Goal: Task Accomplishment & Management: Complete application form

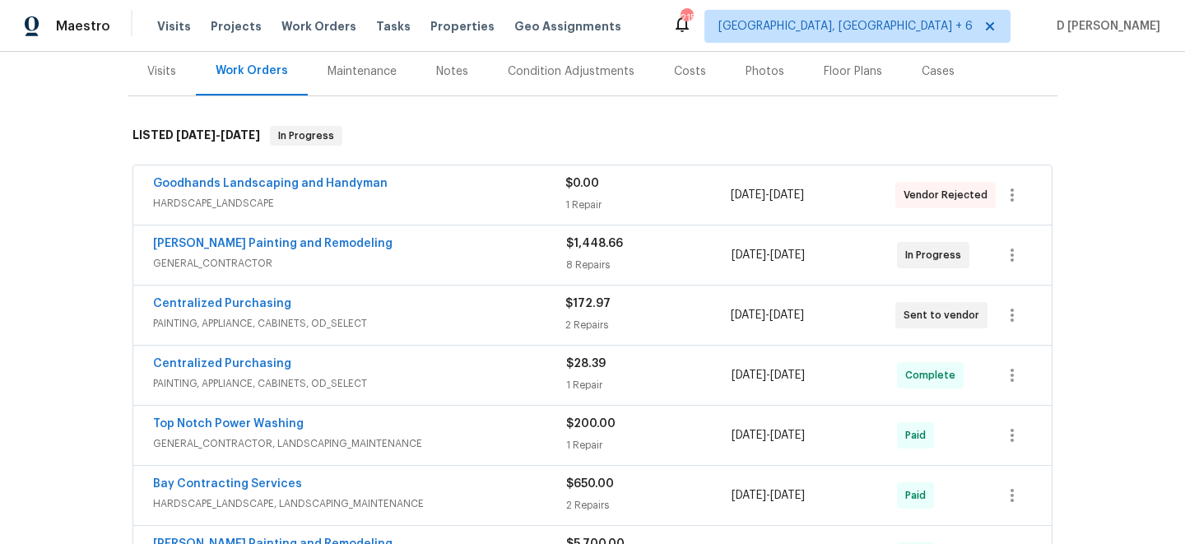
scroll to position [209, 0]
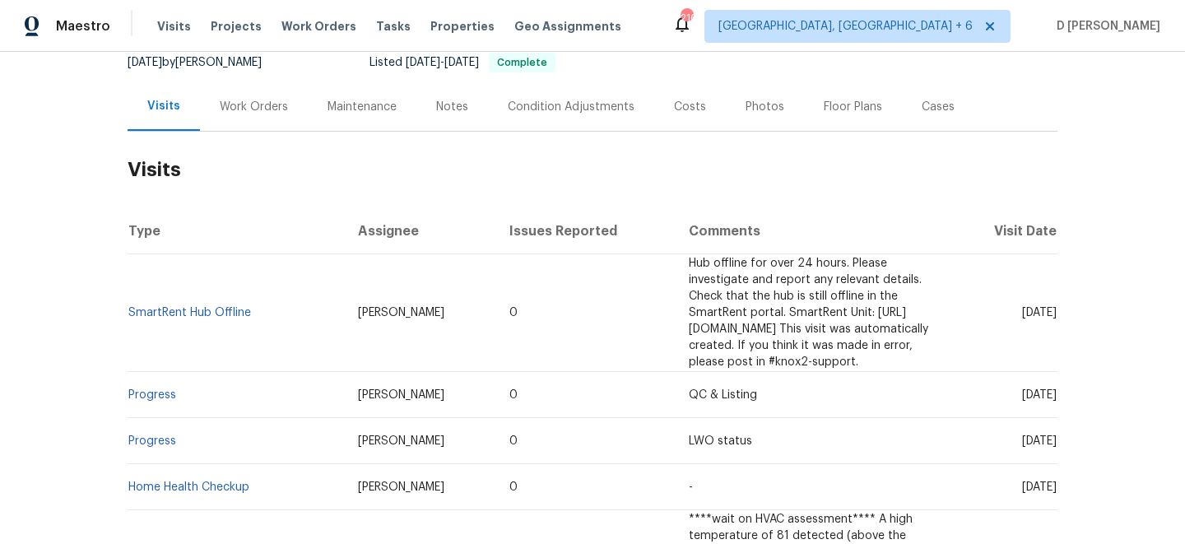
scroll to position [170, 0]
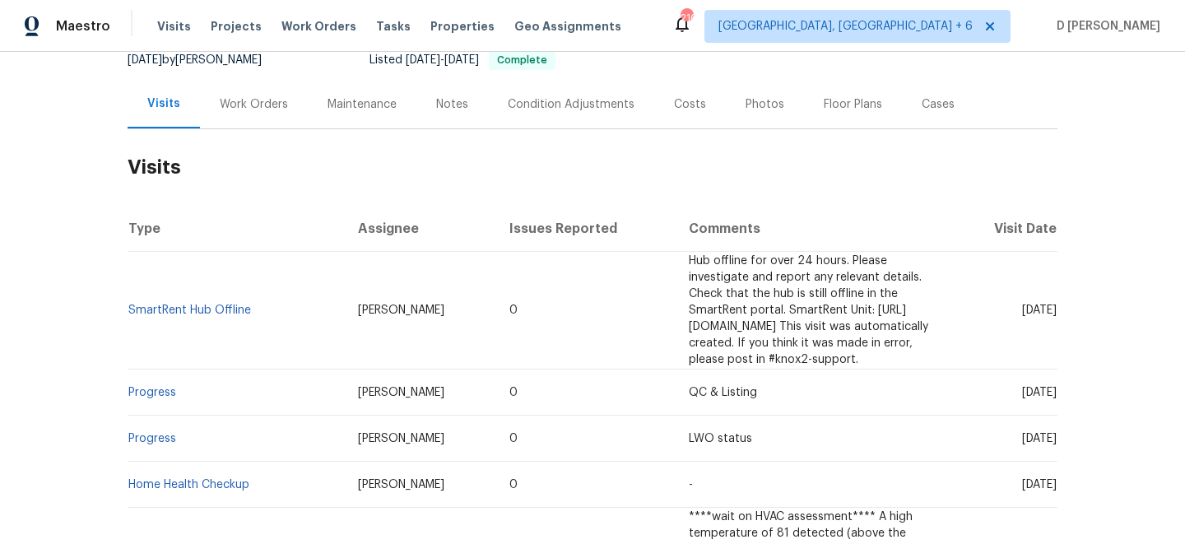
click at [268, 114] on div "Work Orders" at bounding box center [254, 104] width 108 height 49
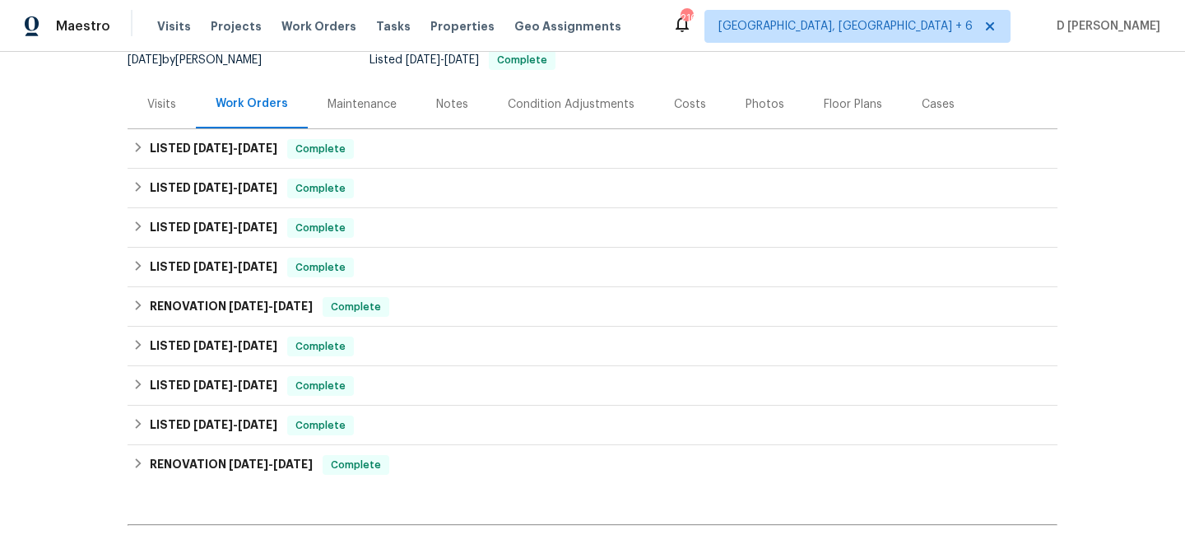
click at [171, 117] on div "Visits" at bounding box center [162, 104] width 68 height 49
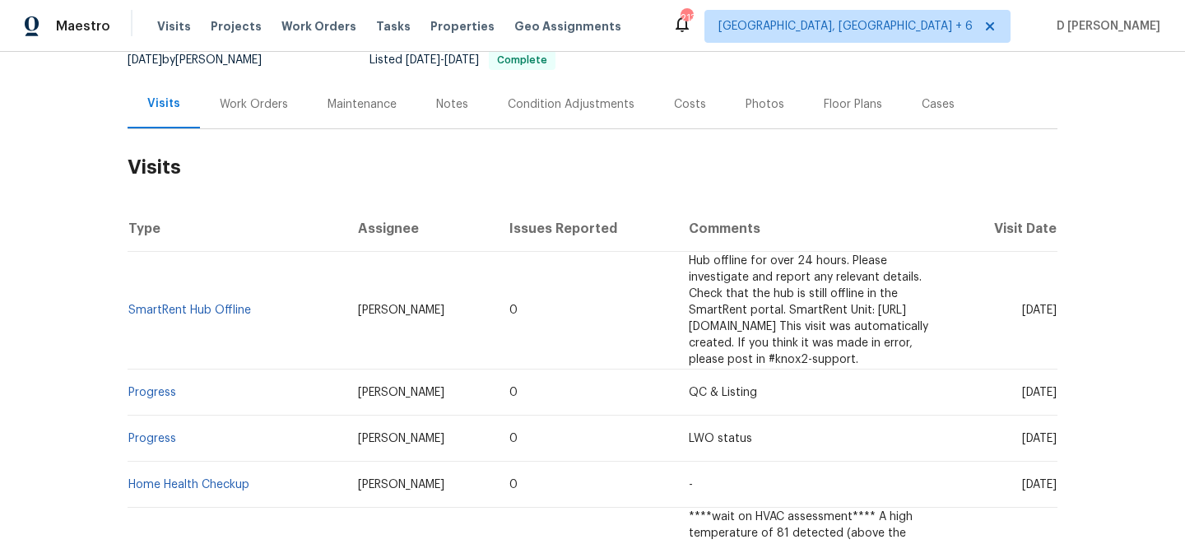
click at [278, 105] on div "Work Orders" at bounding box center [254, 104] width 68 height 16
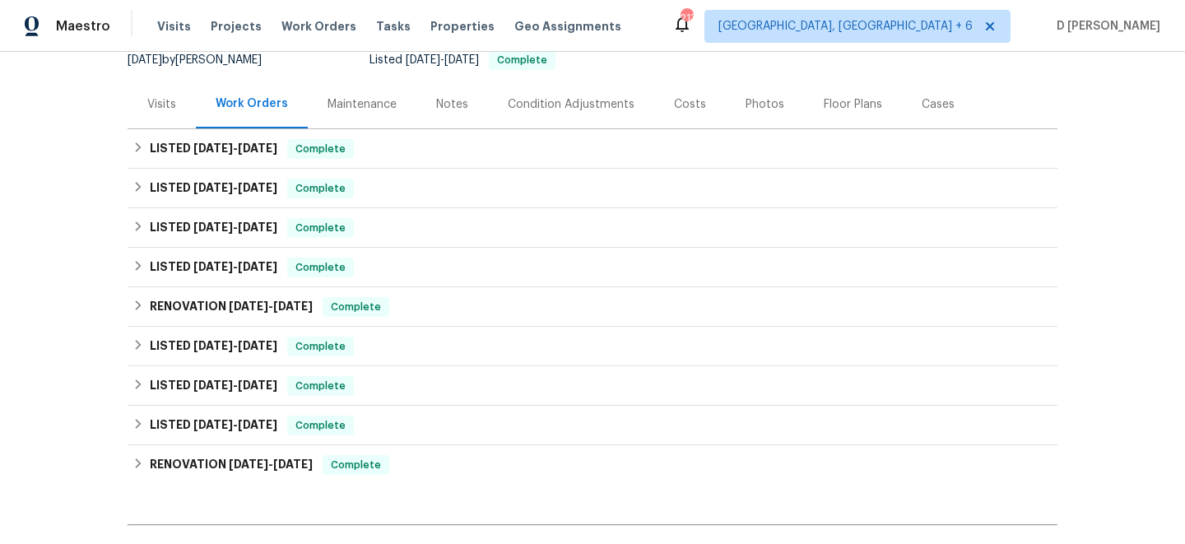
scroll to position [86, 0]
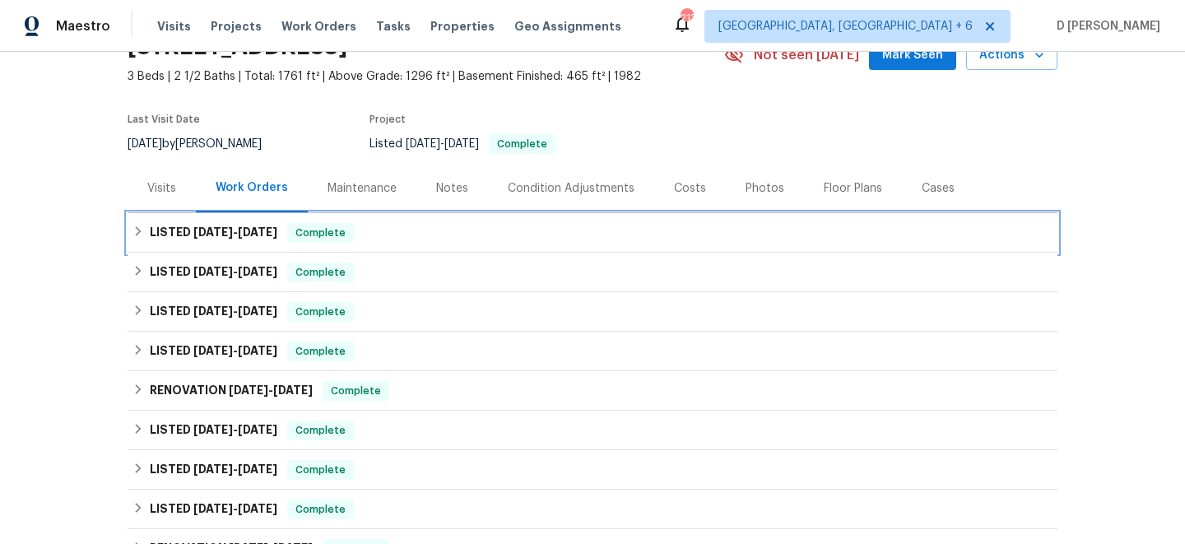
click at [138, 233] on icon at bounding box center [139, 231] width 6 height 10
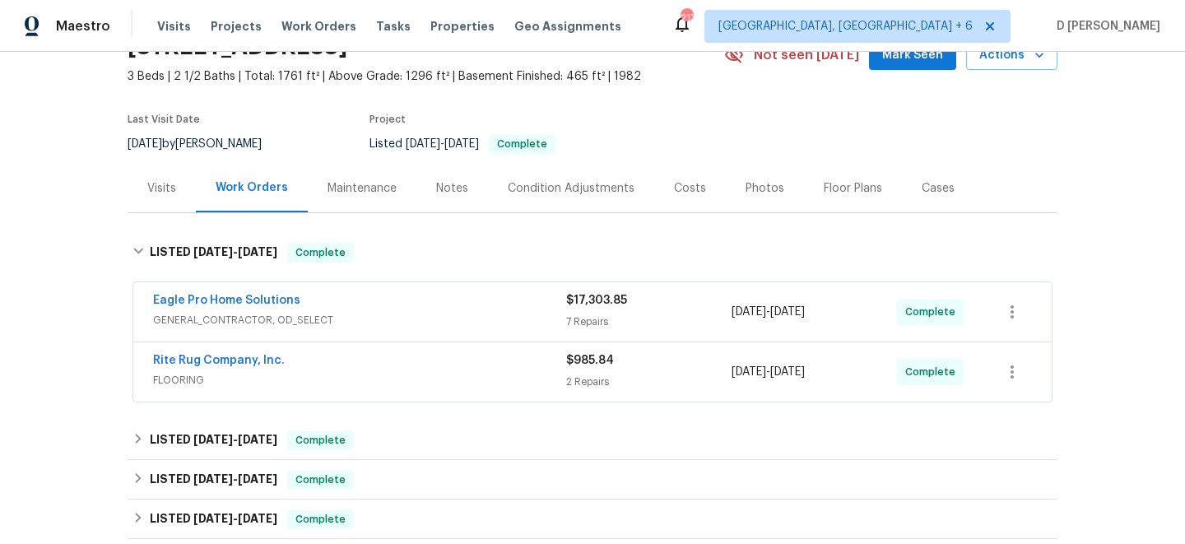
click at [175, 188] on div "Visits" at bounding box center [161, 188] width 29 height 16
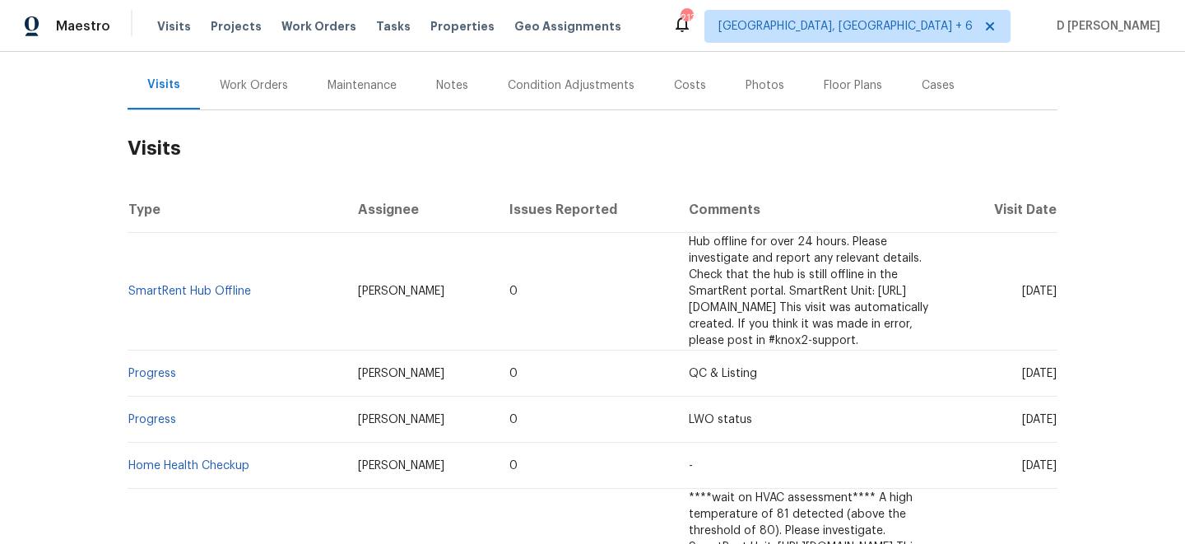
scroll to position [198, 0]
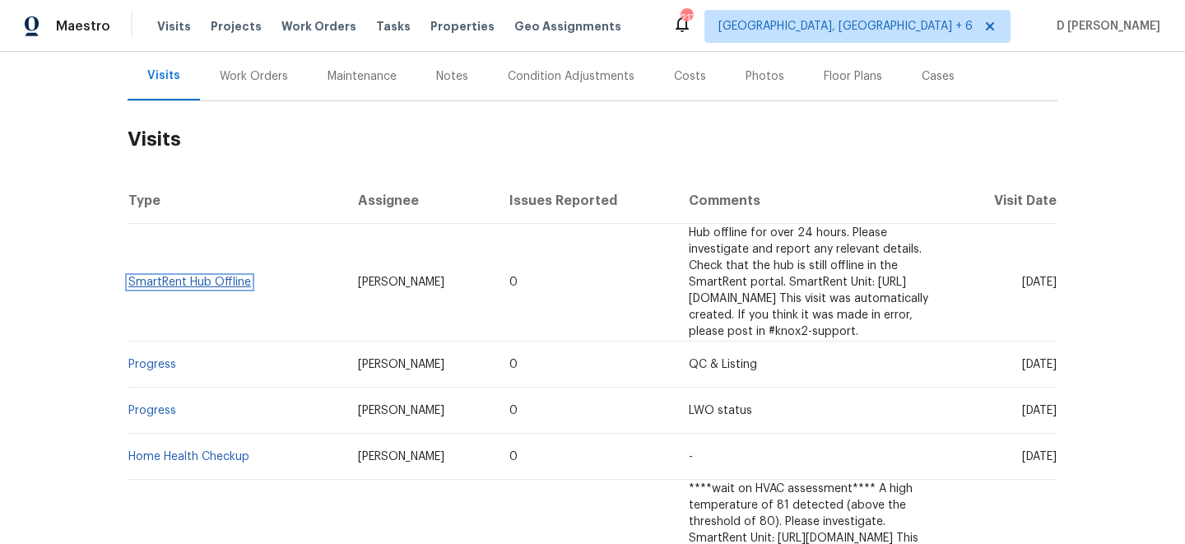
click at [182, 288] on link "SmartRent Hub Offline" at bounding box center [189, 283] width 123 height 12
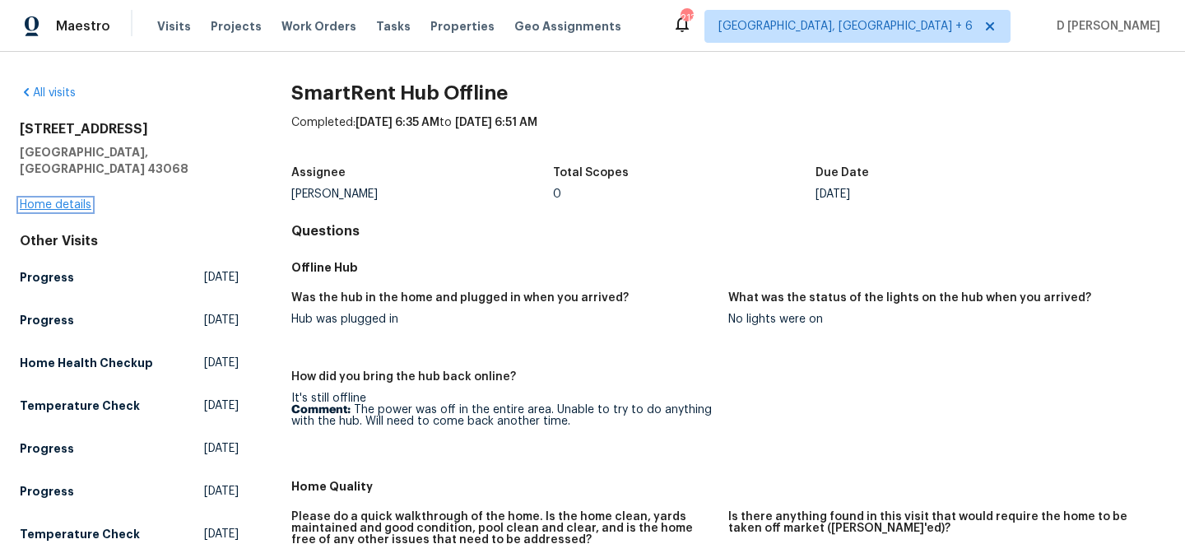
click at [79, 199] on link "Home details" at bounding box center [56, 205] width 72 height 12
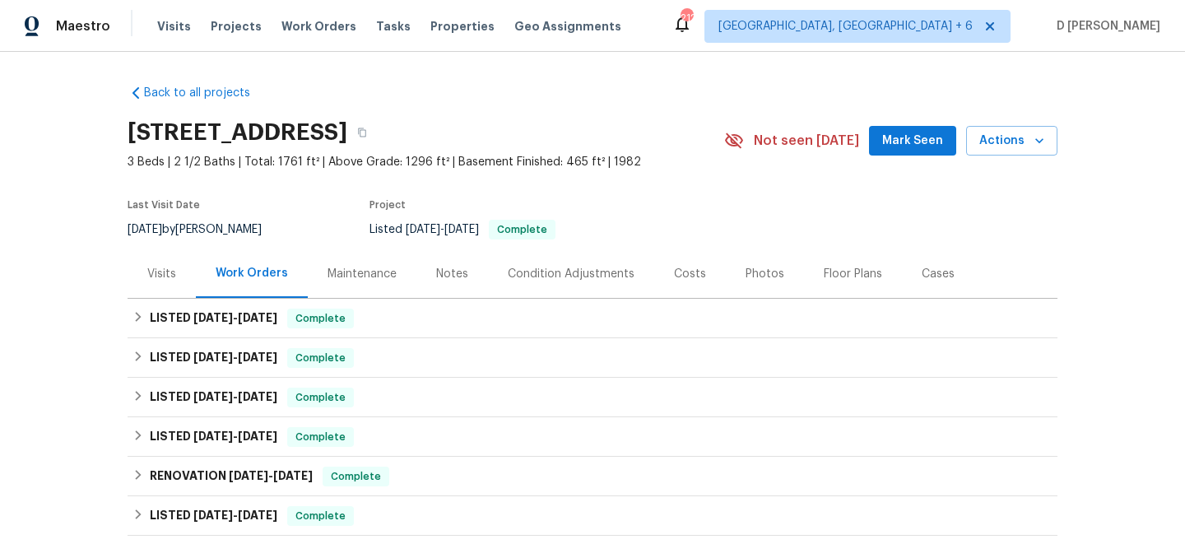
click at [170, 278] on div "Visits" at bounding box center [161, 274] width 29 height 16
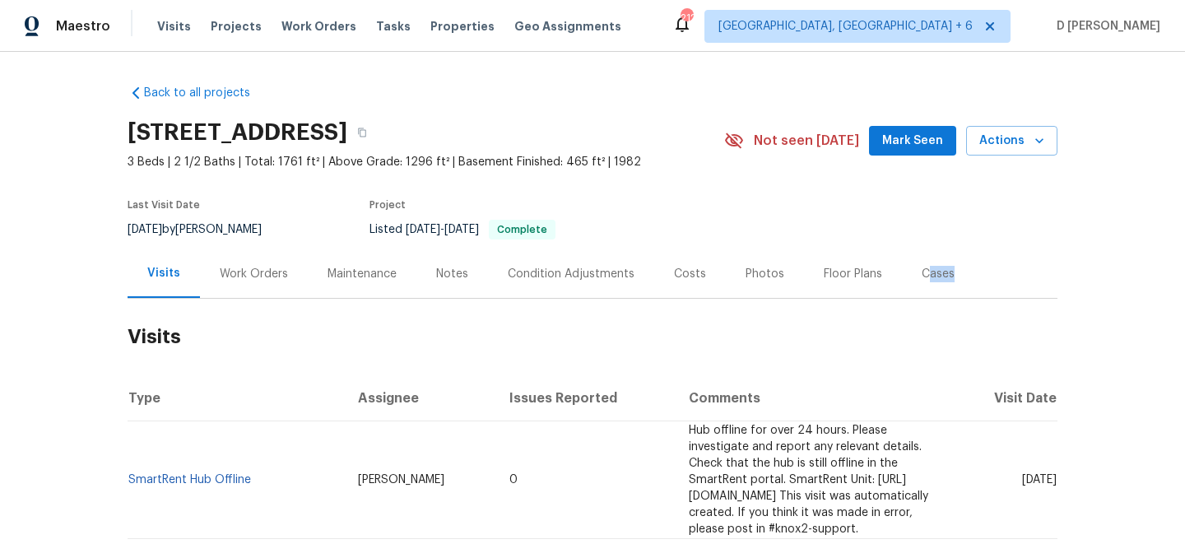
click at [920, 281] on div "Cases" at bounding box center [938, 273] width 72 height 49
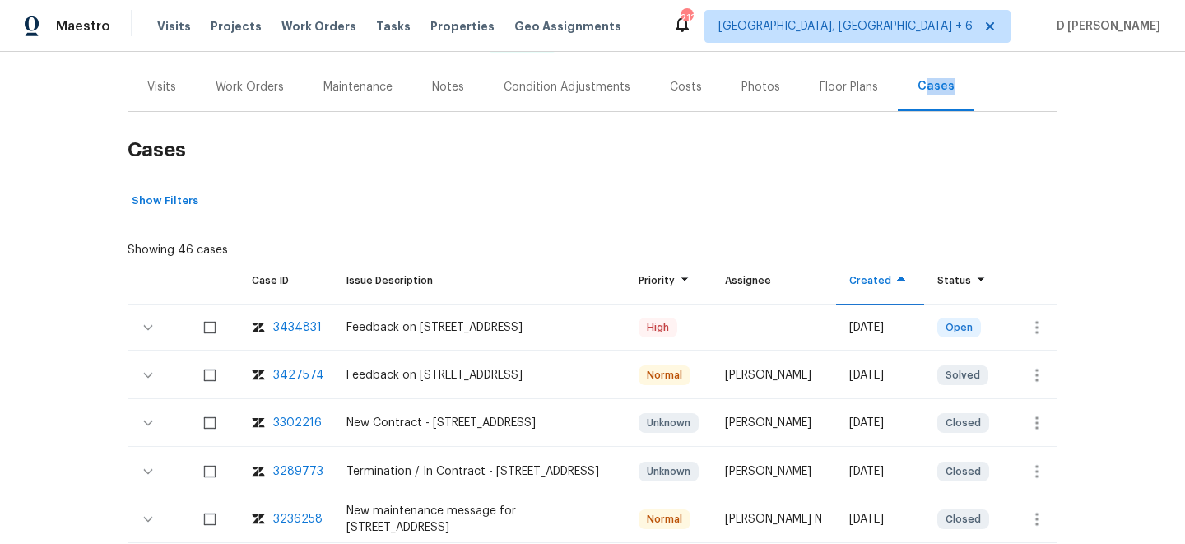
scroll to position [193, 0]
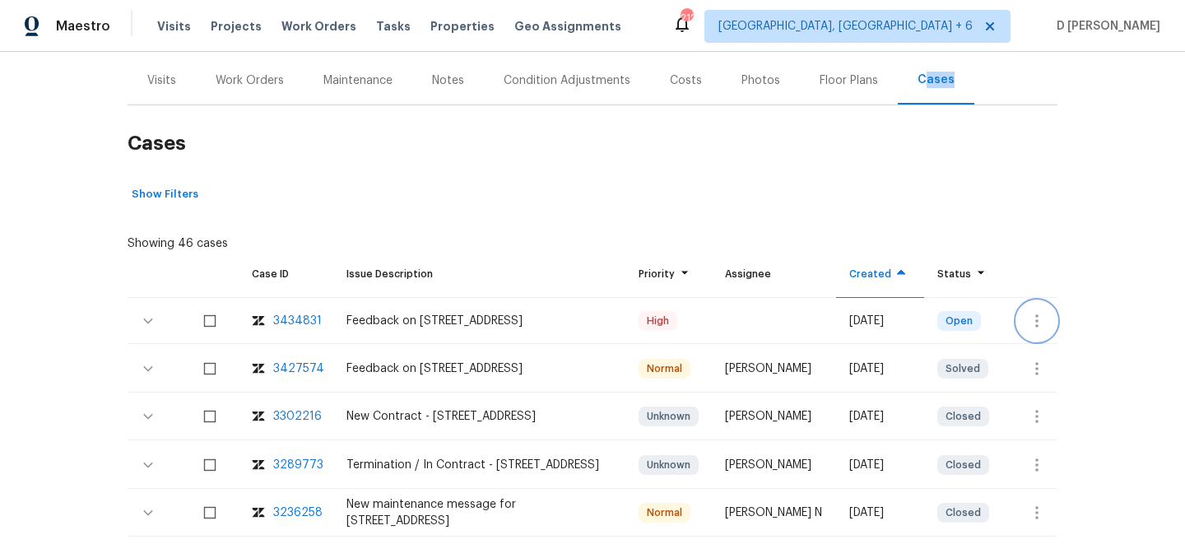
click at [1033, 321] on icon "button" at bounding box center [1037, 321] width 20 height 20
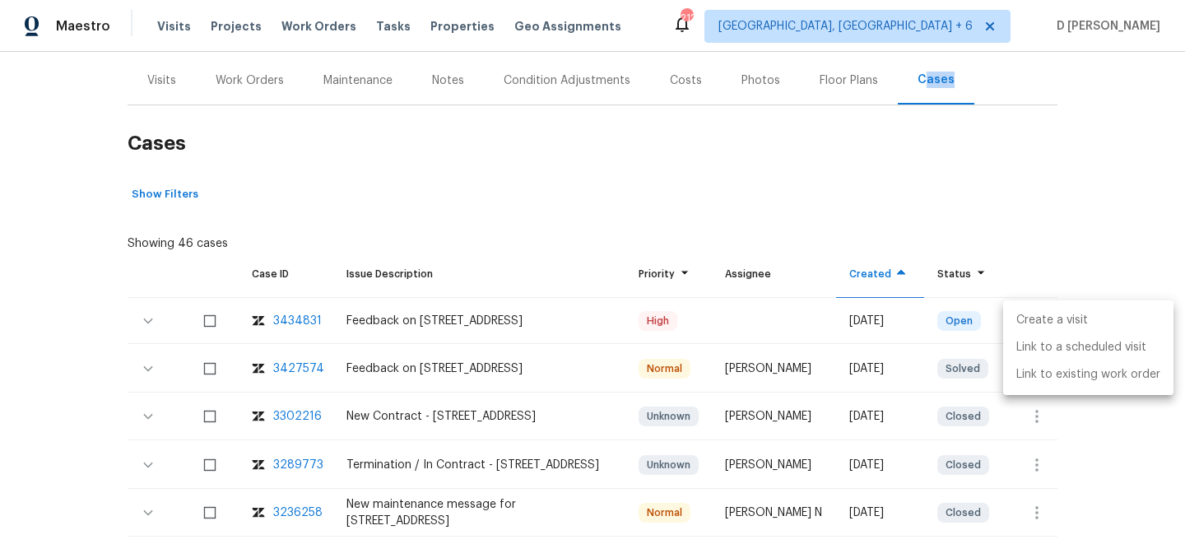
click at [1060, 324] on li "Create a visit" at bounding box center [1088, 320] width 170 height 27
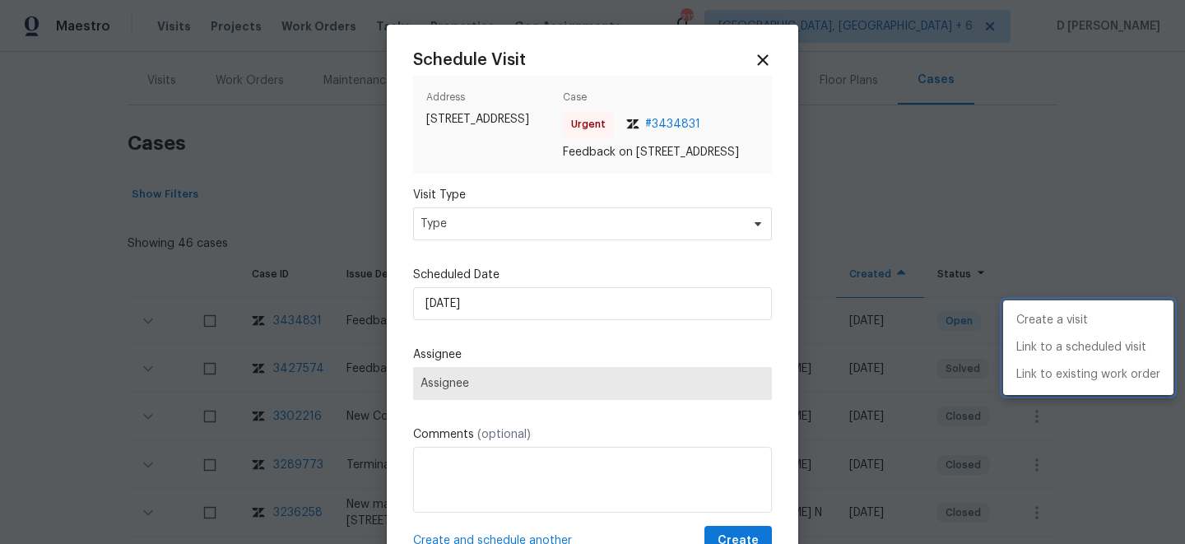
click at [531, 244] on div at bounding box center [592, 272] width 1185 height 544
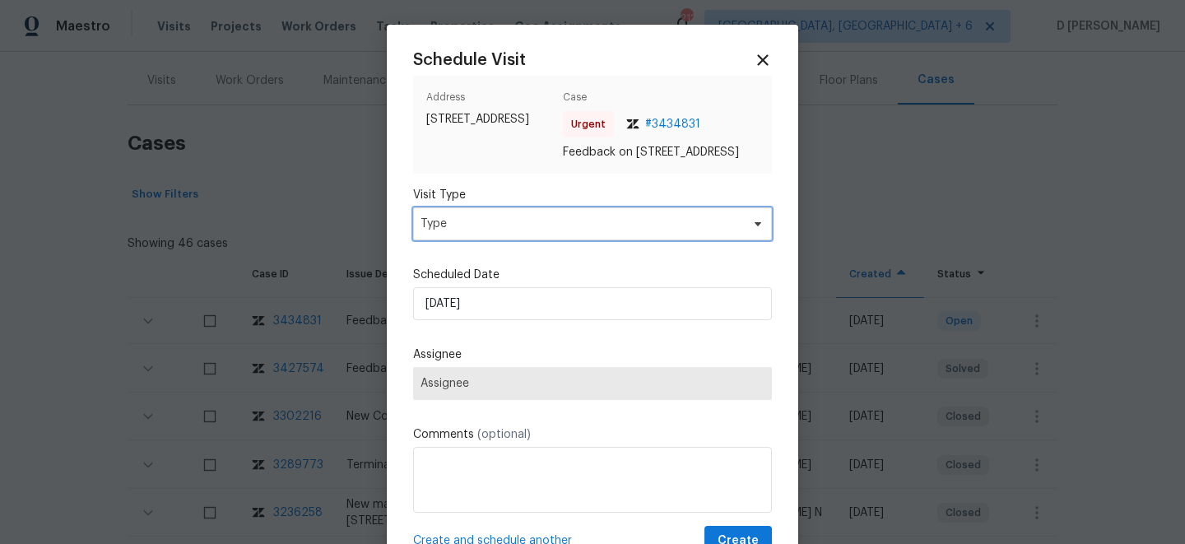
click at [512, 232] on span "Type" at bounding box center [581, 224] width 320 height 16
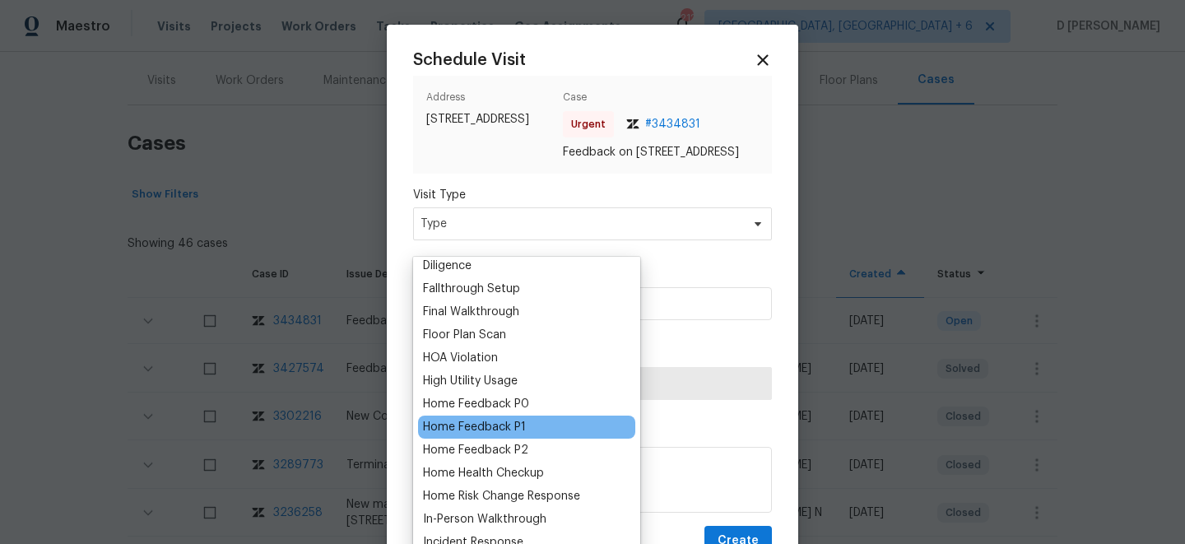
scroll to position [414, 0]
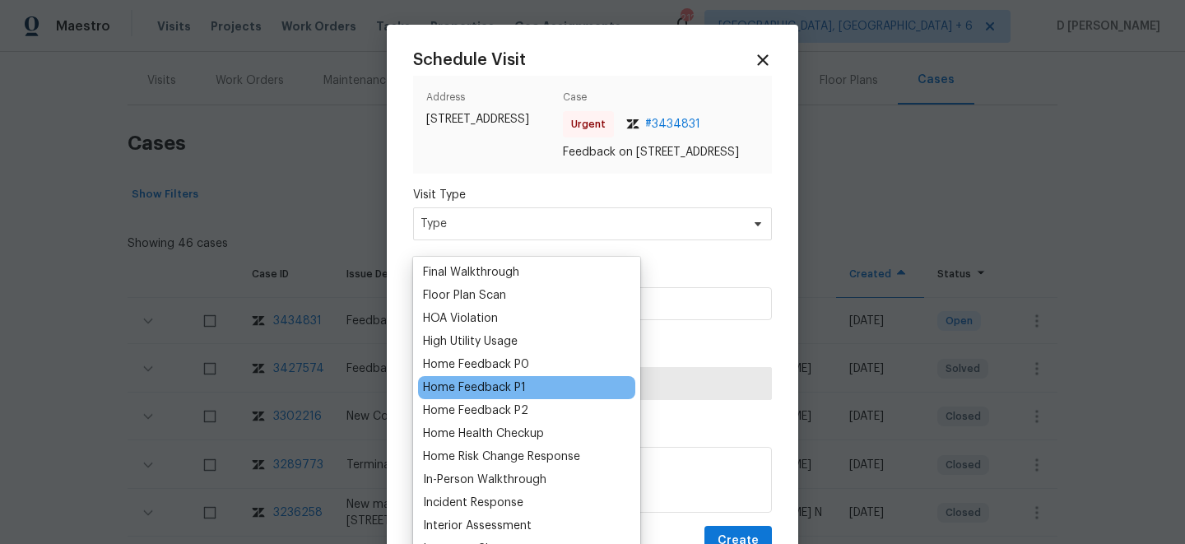
click at [492, 396] on div "Home Feedback P1" at bounding box center [526, 387] width 217 height 23
click at [507, 393] on div "Home Feedback P1" at bounding box center [474, 387] width 103 height 16
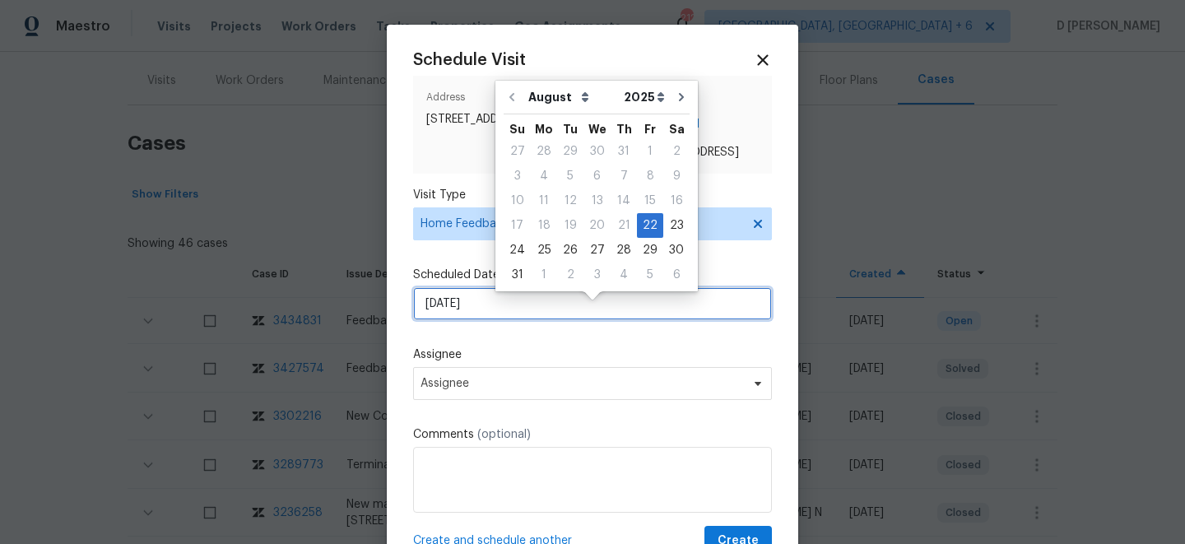
click at [514, 320] on input "22/08/2025" at bounding box center [592, 303] width 359 height 33
click at [541, 260] on div "25" at bounding box center [544, 250] width 26 height 23
type input "25/08/2025"
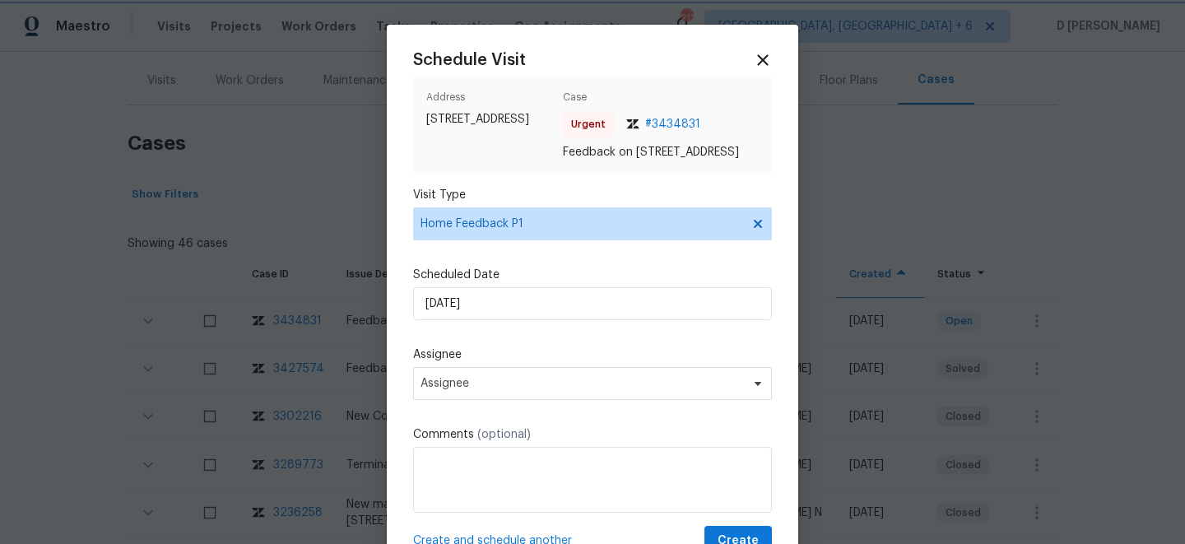
scroll to position [79, 0]
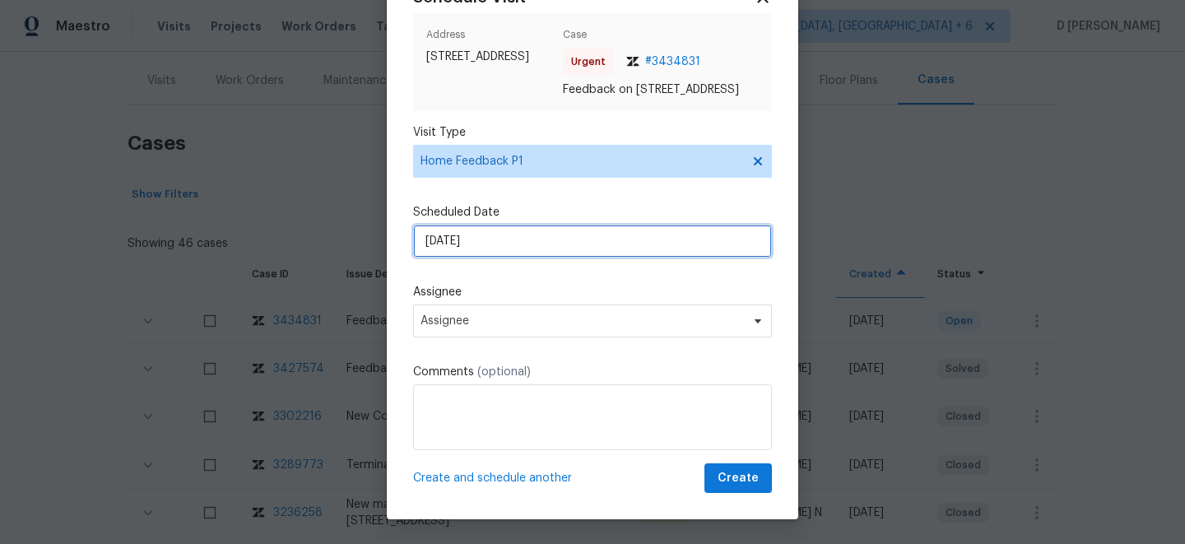
click at [512, 238] on input "25/08/2025" at bounding box center [592, 241] width 359 height 33
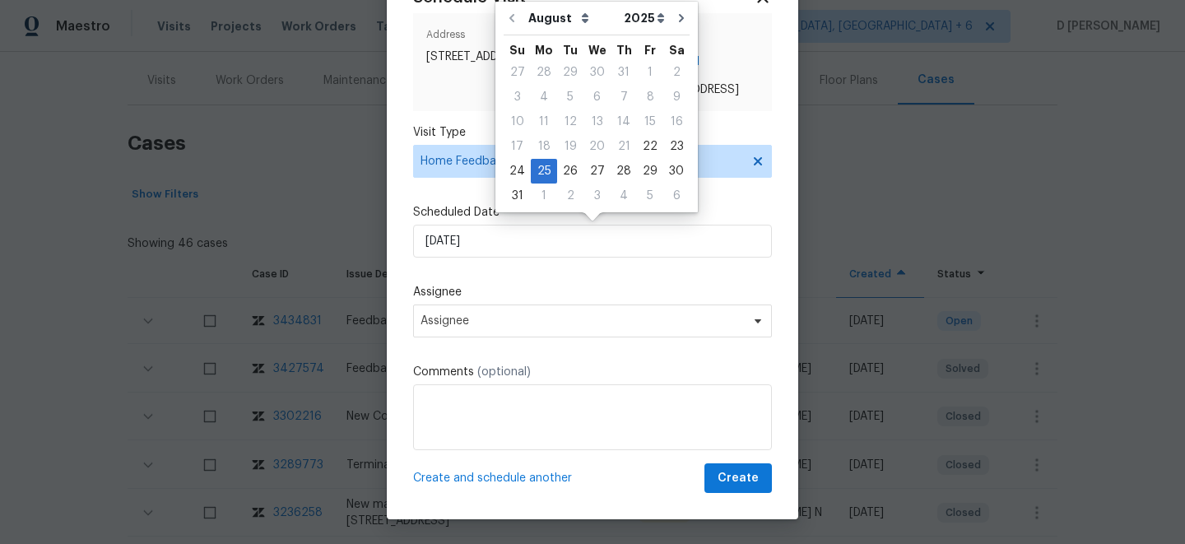
click at [540, 272] on div "Schedule Visit Address 6775 Centennial Dr, Reynoldsburg, OH 43068 Case Urgent #…" at bounding box center [592, 240] width 359 height 504
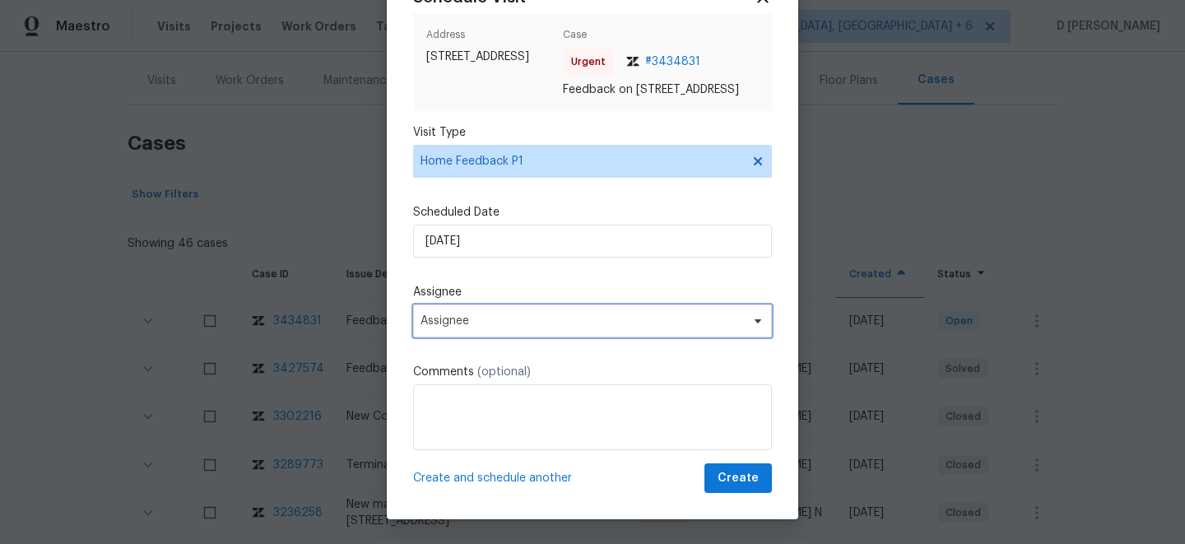
click at [500, 328] on span "Assignee" at bounding box center [592, 320] width 359 height 33
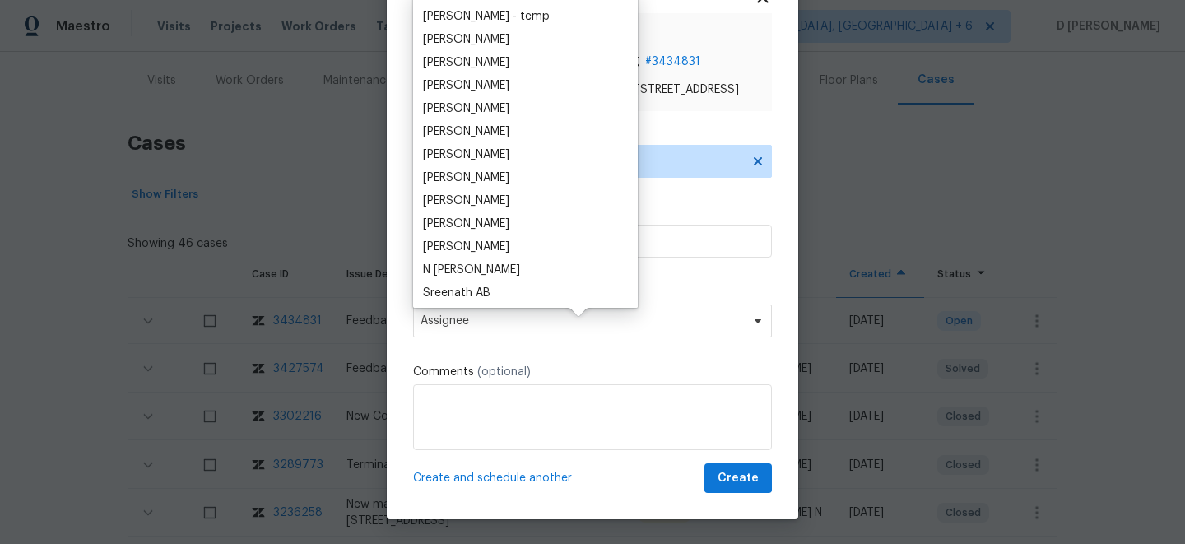
scroll to position [0, 0]
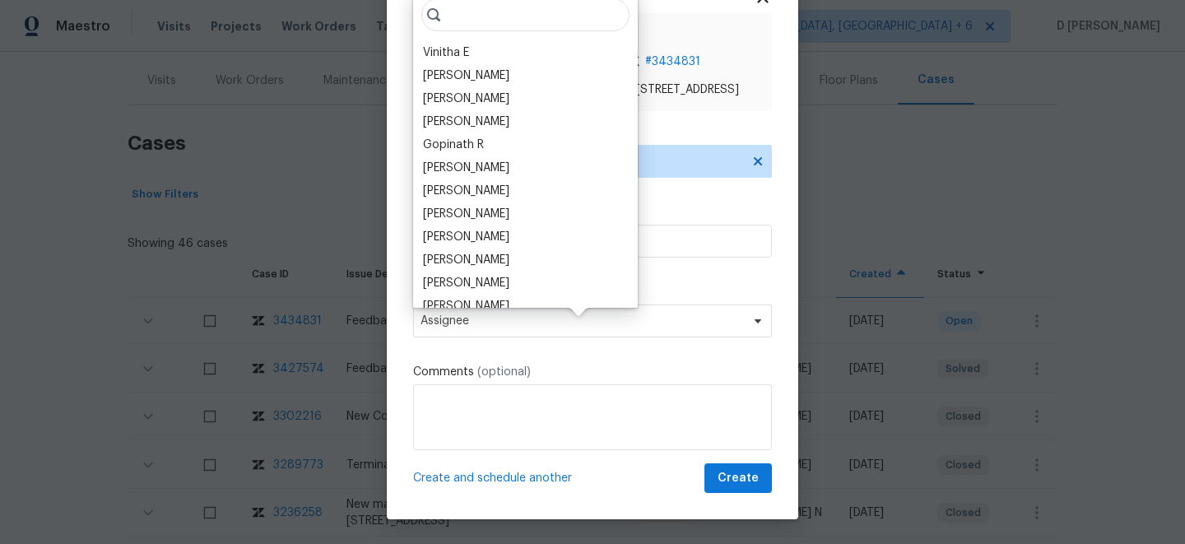
click at [327, 142] on div at bounding box center [592, 272] width 1185 height 544
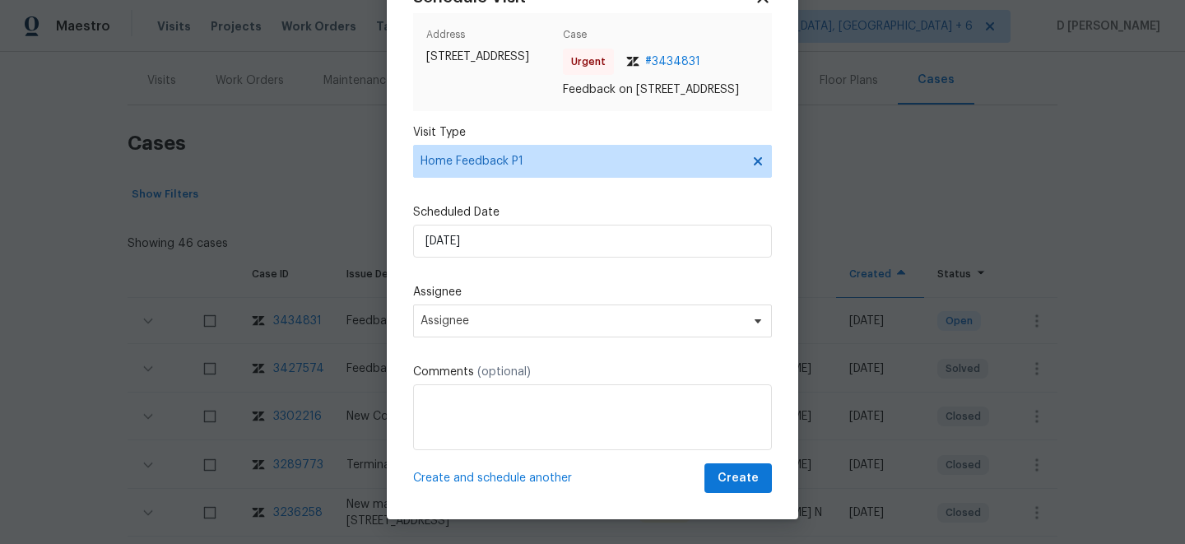
click at [327, 142] on div at bounding box center [592, 272] width 1185 height 544
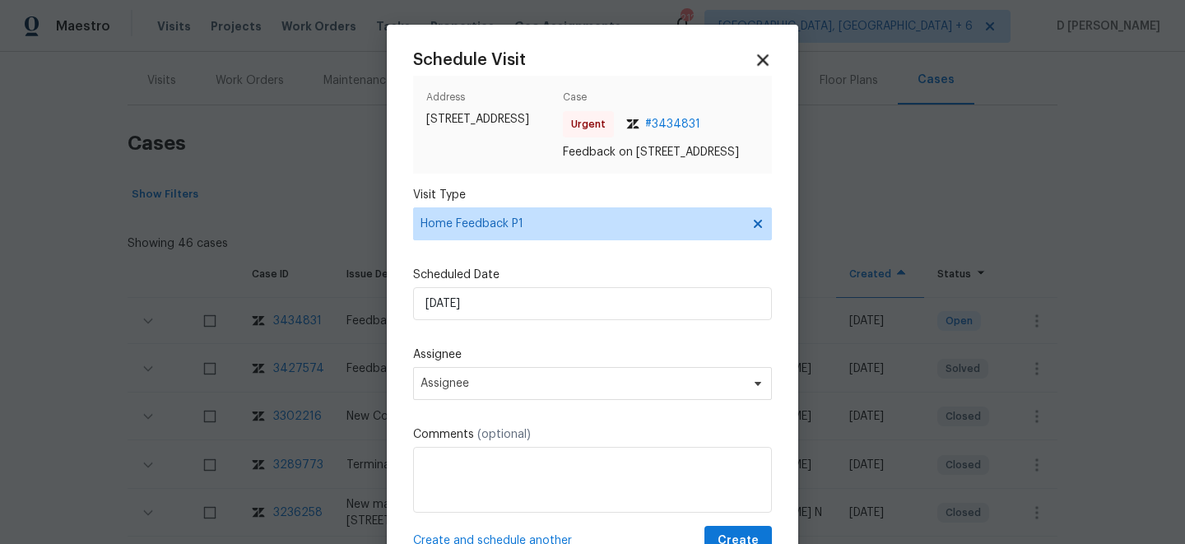
click at [760, 58] on icon at bounding box center [763, 60] width 12 height 12
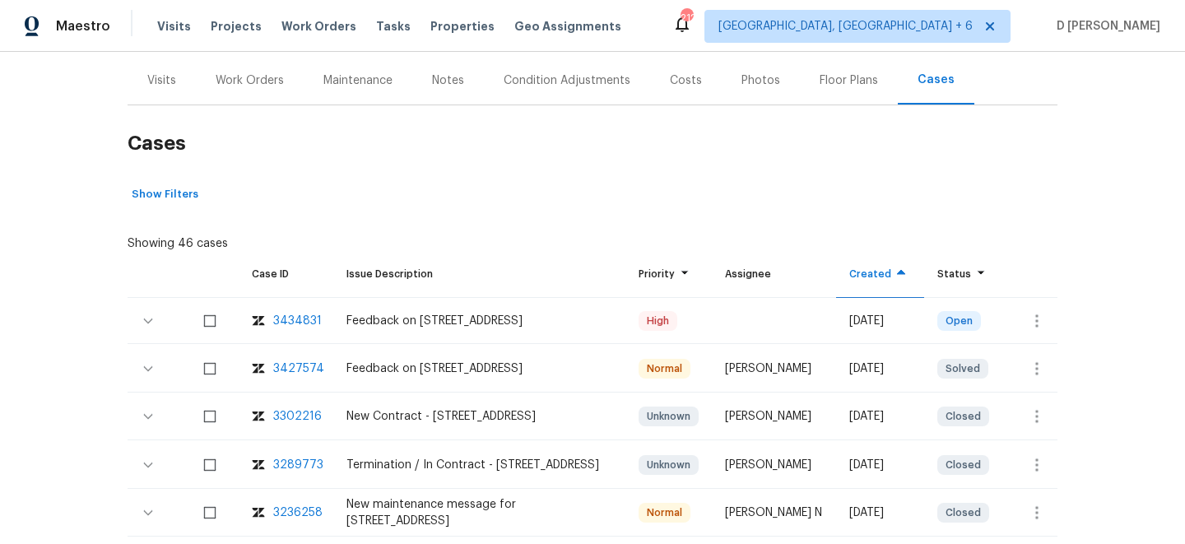
click at [140, 81] on div "Visits" at bounding box center [162, 80] width 68 height 49
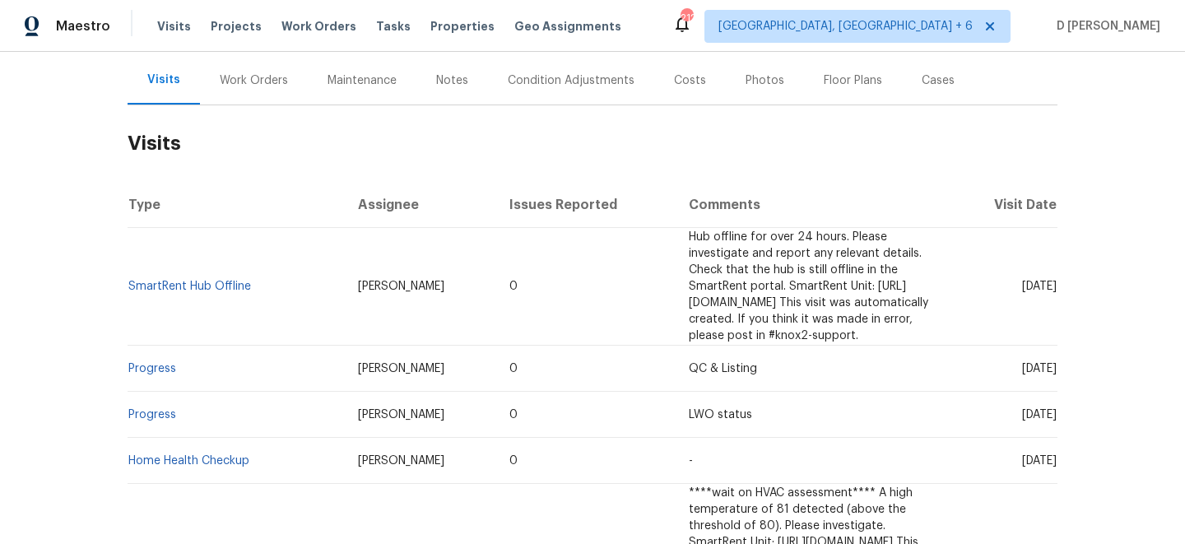
drag, startPoint x: 291, startPoint y: 291, endPoint x: 388, endPoint y: 291, distance: 96.3
click at [388, 291] on td "Dennis Neuhardt" at bounding box center [420, 287] width 151 height 118
copy span "Dennis Neuhardt"
click at [926, 81] on div "Cases" at bounding box center [938, 80] width 33 height 16
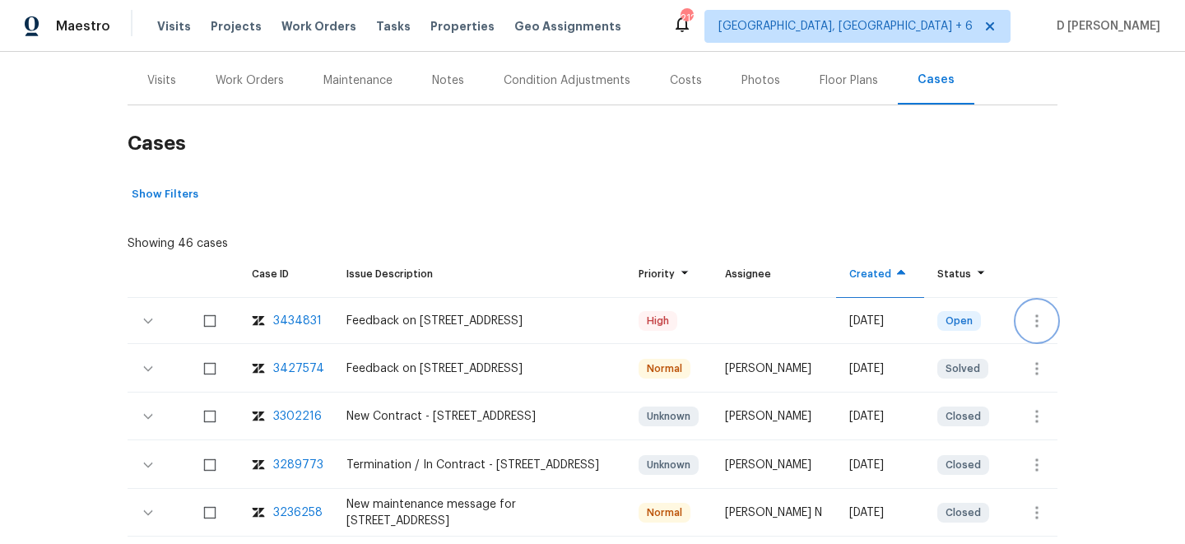
click at [1029, 312] on icon "button" at bounding box center [1037, 321] width 20 height 20
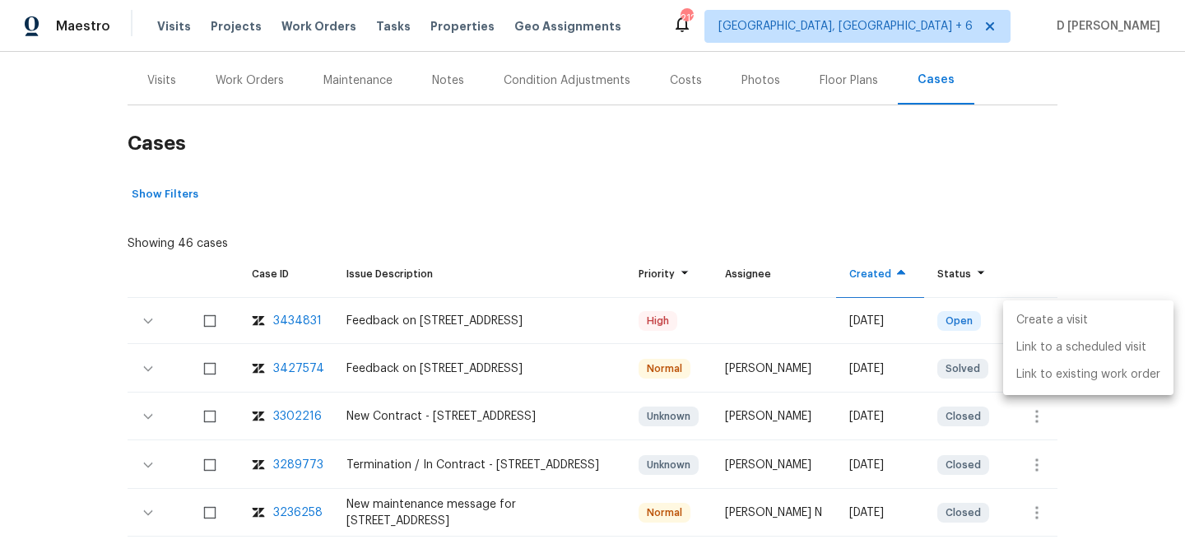
click at [1067, 323] on li "Create a visit" at bounding box center [1088, 320] width 170 height 27
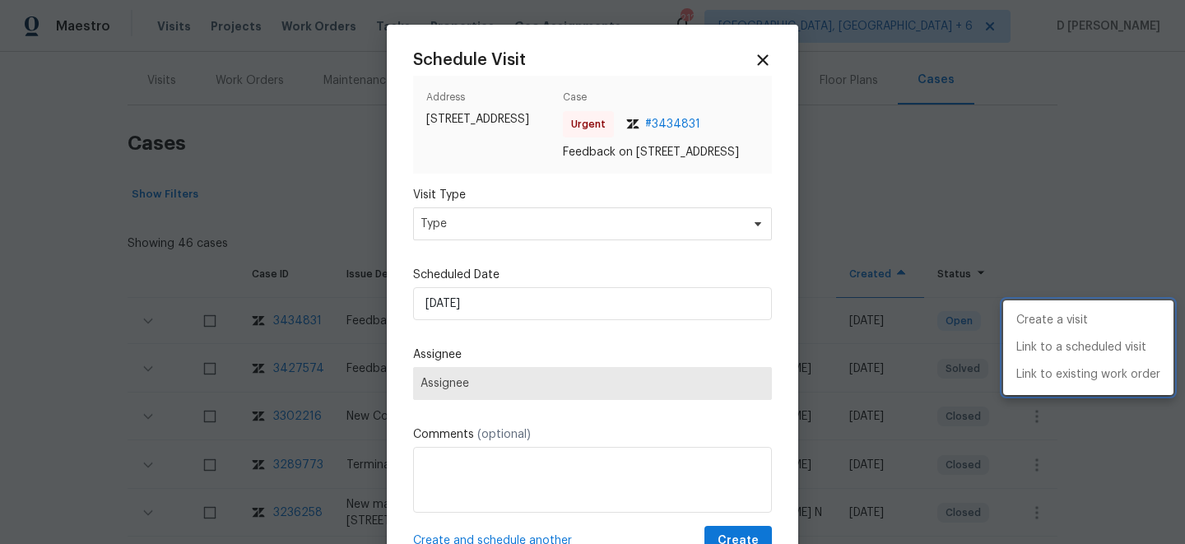
click at [555, 231] on div at bounding box center [592, 272] width 1185 height 544
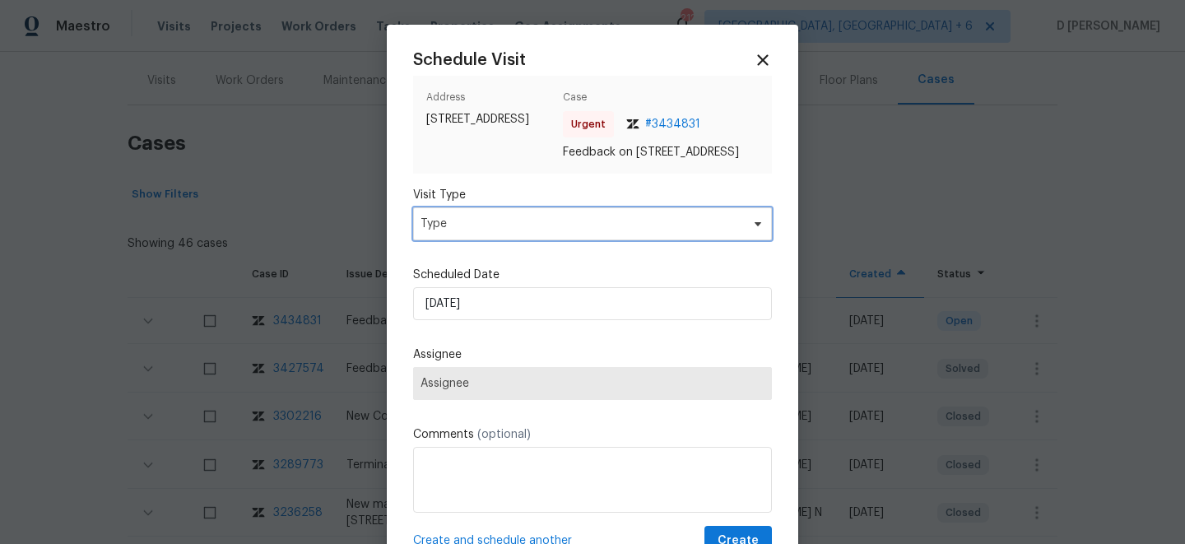
click at [548, 232] on span "Type" at bounding box center [581, 224] width 320 height 16
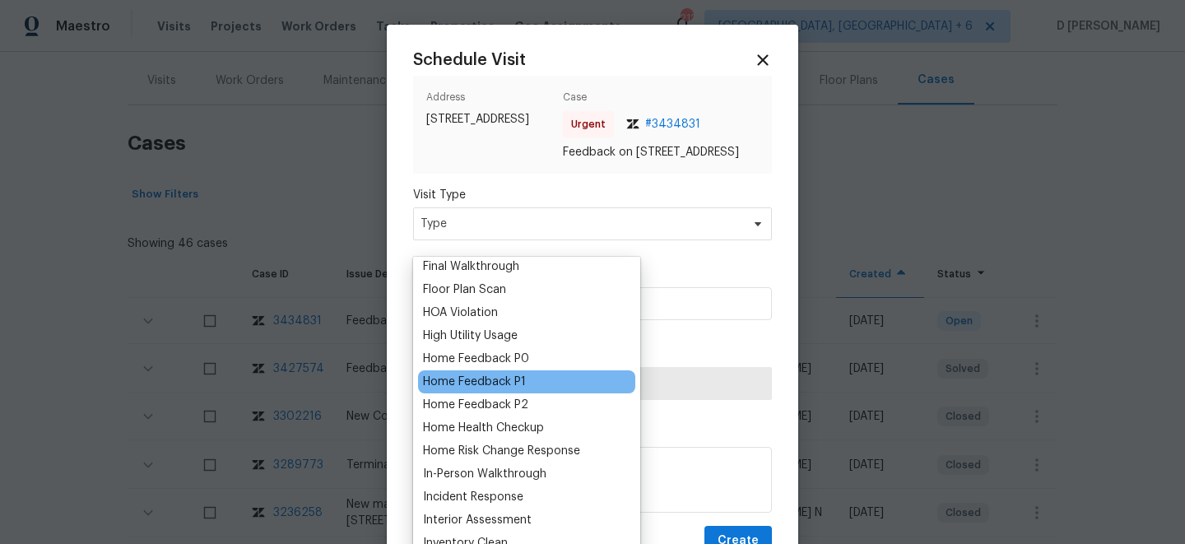
scroll to position [446, 0]
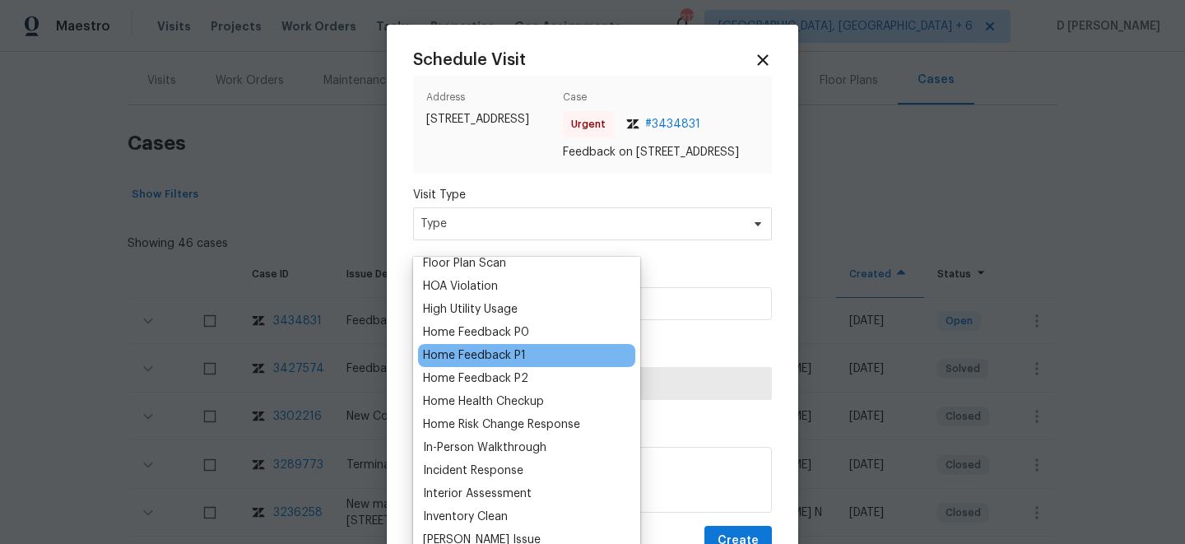
click at [523, 360] on div "Home Feedback P1" at bounding box center [474, 355] width 103 height 16
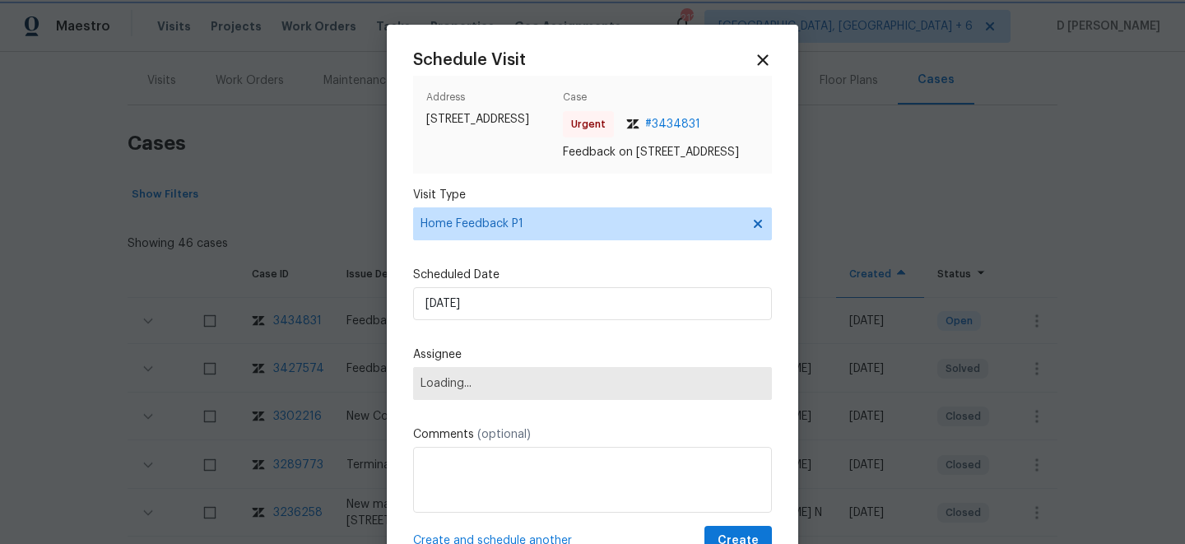
scroll to position [79, 0]
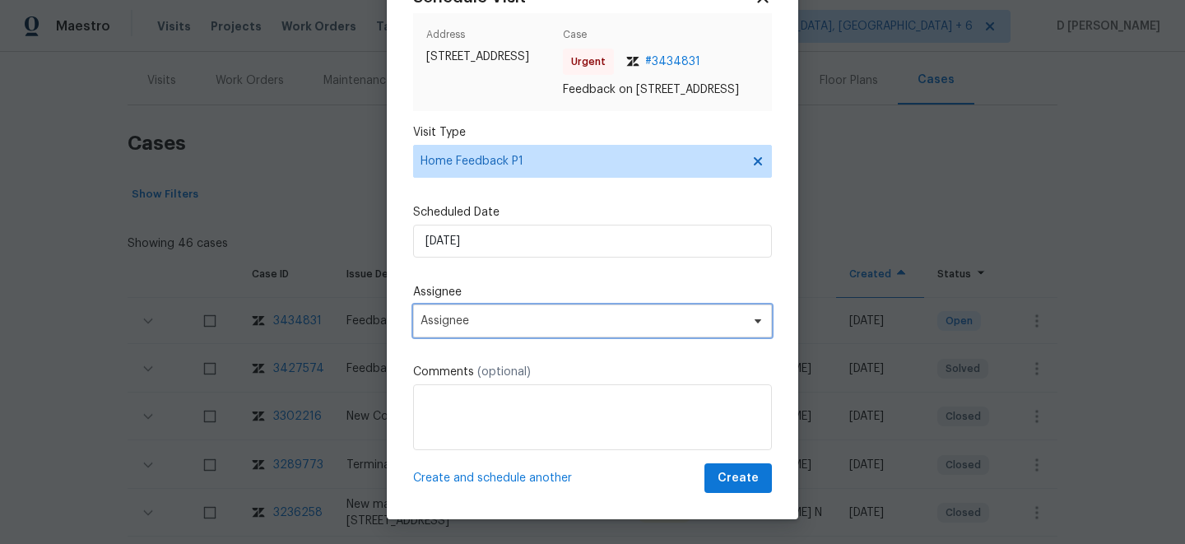
click at [505, 333] on span "Assignee" at bounding box center [592, 320] width 359 height 33
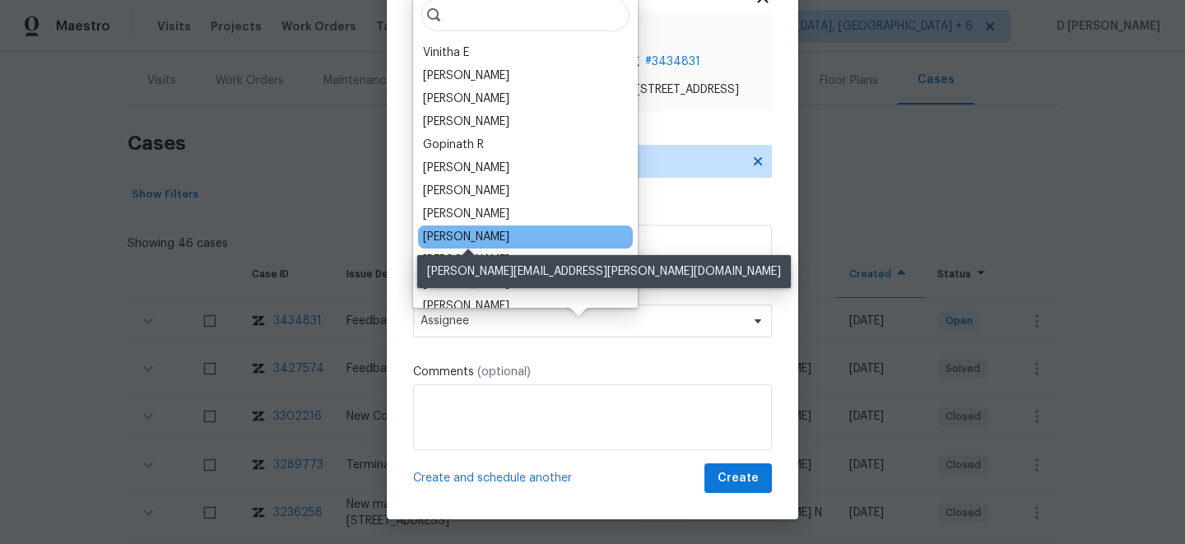
click at [490, 237] on div "Dennis Neuhardt" at bounding box center [466, 237] width 86 height 16
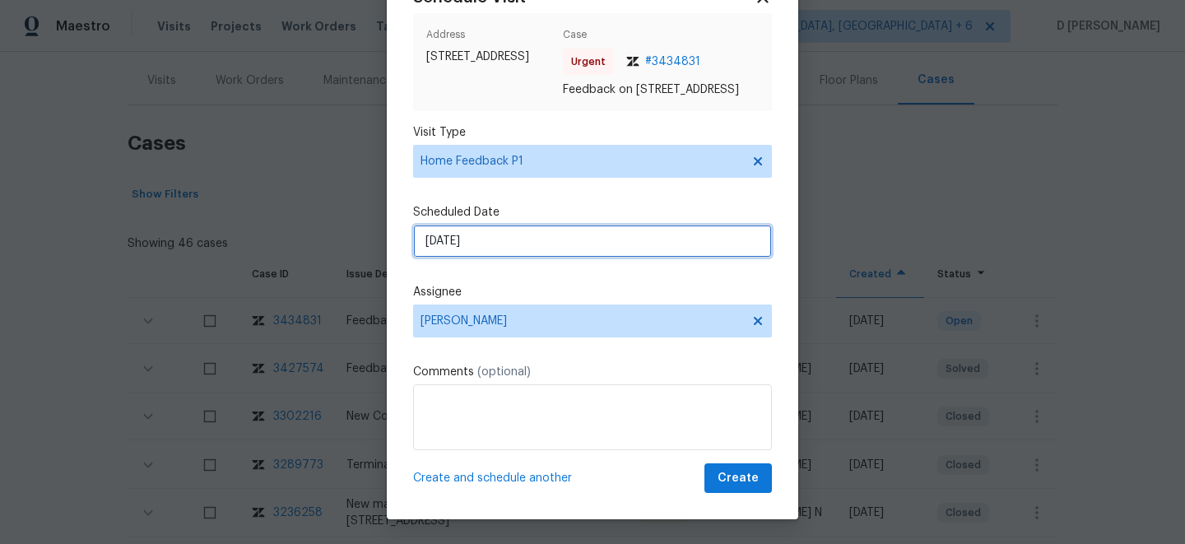
click at [545, 246] on input "22/08/2025" at bounding box center [592, 241] width 359 height 33
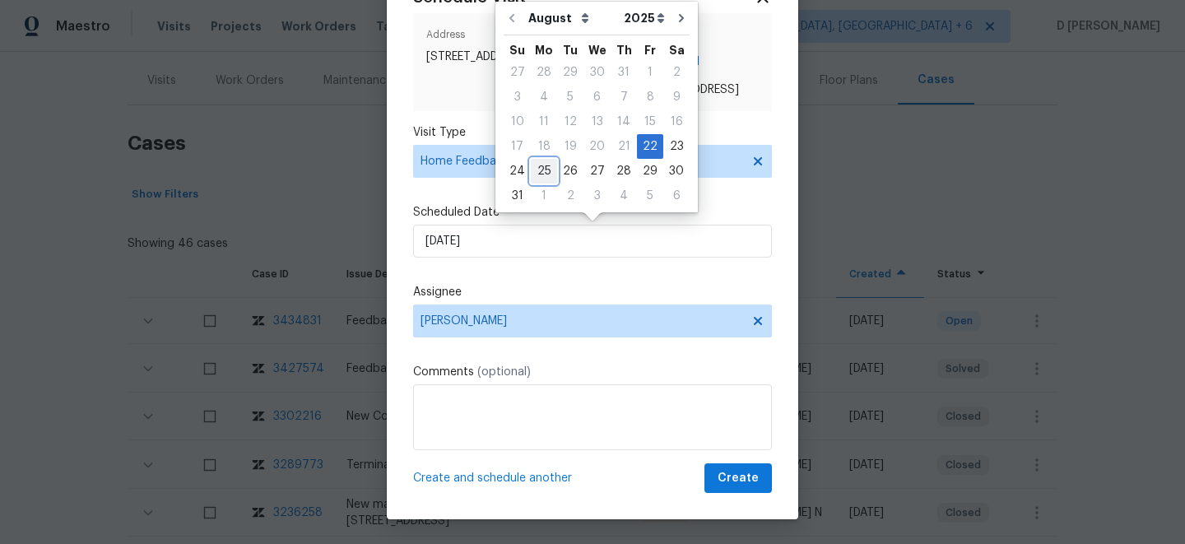
click at [545, 172] on div "25" at bounding box center [544, 171] width 26 height 23
type input "25/08/2025"
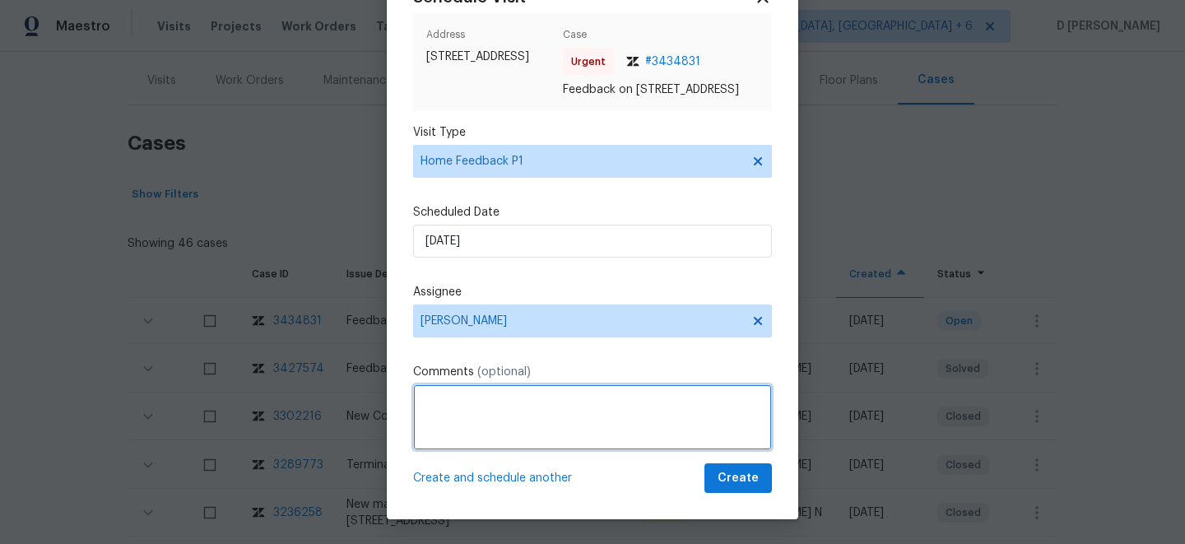
click at [499, 402] on textarea at bounding box center [592, 417] width 359 height 66
type textarea "F"
paste textarea "There was an unpleasant order in the house. The shed, being in front of the din…"
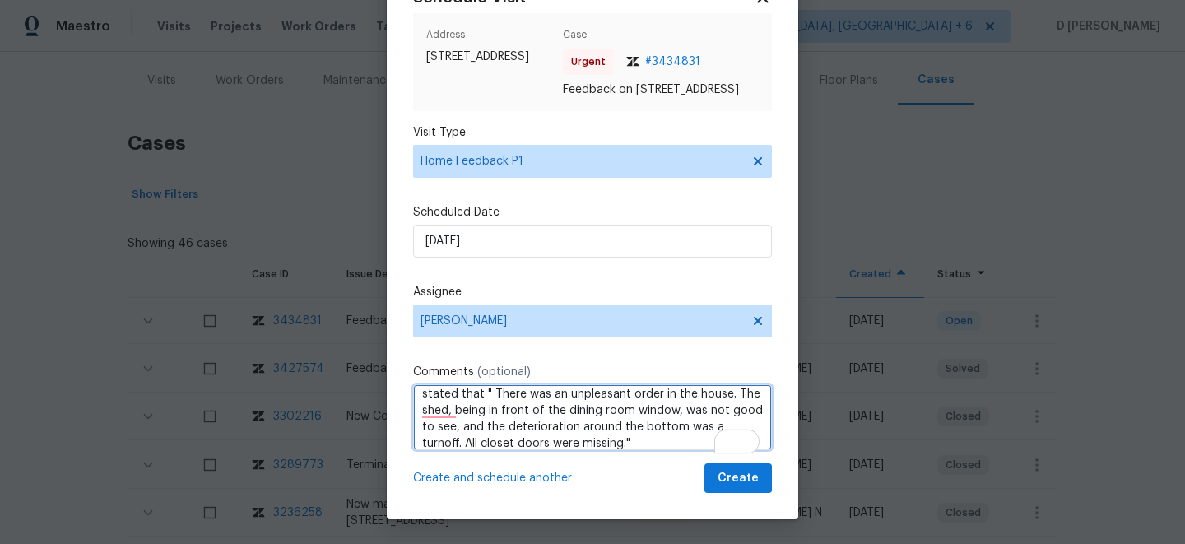
scroll to position [35, 0]
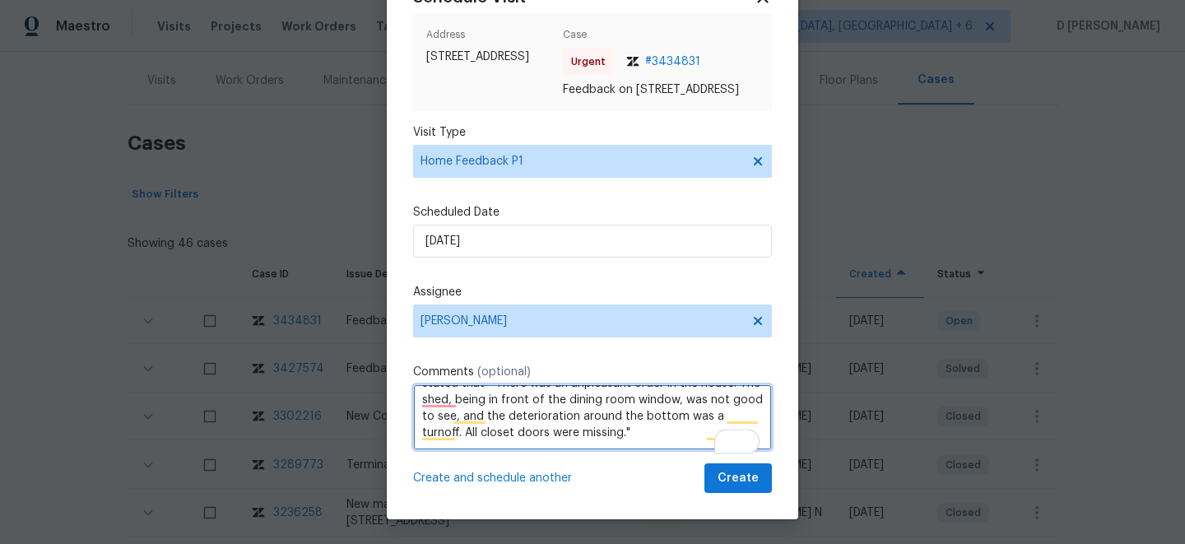
click at [610, 438] on textarea "Hello Dennis Neuhart Received a feedback from the customer stated that " There …" at bounding box center [592, 417] width 359 height 66
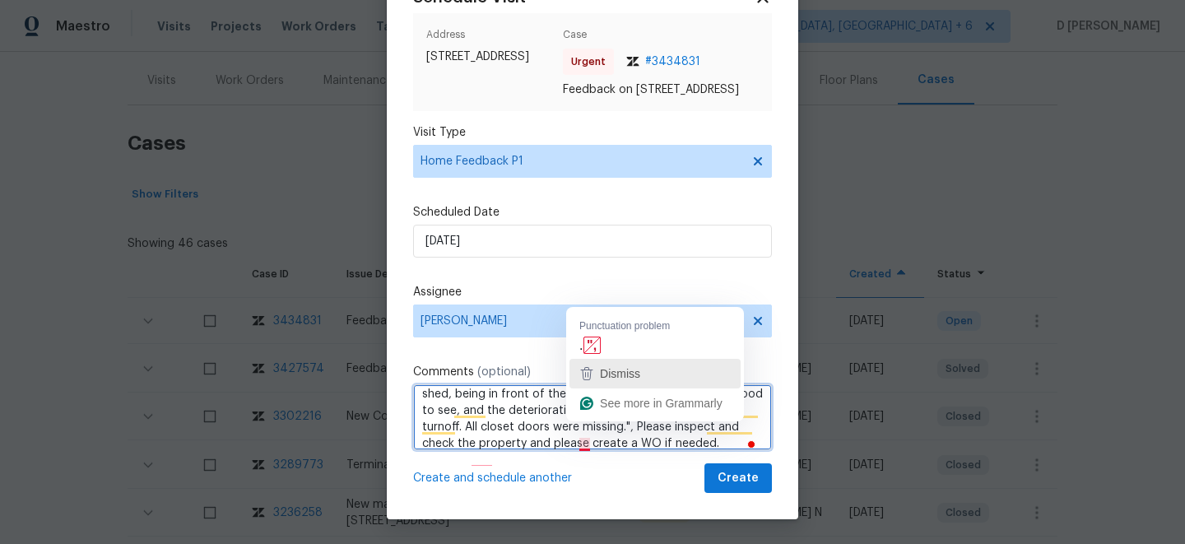
click at [592, 361] on div "Dismiss" at bounding box center [655, 373] width 156 height 25
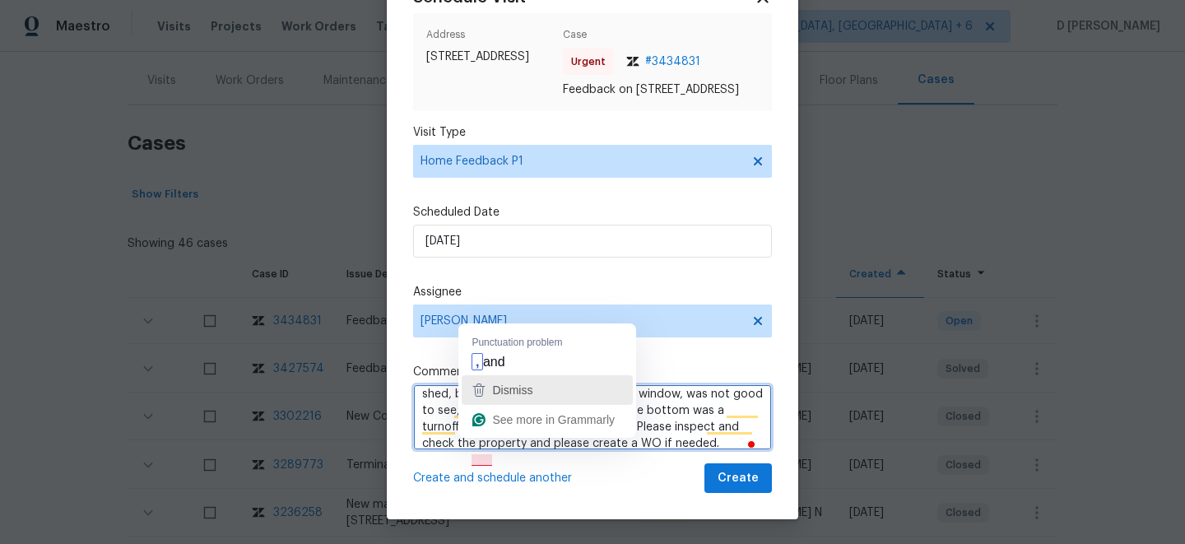
click at [499, 380] on div "Dismiss" at bounding box center [511, 390] width 44 height 25
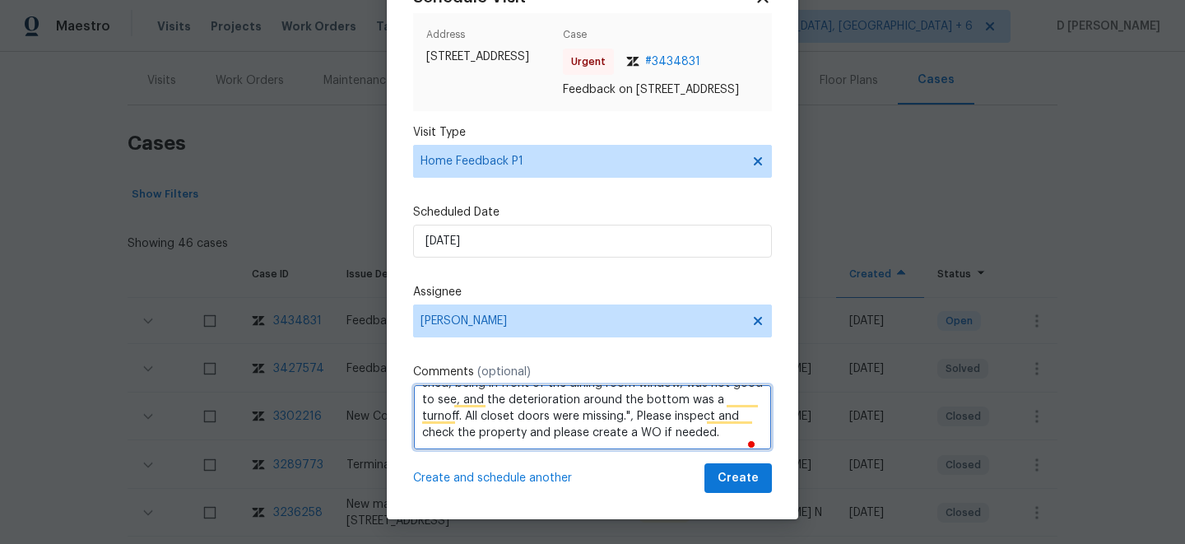
scroll to position [51, 0]
drag, startPoint x: 665, startPoint y: 447, endPoint x: 584, endPoint y: 441, distance: 80.9
click at [584, 442] on textarea "Hello Dennis Neuhart Received a feedback from the customer stated that " There …" at bounding box center [592, 417] width 359 height 66
drag, startPoint x: 534, startPoint y: 430, endPoint x: 670, endPoint y: 433, distance: 135.8
click at [670, 433] on textarea "Hello Dennis Neuhart Received a feedback from the customer stated that " There …" at bounding box center [592, 417] width 359 height 66
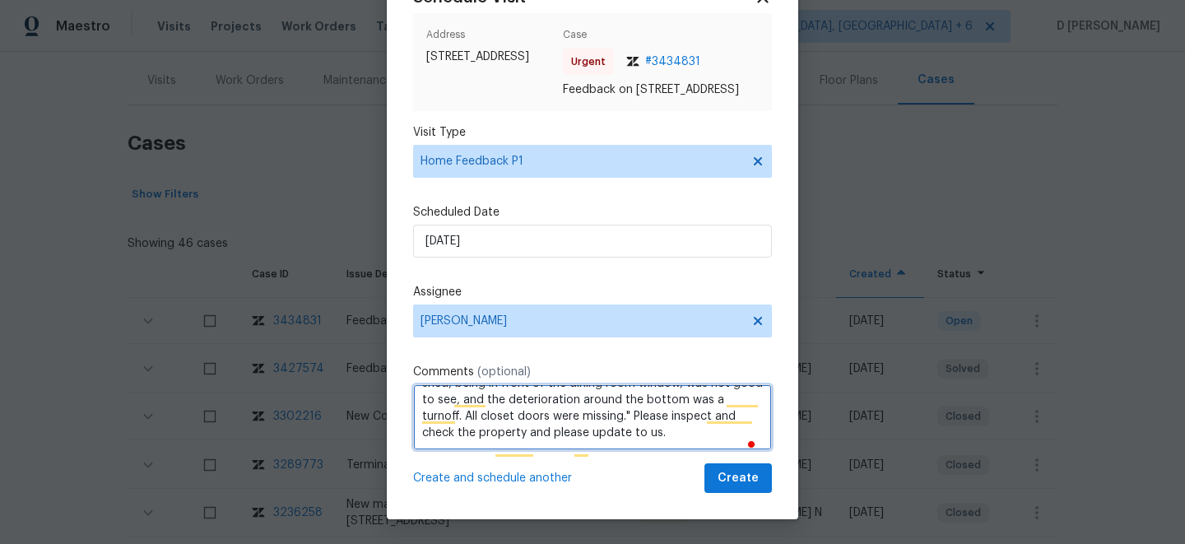
type textarea "Hello Dennis Neuhart Received a feedback from the customer stated that " There …"
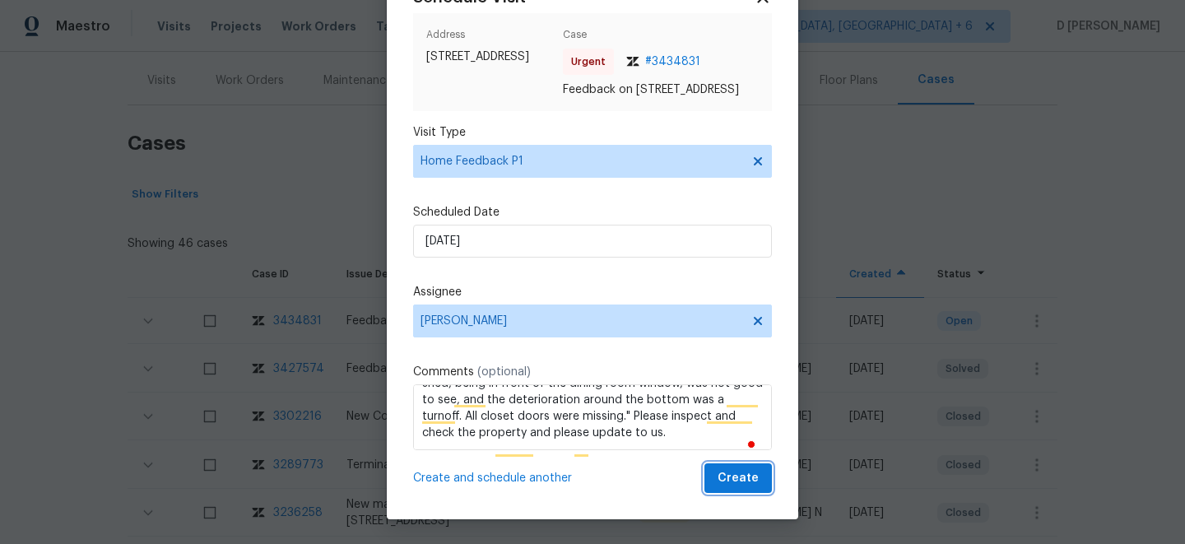
click at [748, 485] on span "Create" at bounding box center [738, 478] width 41 height 21
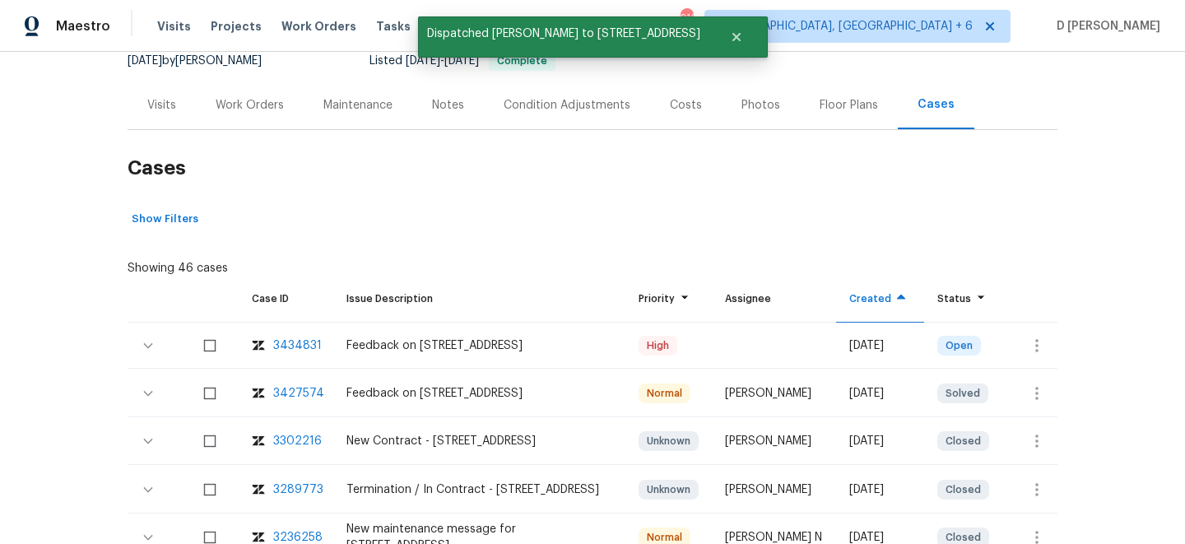
scroll to position [161, 0]
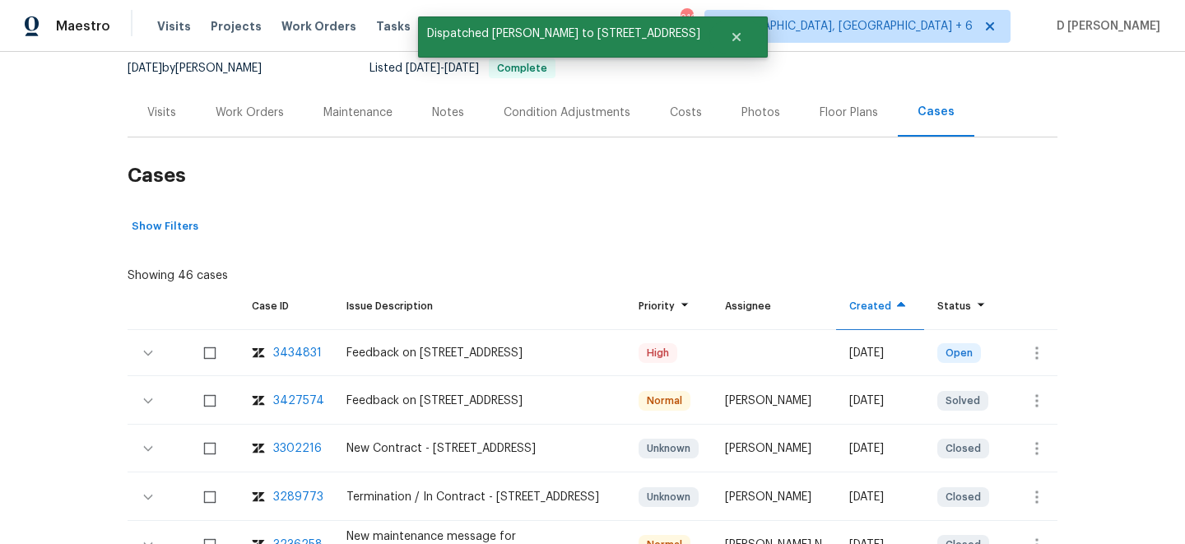
click at [176, 120] on div "Visits" at bounding box center [162, 112] width 68 height 49
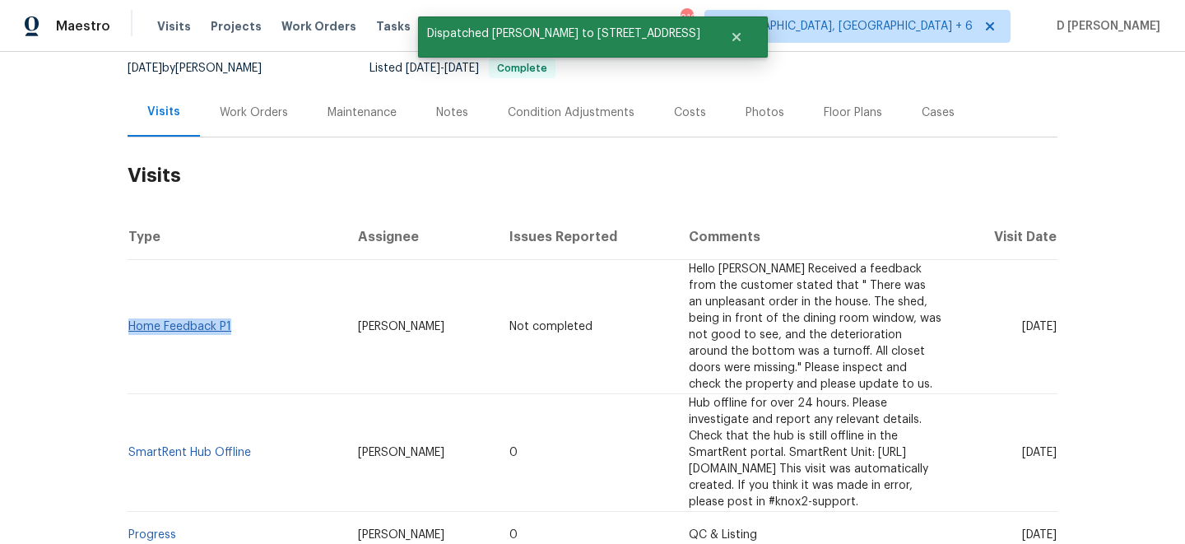
drag, startPoint x: 237, startPoint y: 322, endPoint x: 130, endPoint y: 318, distance: 107.1
click at [130, 318] on td "Home Feedback P1" at bounding box center [236, 327] width 217 height 134
copy link "Home Feedback P1"
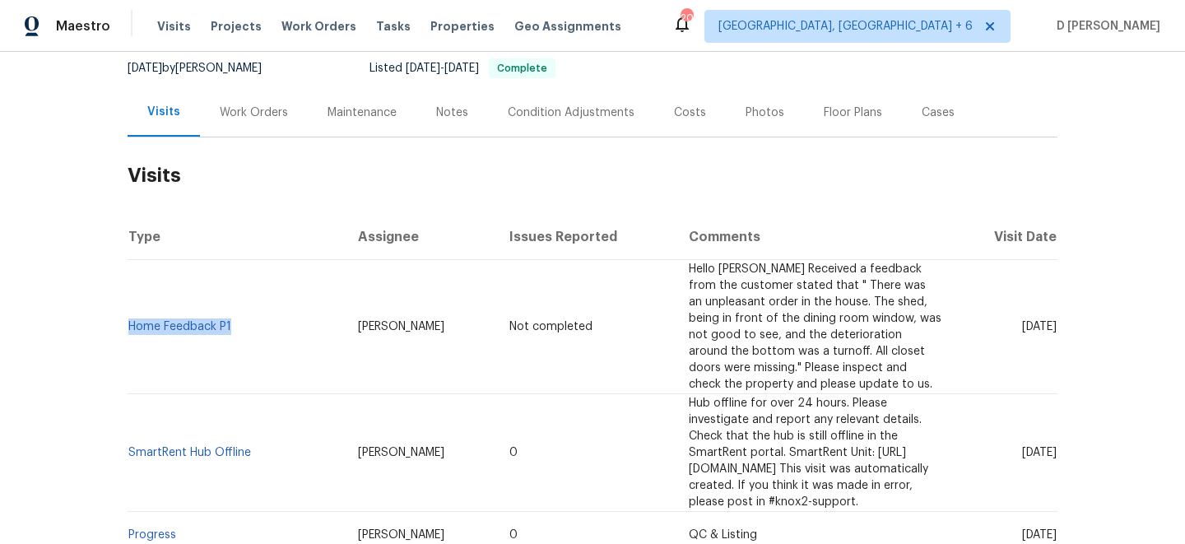
drag, startPoint x: 990, startPoint y: 425, endPoint x: 1025, endPoint y: 422, distance: 35.5
click at [1025, 447] on span "Tue, Aug 19 2025" at bounding box center [1039, 453] width 35 height 12
copy span "Aug 19"
click at [258, 110] on div "Work Orders" at bounding box center [254, 113] width 68 height 16
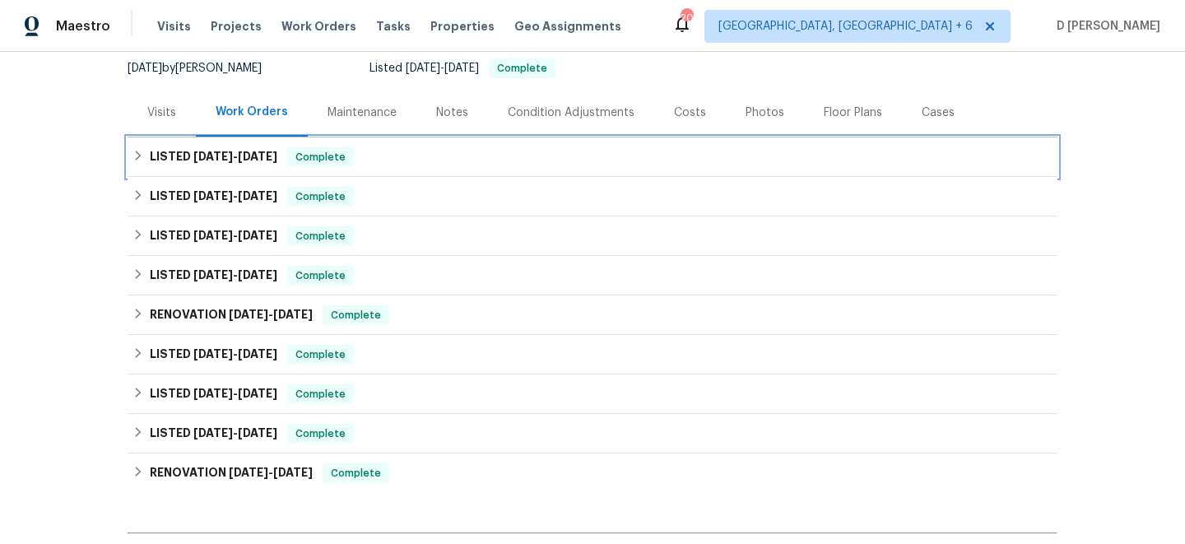
click at [142, 160] on icon at bounding box center [138, 156] width 12 height 12
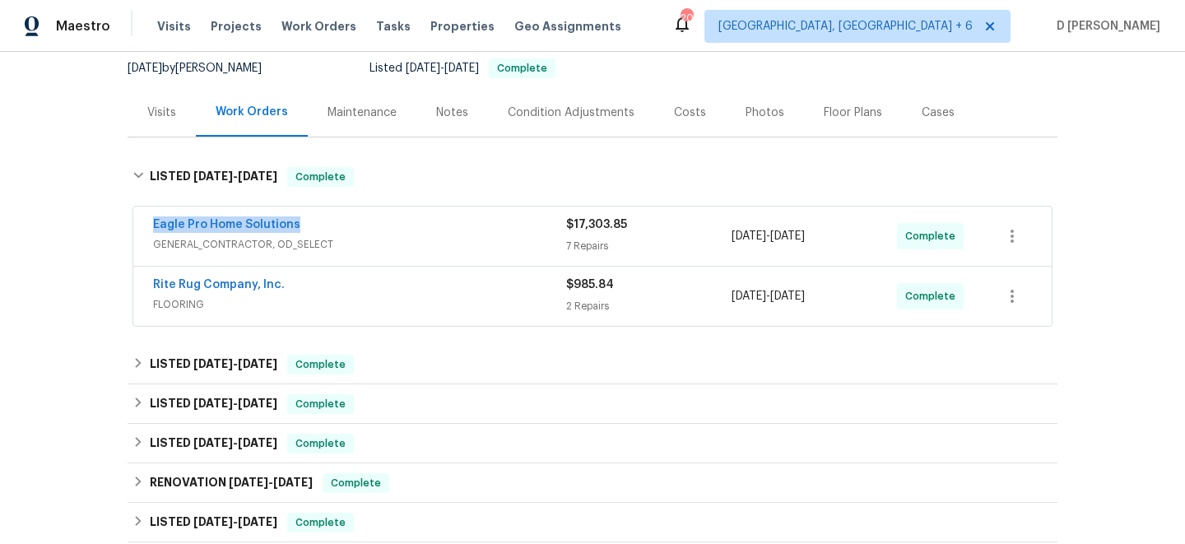
drag, startPoint x: 141, startPoint y: 225, endPoint x: 309, endPoint y: 223, distance: 168.7
click at [309, 223] on div "Eagle Pro Home Solutions GENERAL_CONTRACTOR, OD_SELECT $17,303.85 7 Repairs 7/1…" at bounding box center [592, 236] width 918 height 59
copy link "Eagle Pro Home Solutions"
click at [142, 108] on div "Visits" at bounding box center [162, 112] width 68 height 49
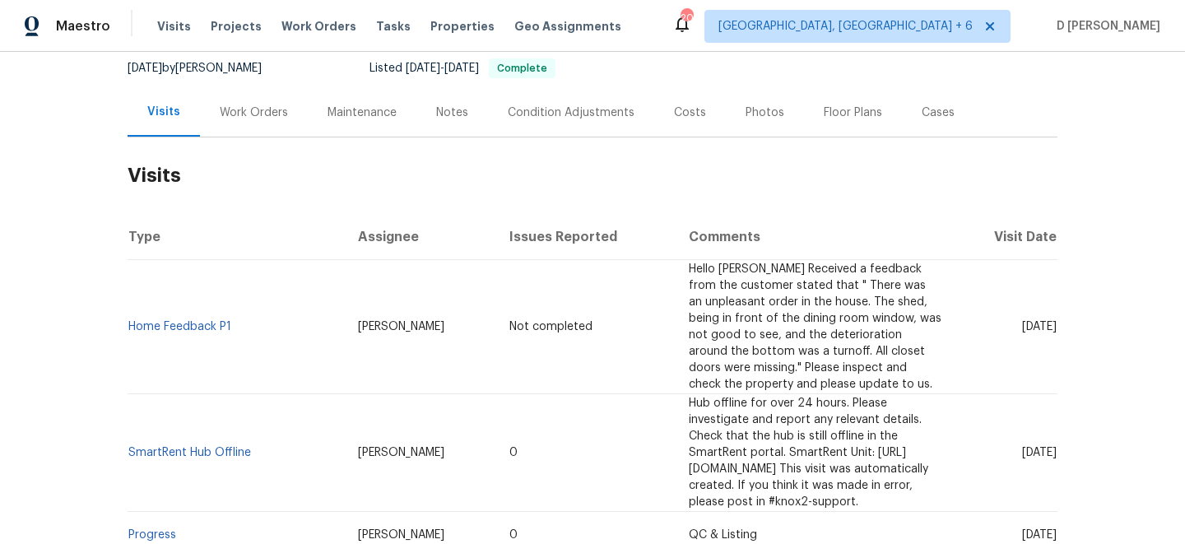
scroll to position [281, 0]
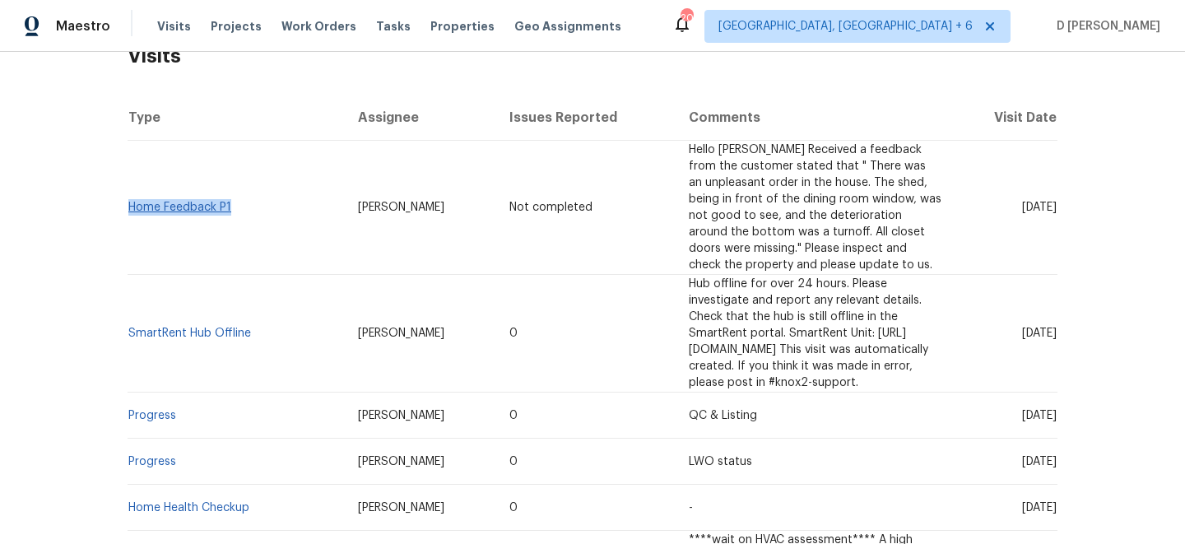
drag, startPoint x: 239, startPoint y: 203, endPoint x: 132, endPoint y: 206, distance: 107.0
click at [132, 206] on td "Home Feedback P1" at bounding box center [236, 208] width 217 height 134
copy link "Home Feedback P1"
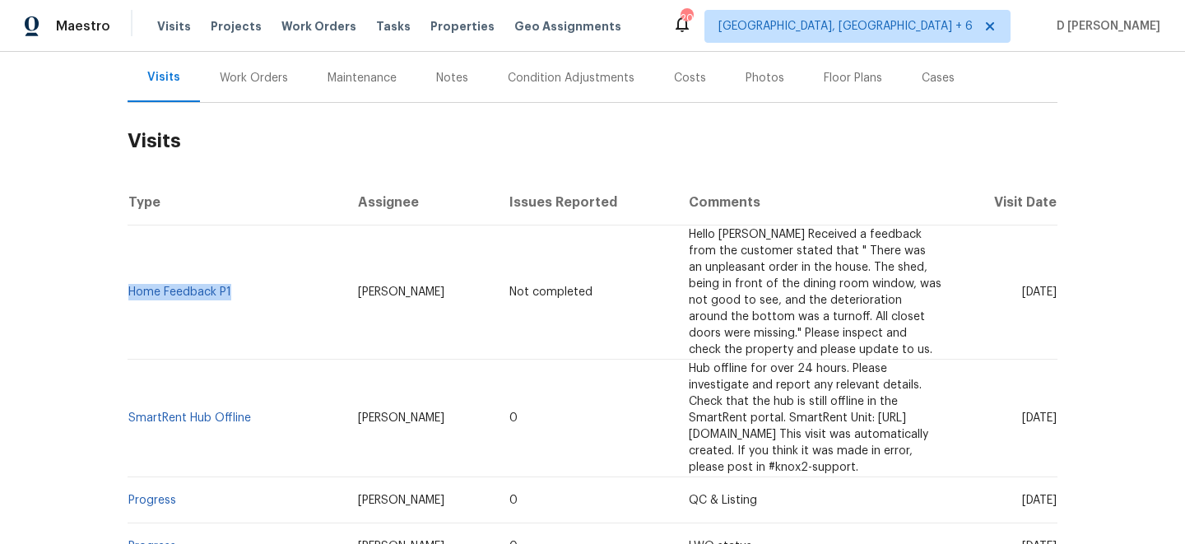
scroll to position [180, 0]
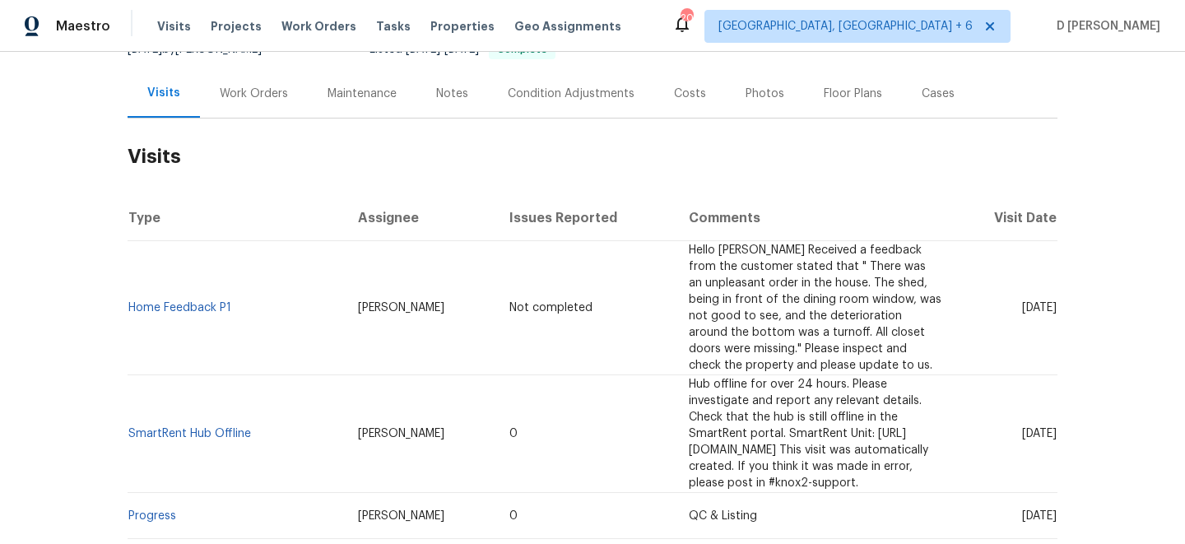
click at [263, 81] on div "Work Orders" at bounding box center [254, 93] width 108 height 49
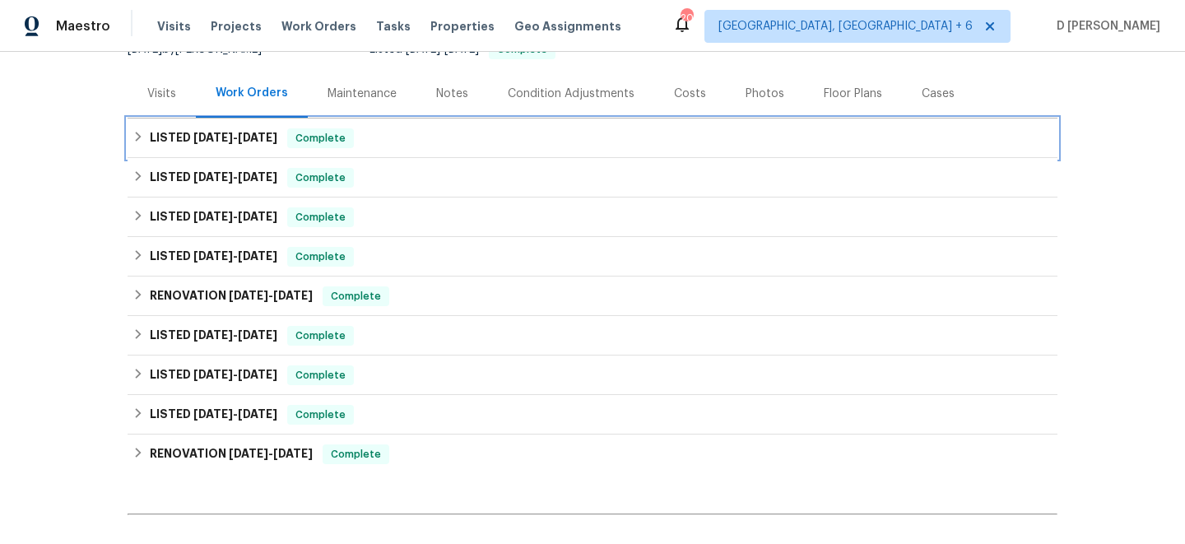
click at [137, 134] on icon at bounding box center [139, 137] width 6 height 10
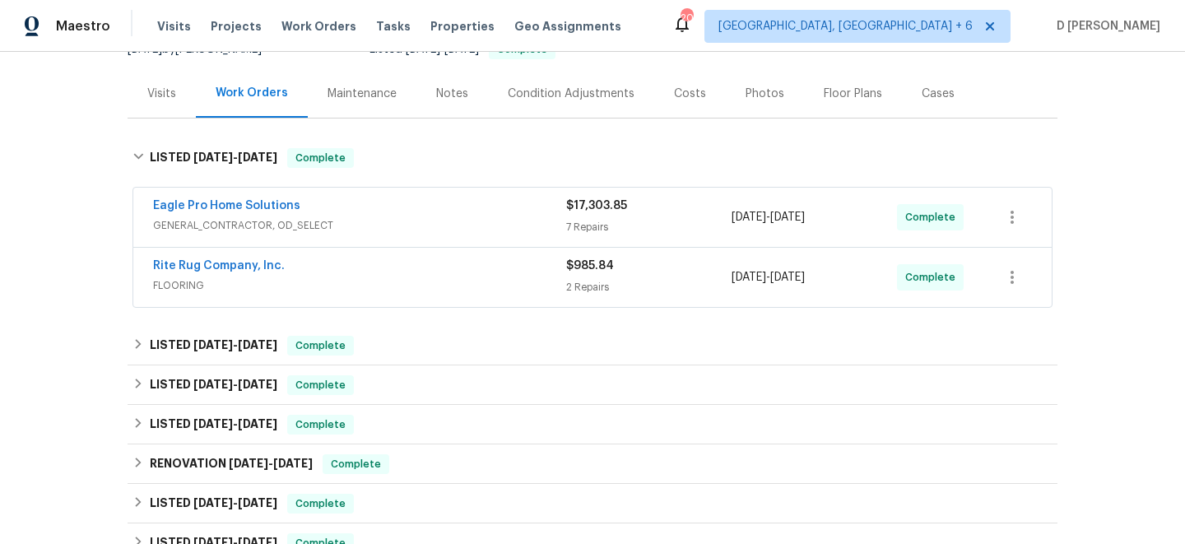
click at [149, 109] on div "Visits" at bounding box center [162, 93] width 68 height 49
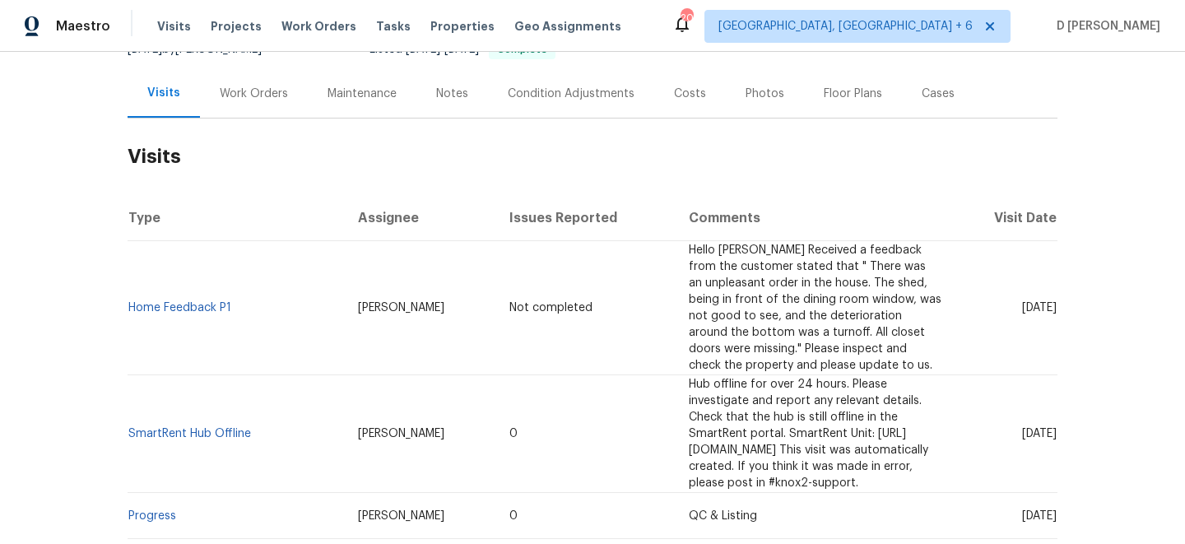
drag, startPoint x: 294, startPoint y: 304, endPoint x: 401, endPoint y: 299, distance: 107.1
click at [401, 299] on td "Dennis Neuhardt" at bounding box center [420, 308] width 151 height 134
copy span "Dennis Neuhardt"
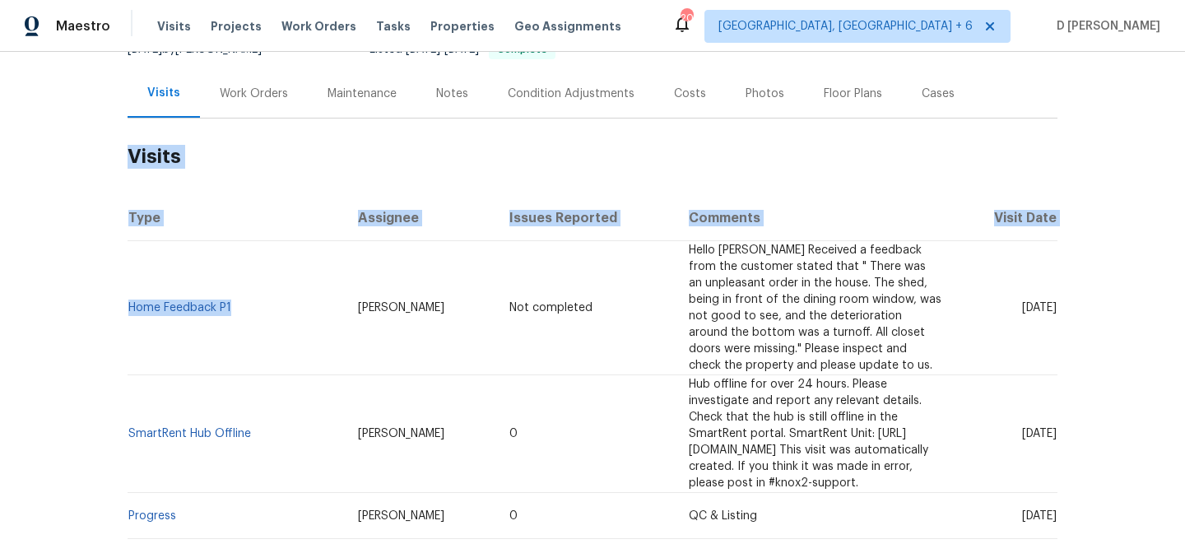
drag, startPoint x: 241, startPoint y: 305, endPoint x: 126, endPoint y: 295, distance: 115.7
click at [124, 295] on div "Back to all projects 6775 Centennial Dr, Reynoldsburg, OH 43068 3 Beds | 2 1/2 …" at bounding box center [592, 298] width 1185 height 492
click at [183, 274] on td "Home Feedback P1" at bounding box center [236, 308] width 217 height 134
drag, startPoint x: 239, startPoint y: 304, endPoint x: 127, endPoint y: 299, distance: 112.9
click at [128, 299] on td "Home Feedback P1" at bounding box center [236, 308] width 217 height 134
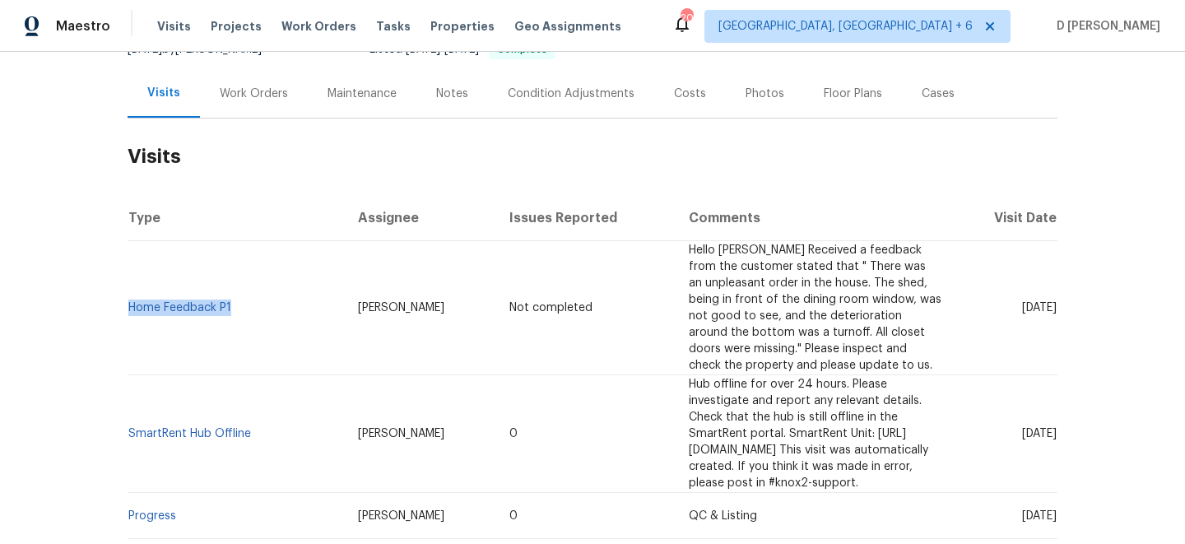
copy link "Home Feedback P1"
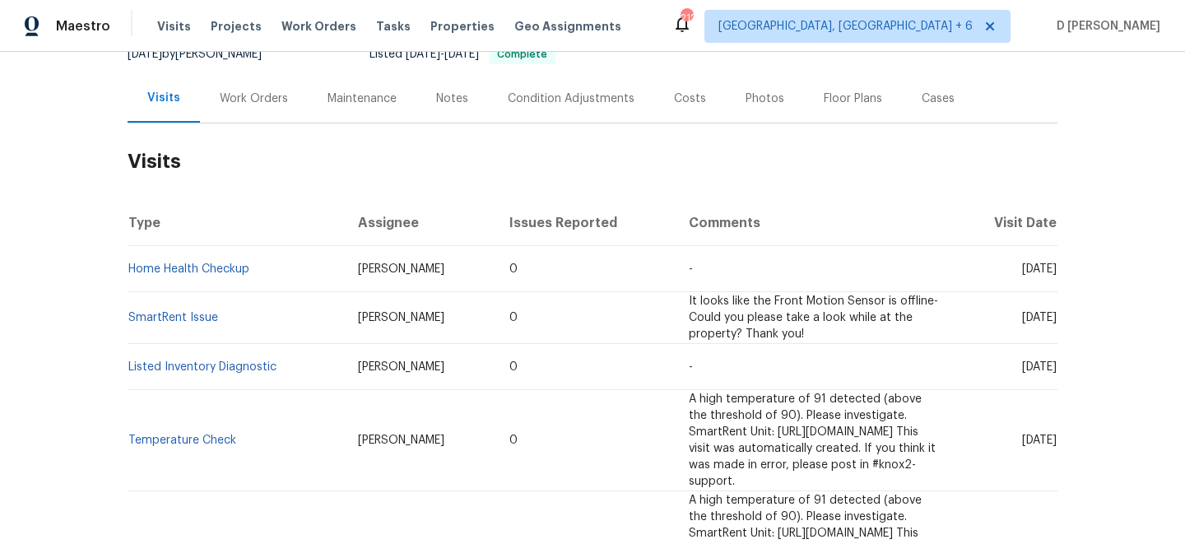
scroll to position [177, 0]
click at [244, 113] on div "Work Orders" at bounding box center [254, 96] width 108 height 49
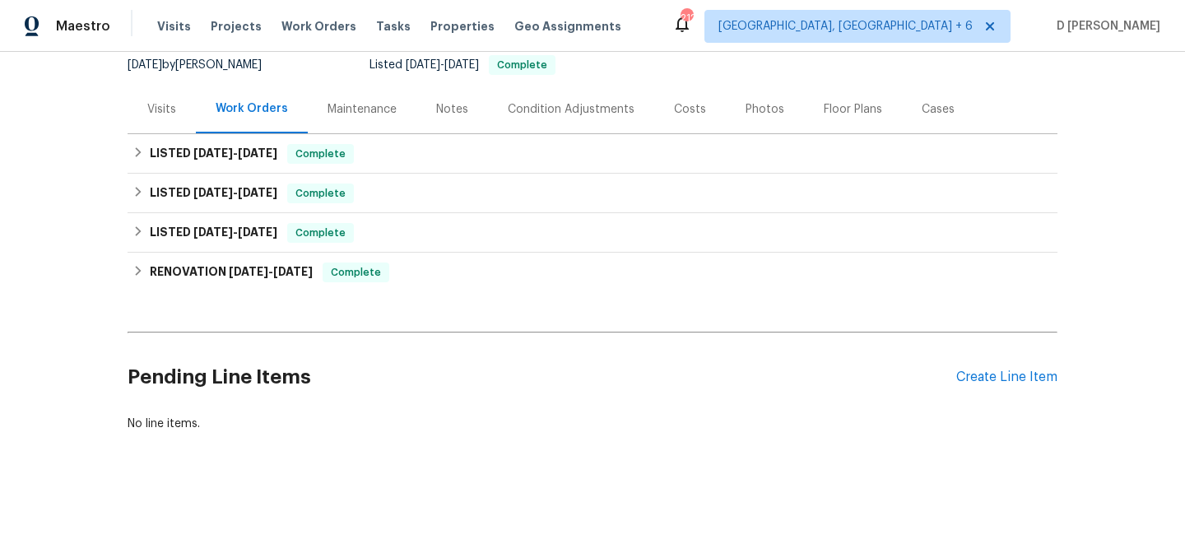
scroll to position [165, 0]
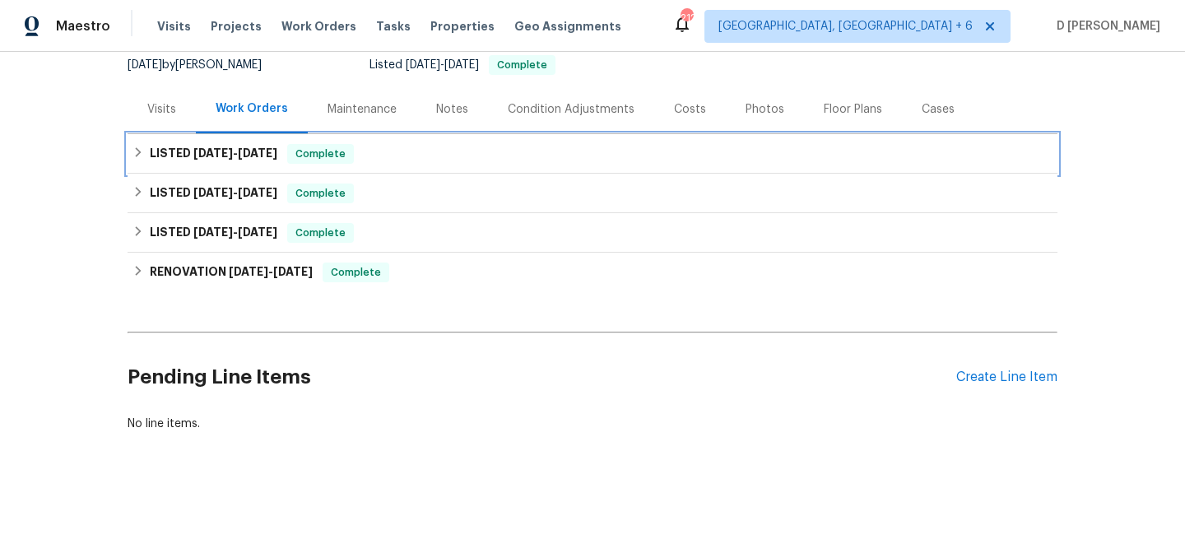
click at [151, 160] on h6 "LISTED 8/6/25 - 8/18/25" at bounding box center [214, 154] width 128 height 20
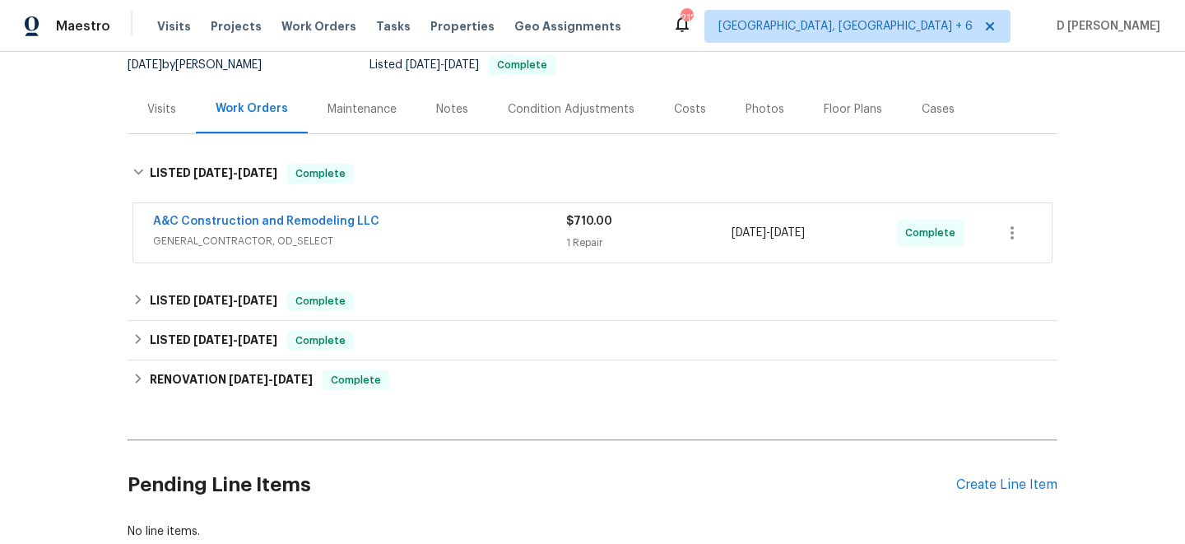
click at [160, 244] on span "GENERAL_CONTRACTOR, OD_SELECT" at bounding box center [359, 241] width 413 height 16
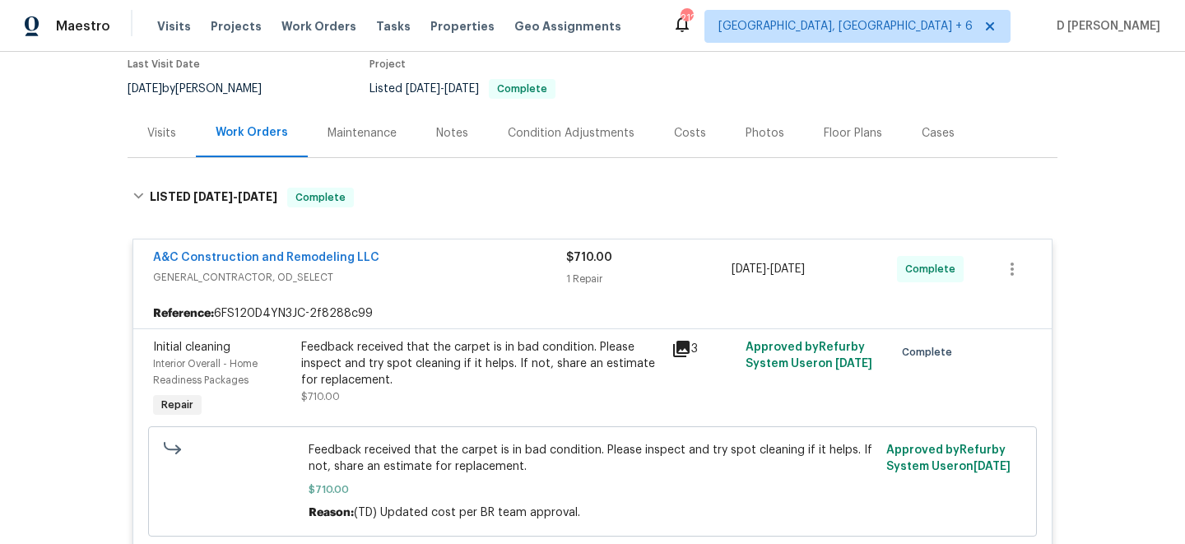
scroll to position [31, 0]
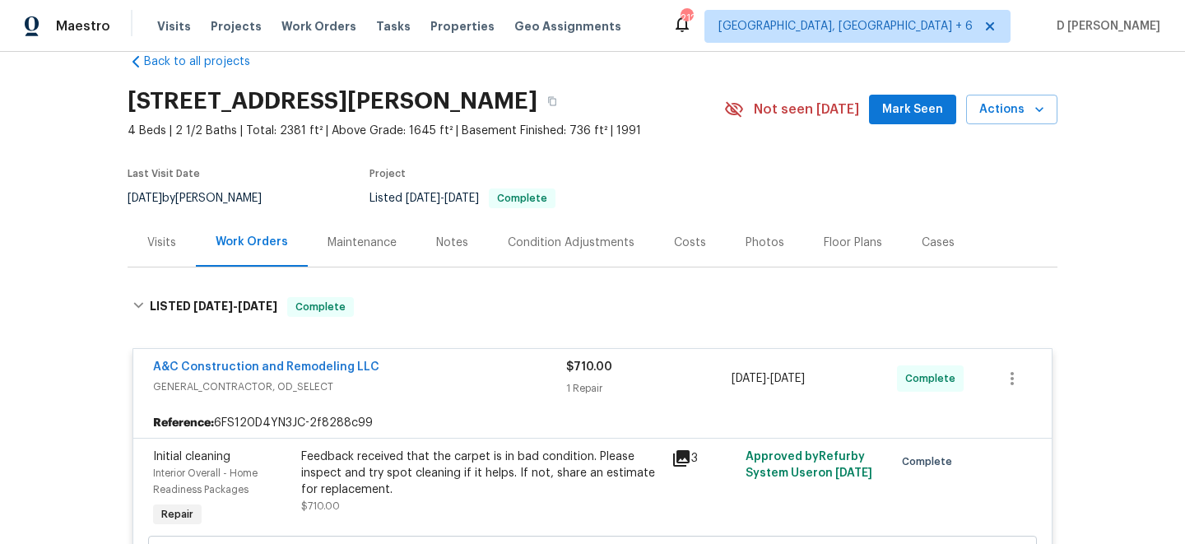
click at [156, 229] on div "Visits" at bounding box center [162, 242] width 68 height 49
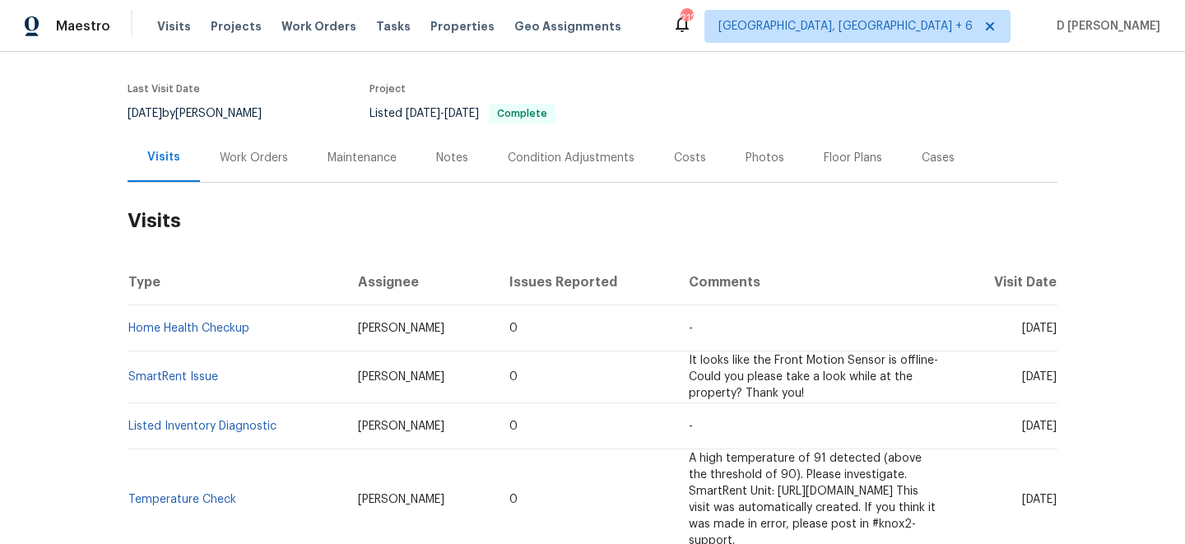
scroll to position [128, 0]
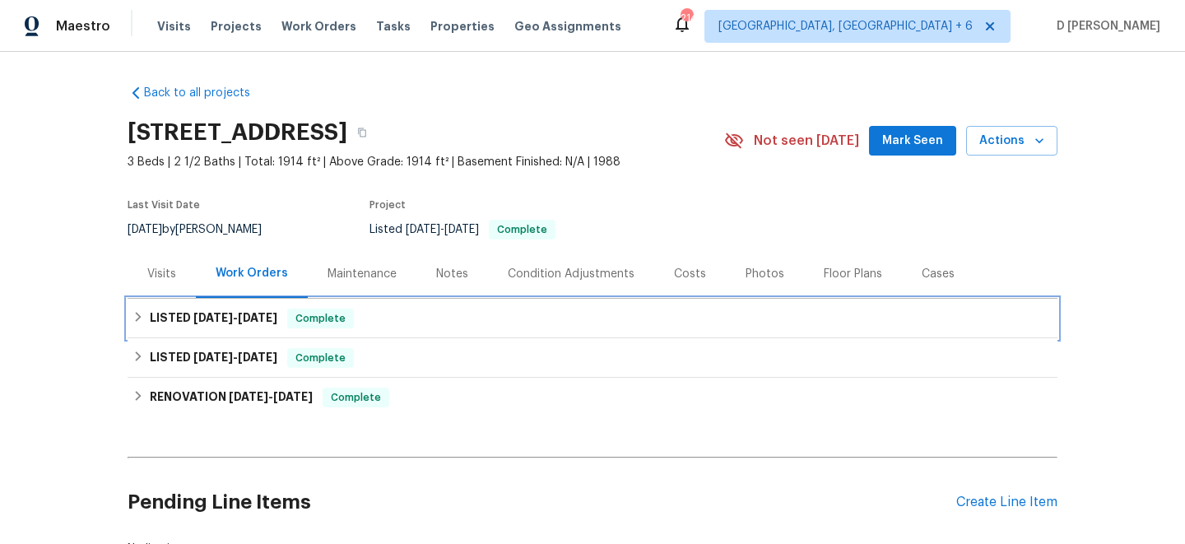
click at [138, 309] on div "LISTED 8/11/25 - 8/13/25 Complete" at bounding box center [592, 319] width 920 height 20
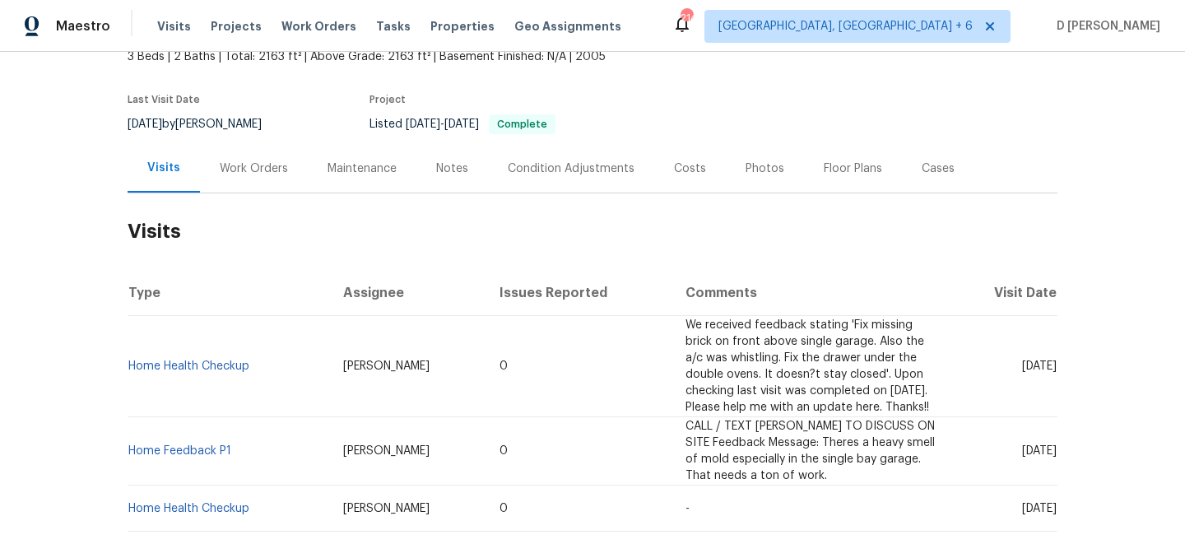
scroll to position [109, 0]
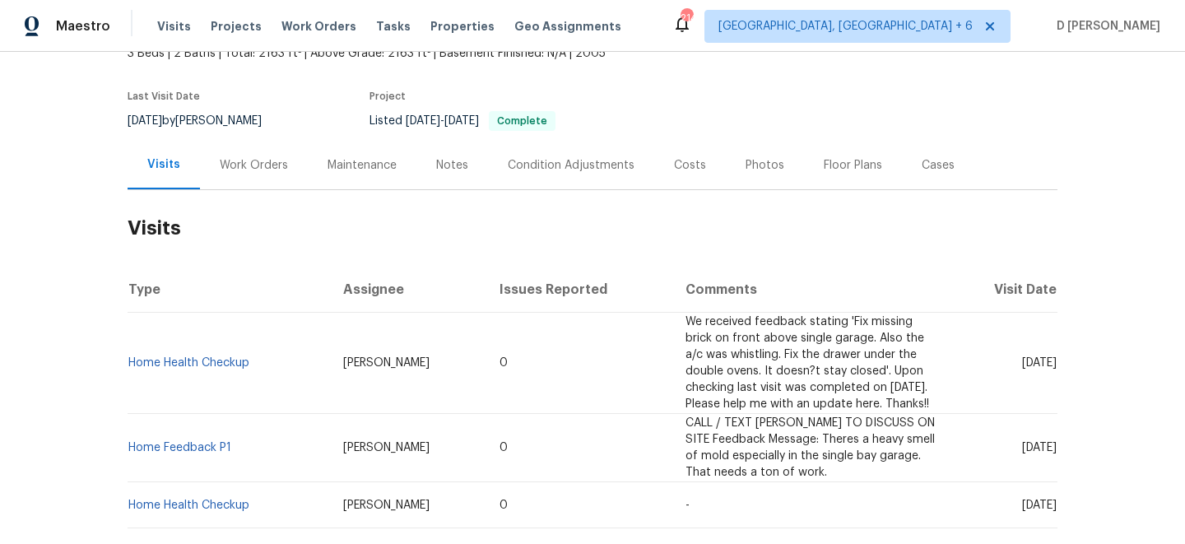
click at [239, 160] on div "Work Orders" at bounding box center [254, 165] width 68 height 16
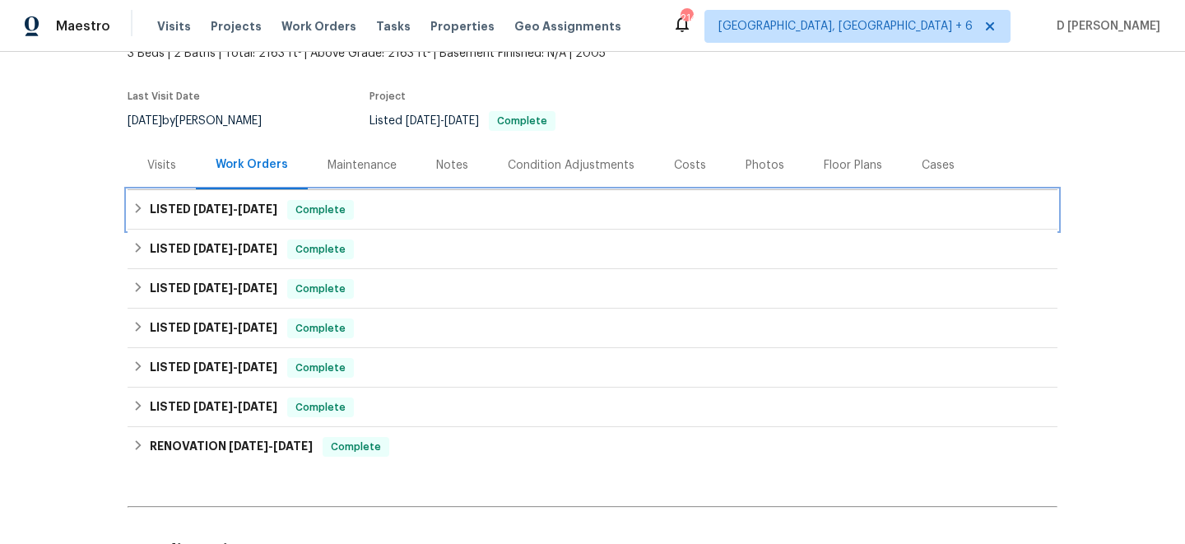
click at [143, 214] on div "LISTED 8/1/25 - 8/1/25 Complete" at bounding box center [592, 210] width 920 height 20
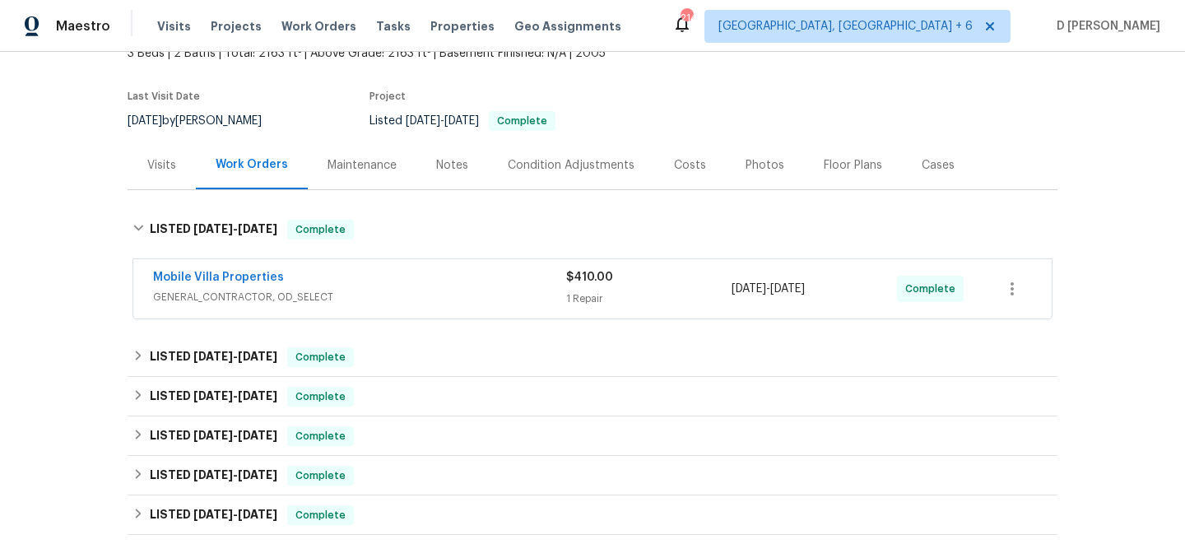
click at [355, 286] on div "Mobile Villa Properties" at bounding box center [359, 279] width 413 height 20
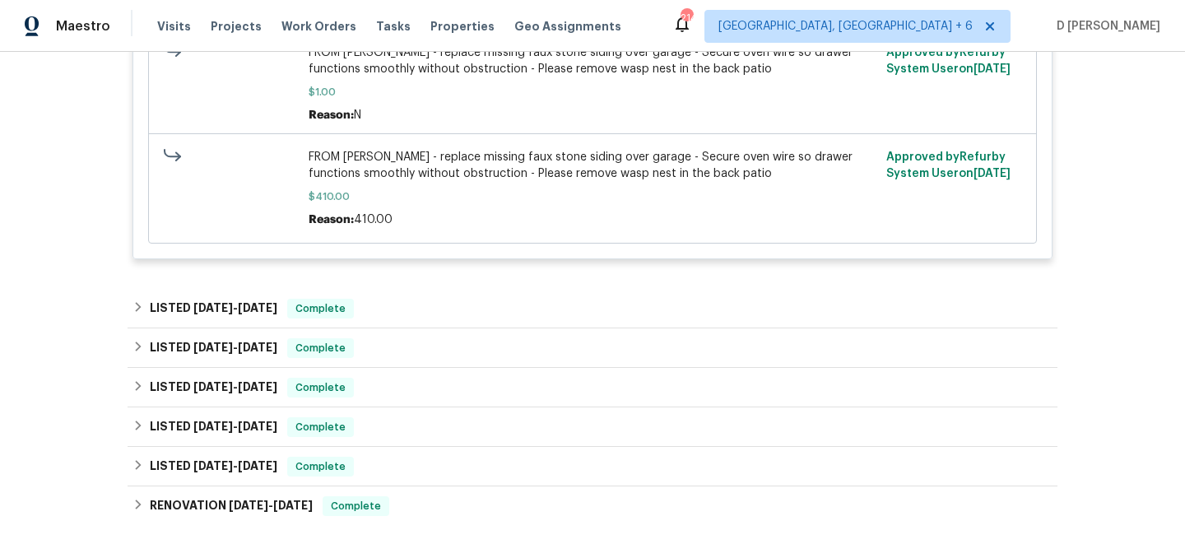
scroll to position [523, 0]
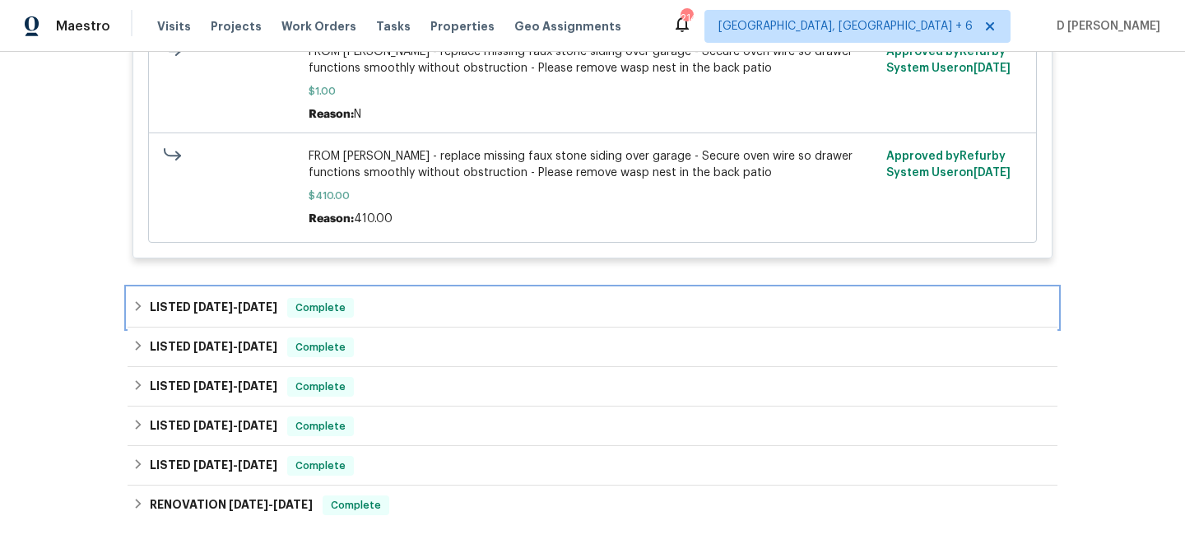
click at [135, 312] on icon at bounding box center [138, 306] width 12 height 12
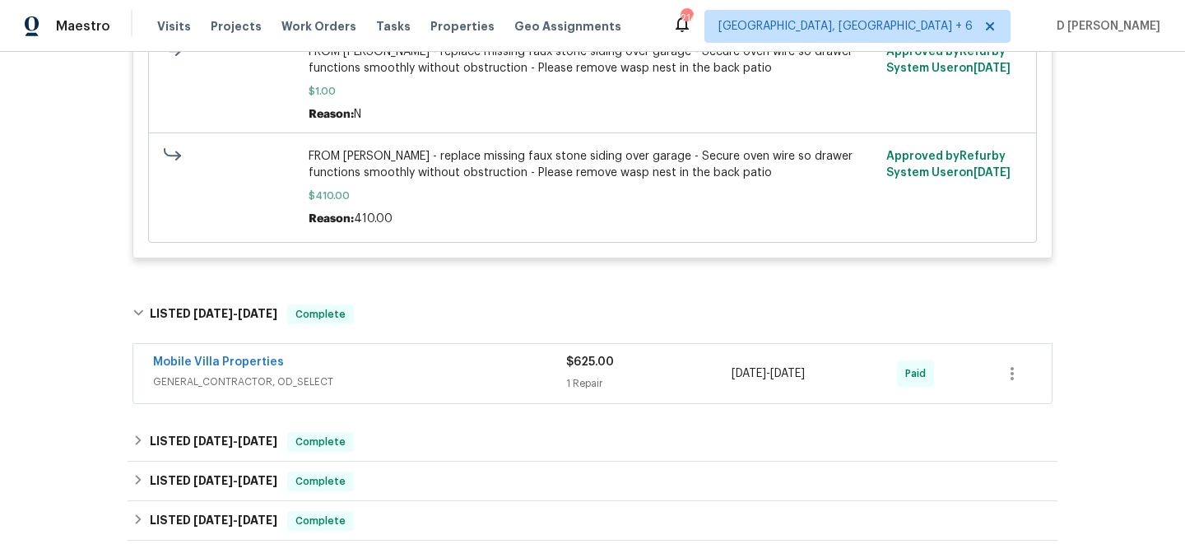
click at [229, 395] on div "Mobile Villa Properties GENERAL_CONTRACTOR, OD_SELECT $625.00 1 Repair 7/23/202…" at bounding box center [592, 373] width 918 height 59
click at [292, 379] on span "GENERAL_CONTRACTOR, OD_SELECT" at bounding box center [359, 382] width 413 height 16
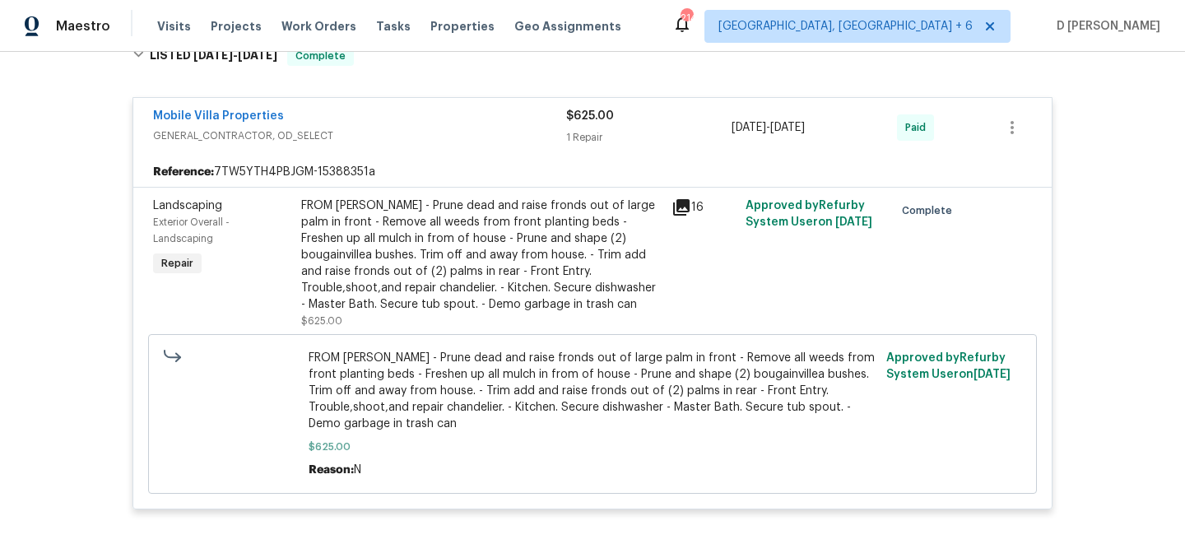
scroll to position [99, 0]
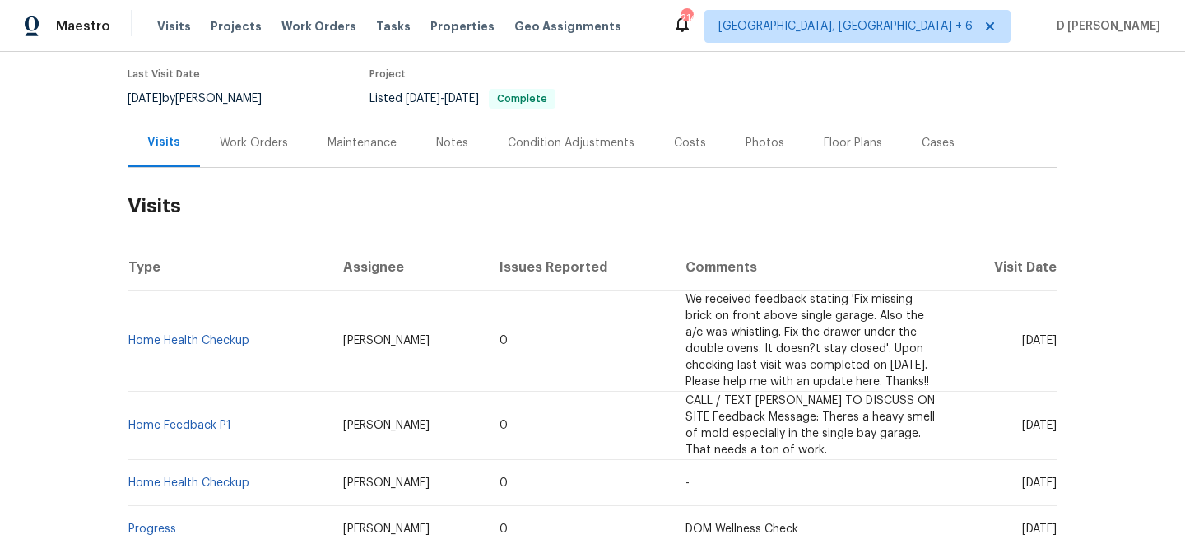
scroll to position [229, 0]
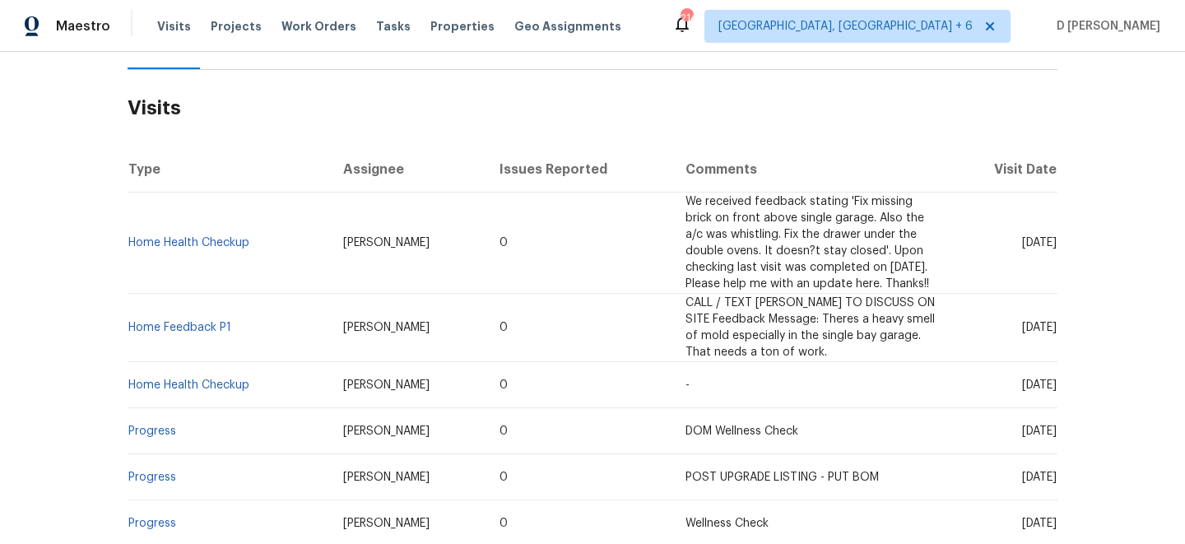
drag, startPoint x: 985, startPoint y: 239, endPoint x: 1035, endPoint y: 236, distance: 50.3
click at [1036, 237] on span "[DATE]" at bounding box center [1039, 243] width 35 height 12
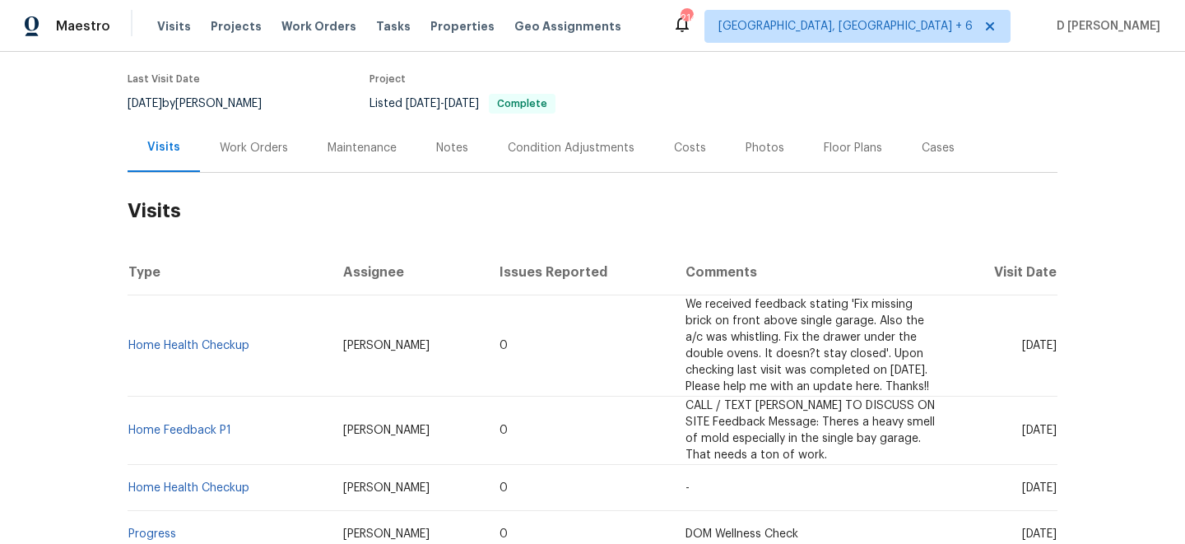
scroll to position [127, 0]
click at [237, 161] on div "Work Orders" at bounding box center [254, 147] width 108 height 49
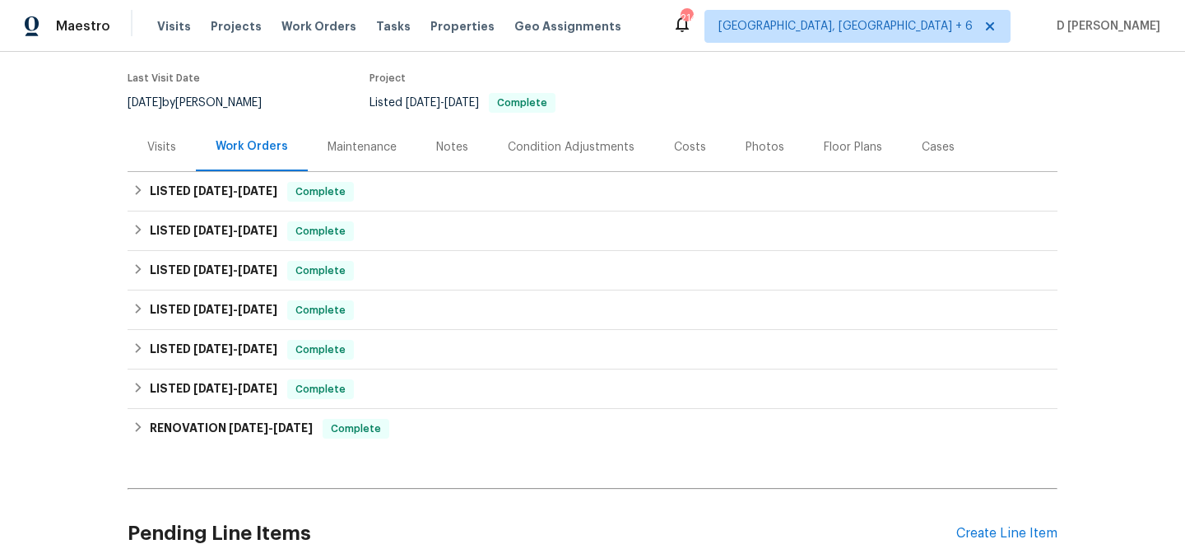
scroll to position [180, 0]
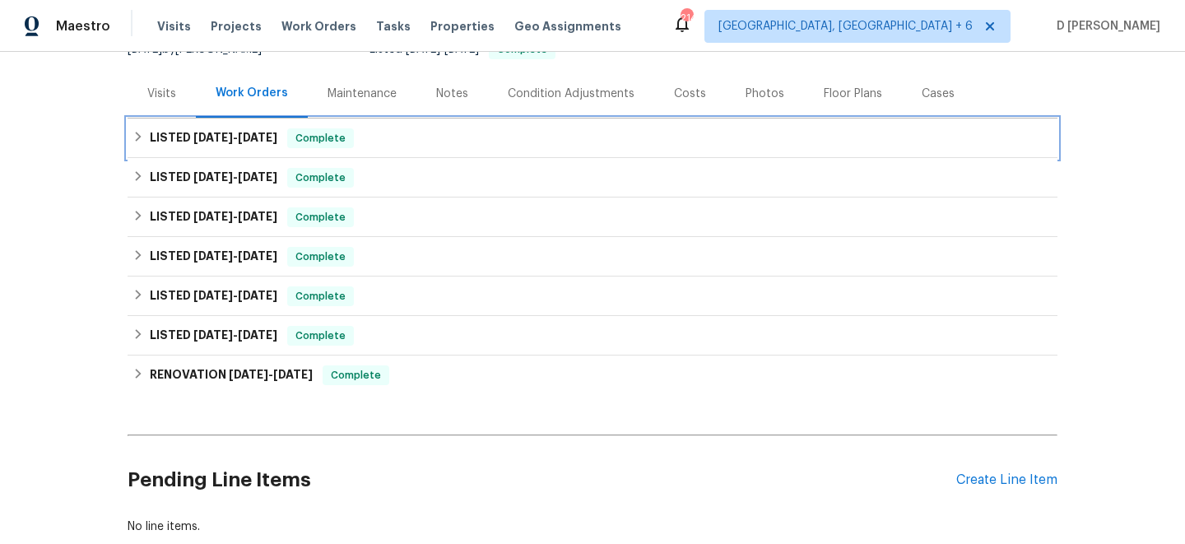
click at [138, 132] on icon at bounding box center [138, 137] width 12 height 12
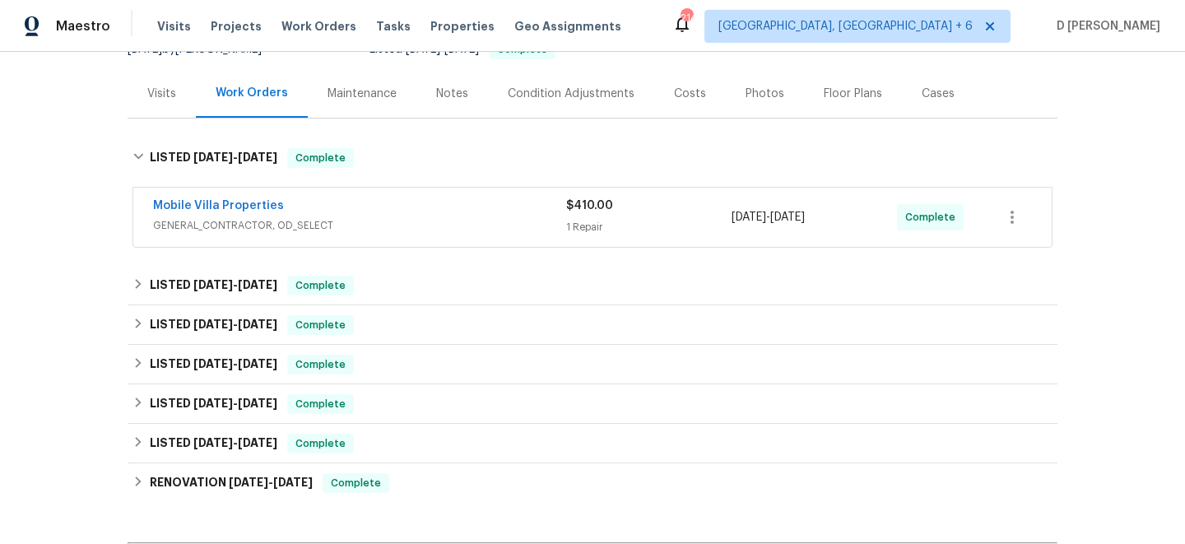
click at [360, 219] on span "GENERAL_CONTRACTOR, OD_SELECT" at bounding box center [359, 225] width 413 height 16
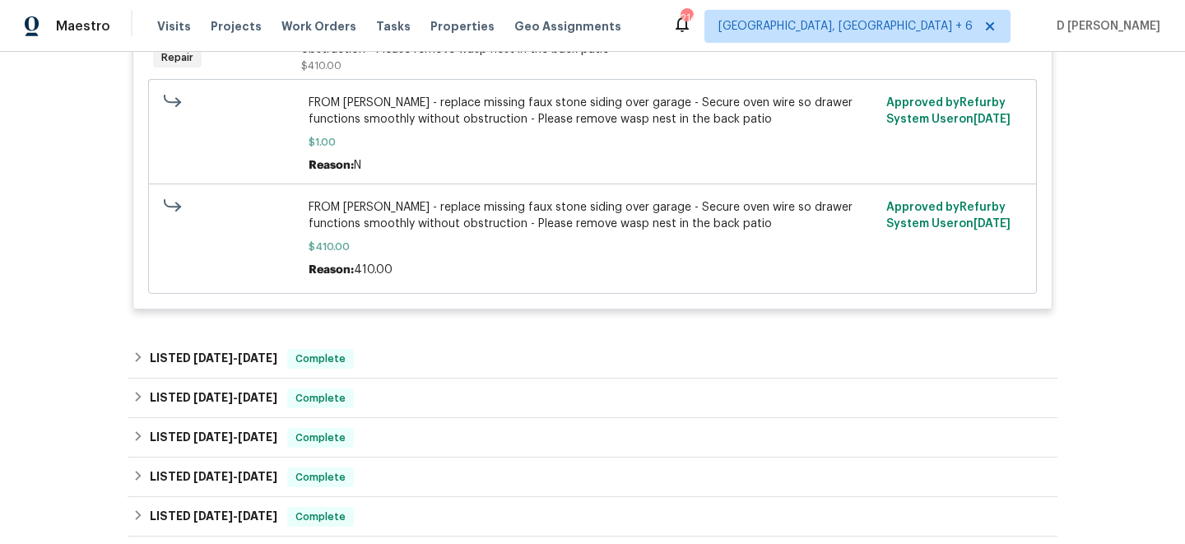
scroll to position [520, 0]
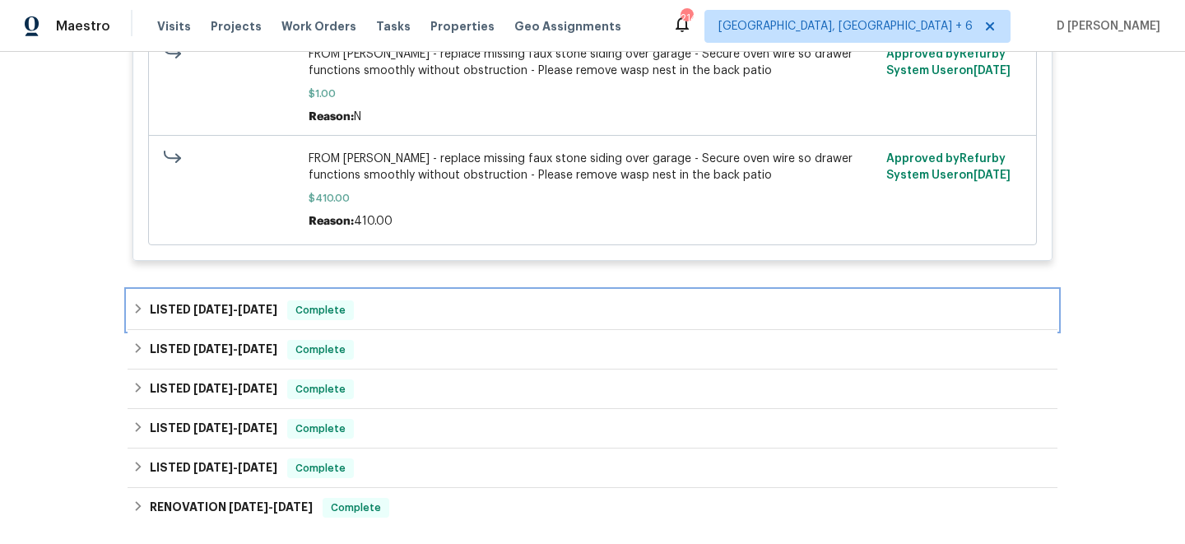
click at [138, 309] on icon at bounding box center [139, 309] width 6 height 10
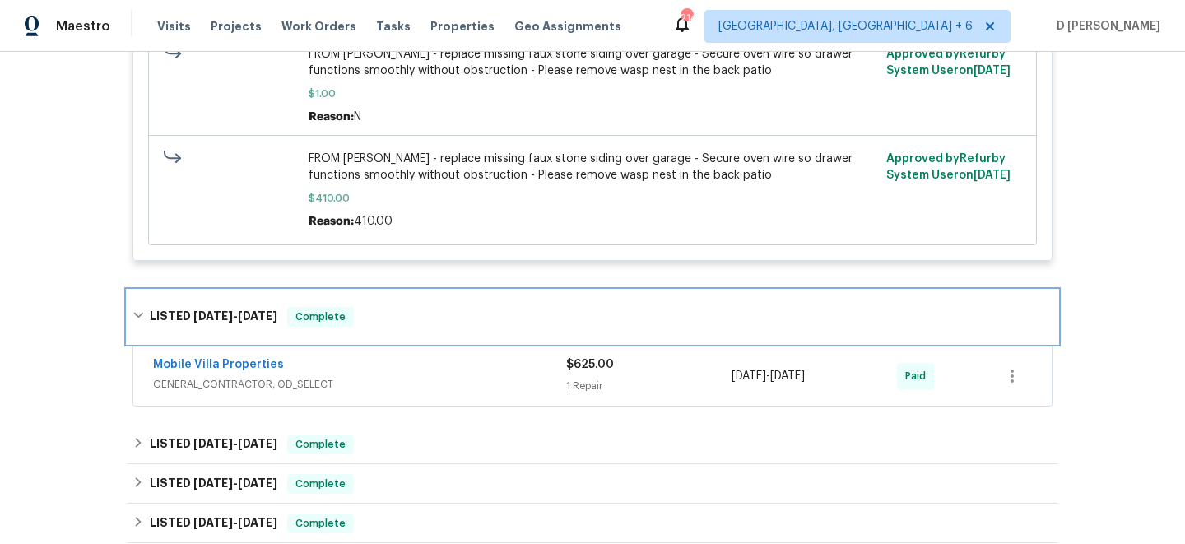
scroll to position [779, 0]
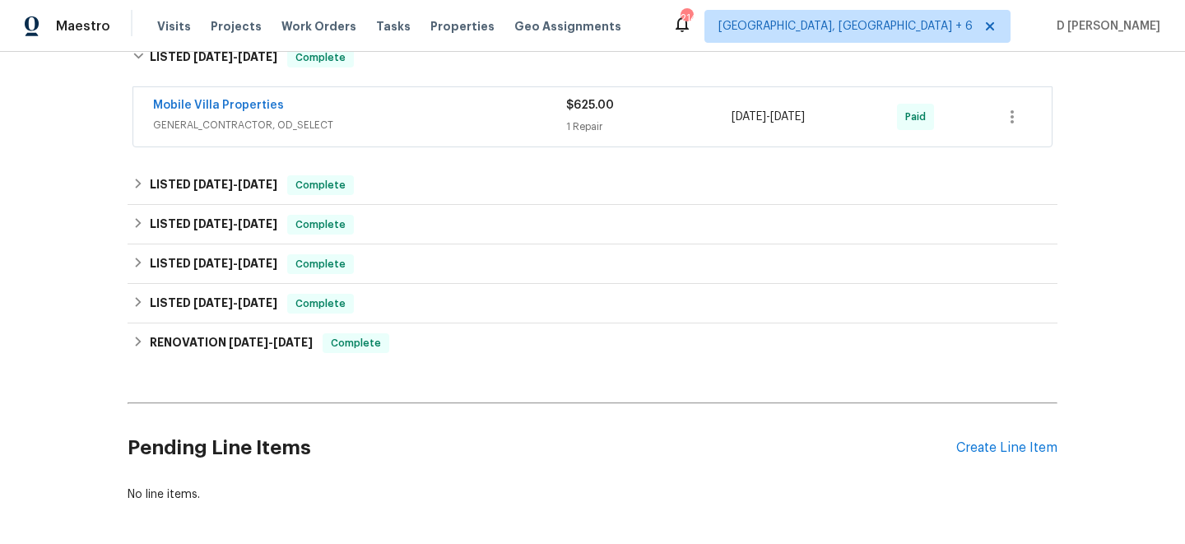
click at [390, 120] on span "GENERAL_CONTRACTOR, OD_SELECT" at bounding box center [359, 125] width 413 height 16
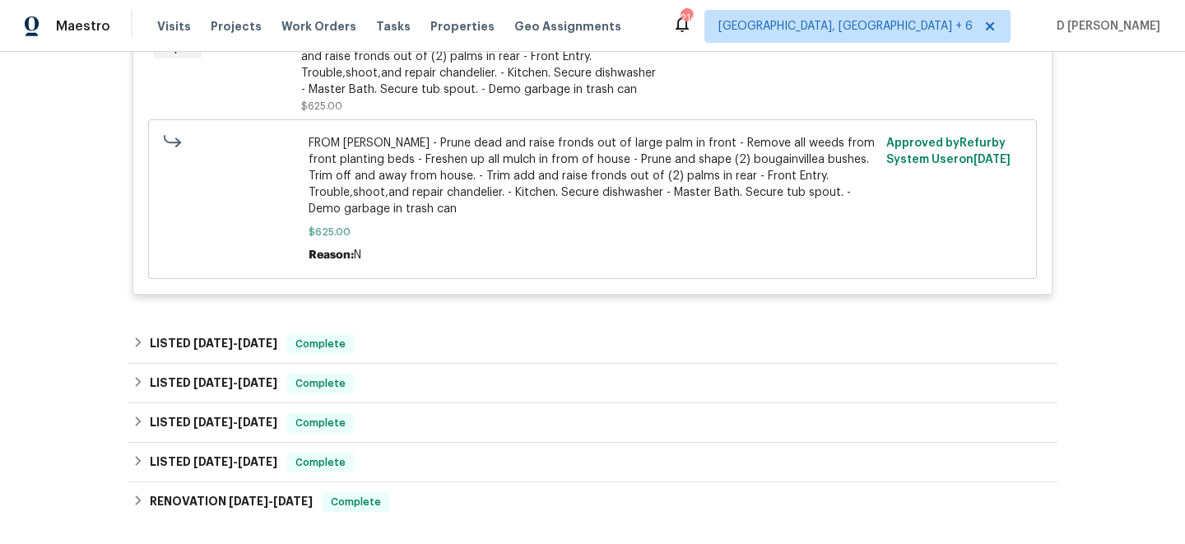
scroll to position [1012, 0]
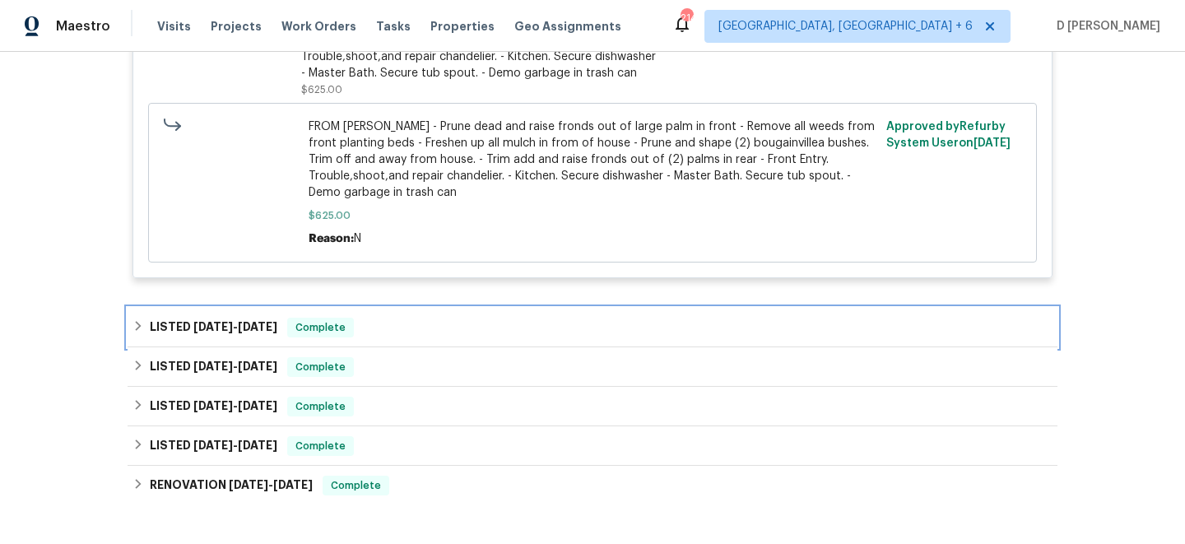
click at [137, 327] on icon at bounding box center [138, 326] width 12 height 12
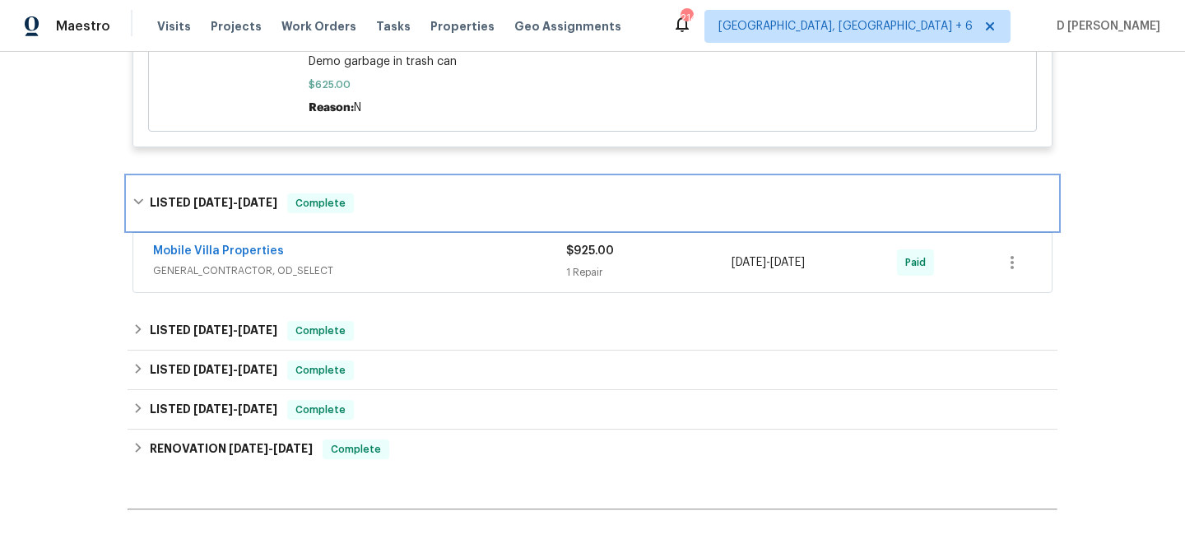
scroll to position [1148, 0]
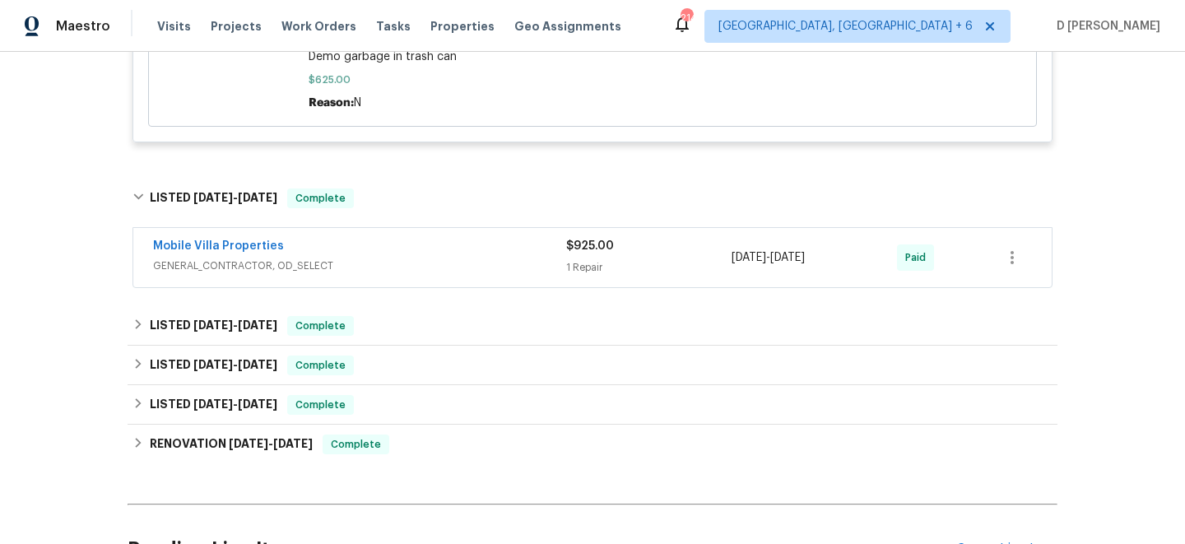
click at [412, 252] on div "Mobile Villa Properties" at bounding box center [359, 248] width 413 height 20
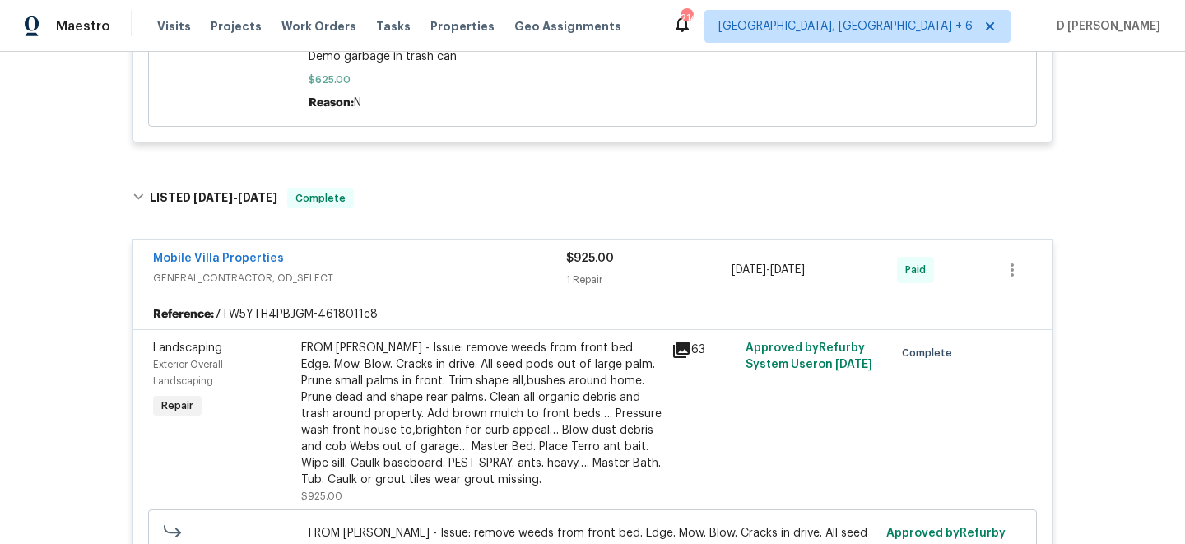
drag, startPoint x: 722, startPoint y: 274, endPoint x: 853, endPoint y: 278, distance: 130.9
click at [853, 278] on div "Mobile Villa Properties GENERAL_CONTRACTOR, OD_SELECT $925.00 1 Repair 4/15/202…" at bounding box center [572, 270] width 839 height 40
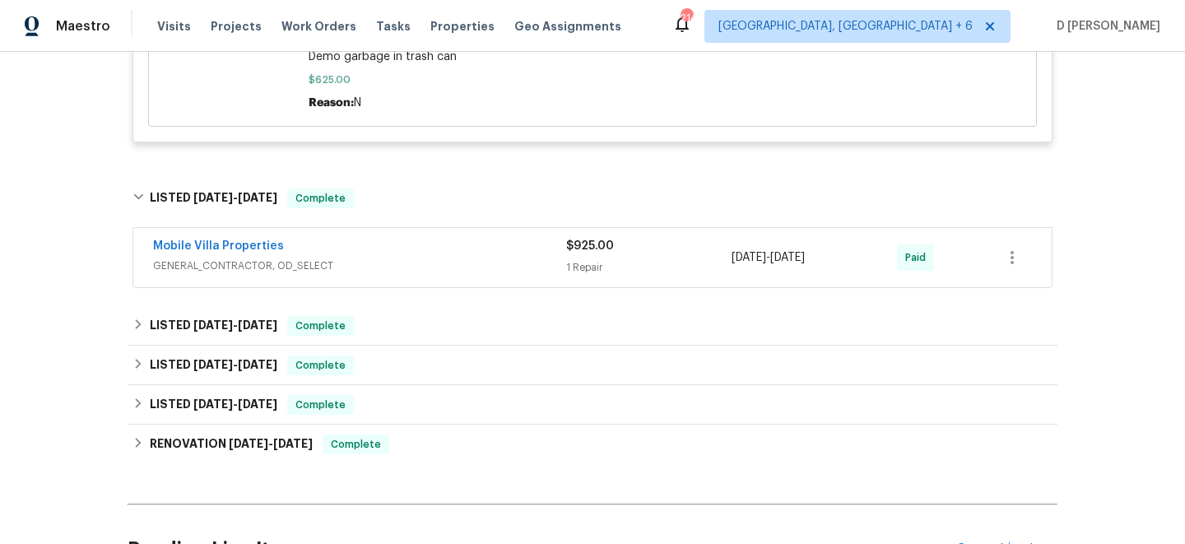
click at [342, 264] on span "GENERAL_CONTRACTOR, OD_SELECT" at bounding box center [359, 266] width 413 height 16
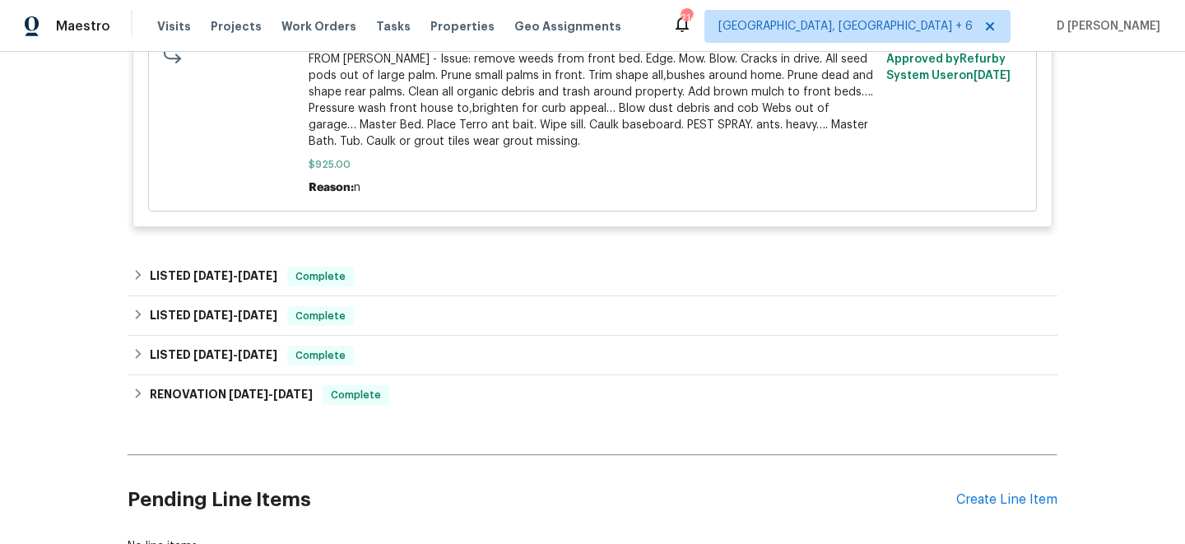
scroll to position [1625, 0]
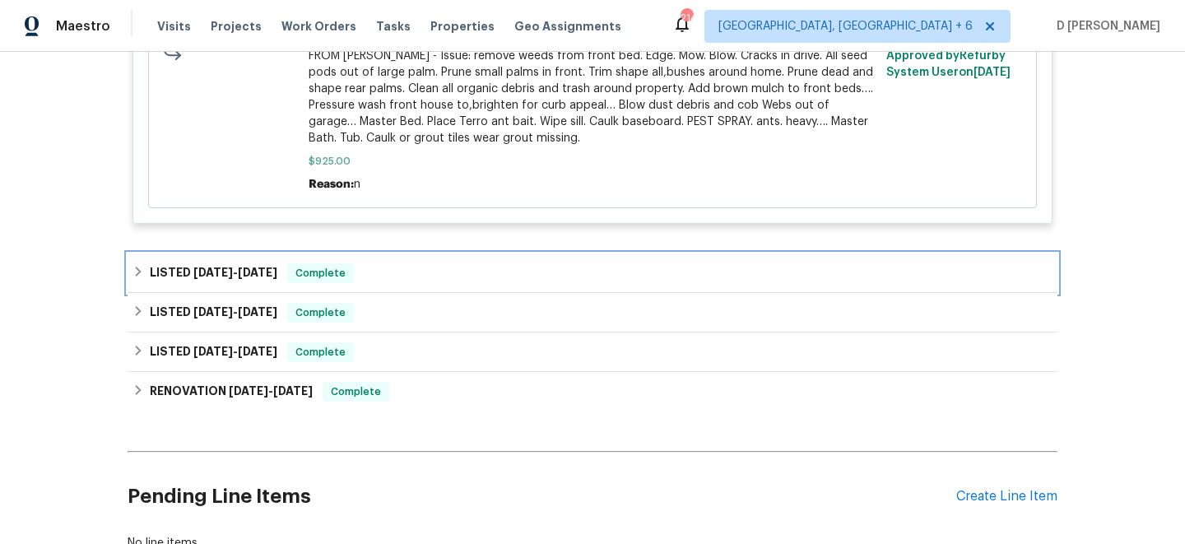
click at [137, 271] on icon at bounding box center [139, 272] width 6 height 10
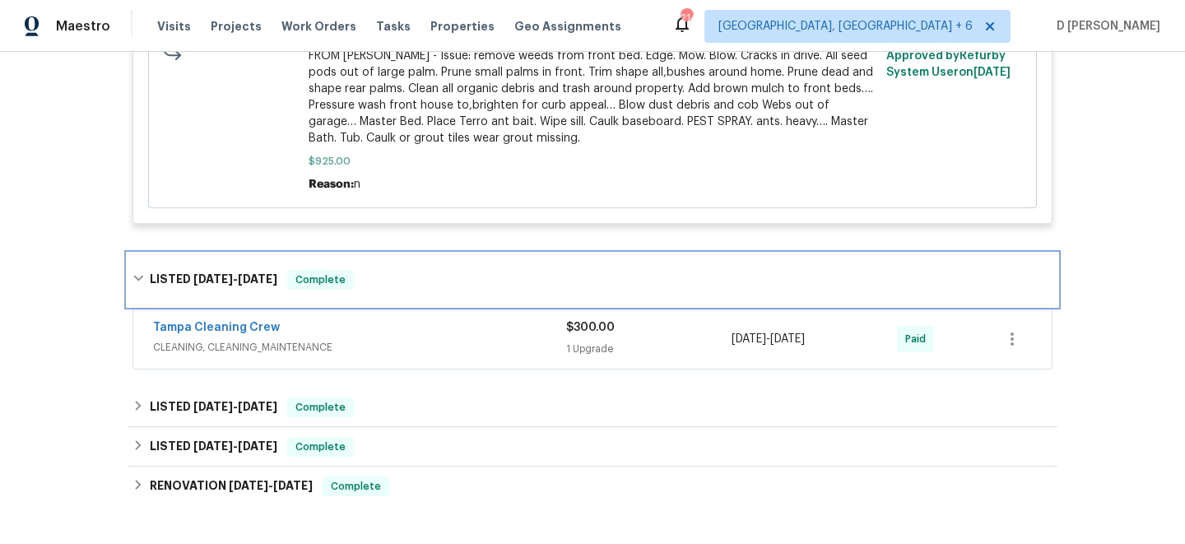
scroll to position [1742, 0]
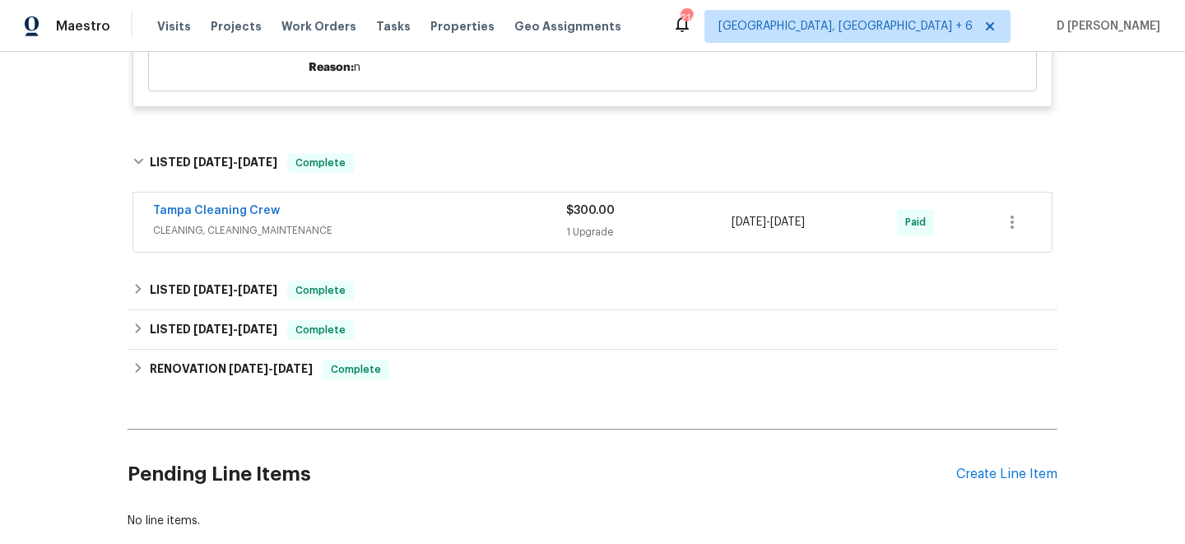
click at [404, 212] on div "Tampa Cleaning Crew" at bounding box center [359, 212] width 413 height 20
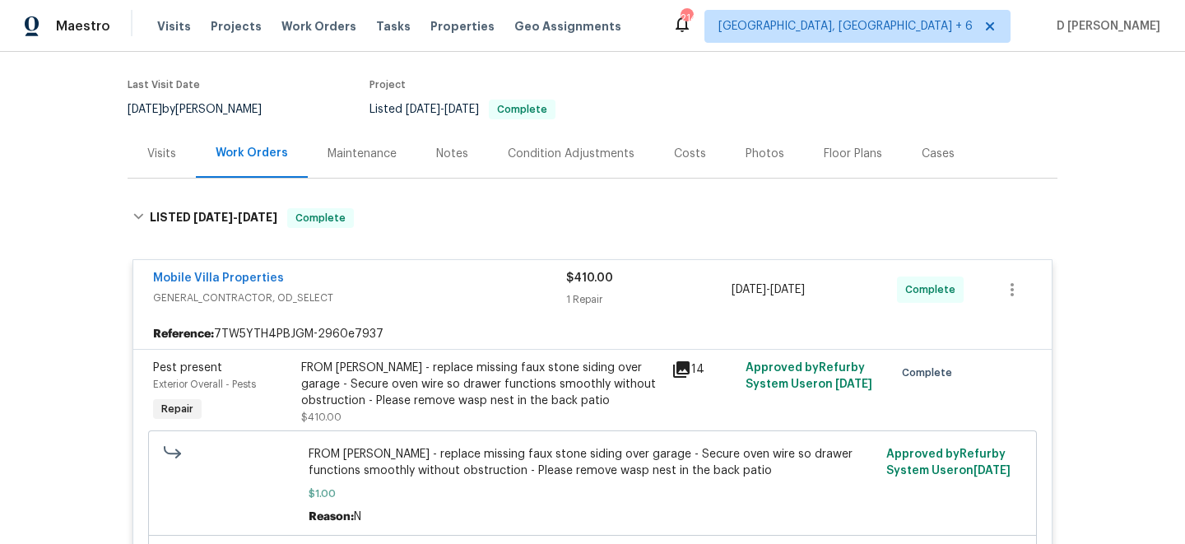
scroll to position [0, 0]
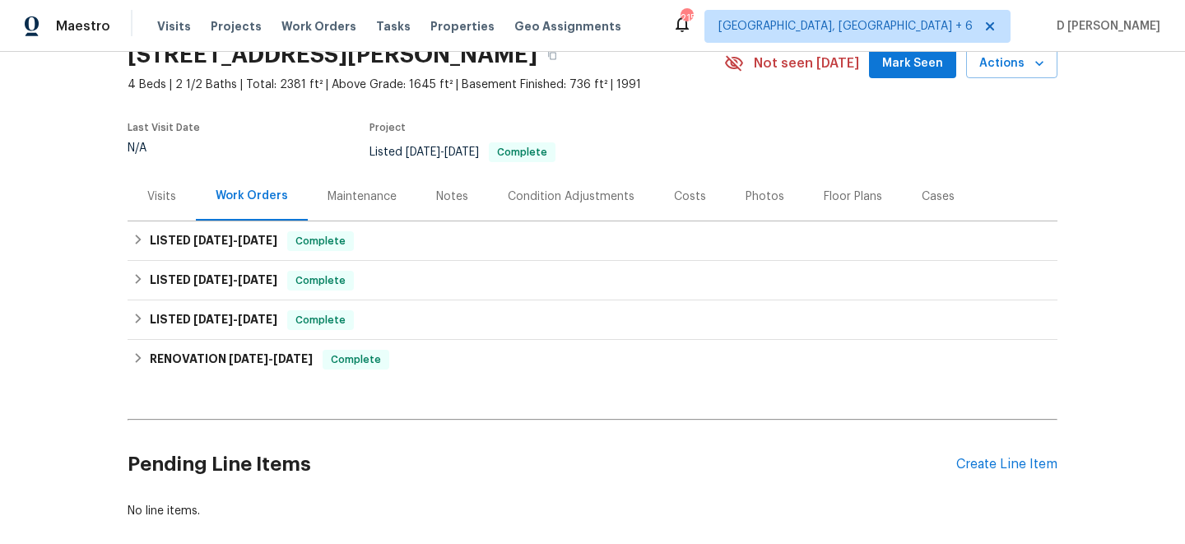
scroll to position [165, 0]
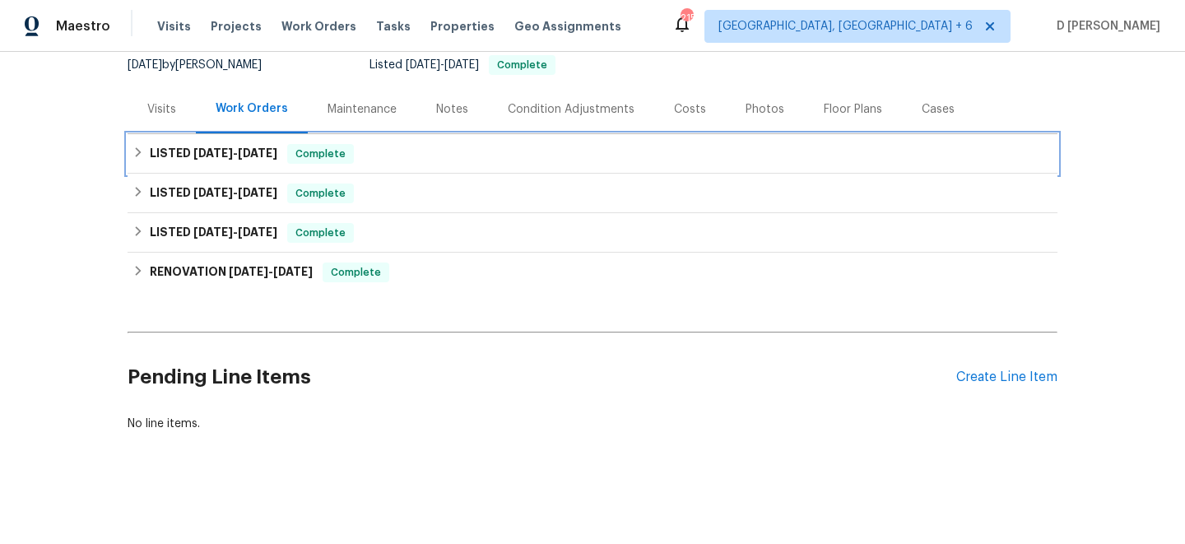
click at [137, 160] on div "LISTED [DATE] - [DATE] Complete" at bounding box center [592, 154] width 920 height 20
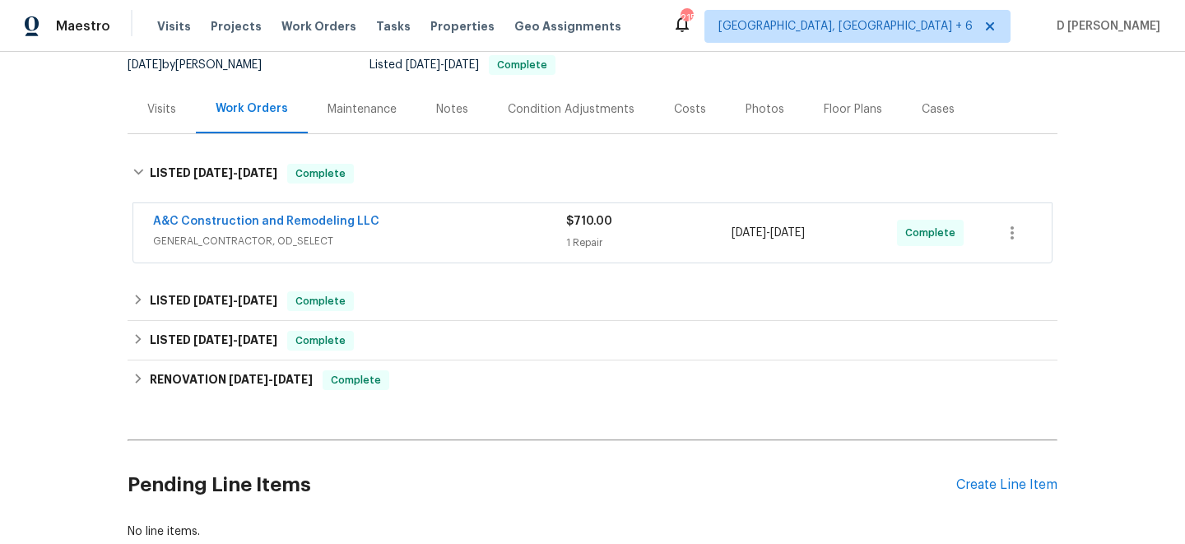
click at [223, 239] on span "GENERAL_CONTRACTOR, OD_SELECT" at bounding box center [359, 241] width 413 height 16
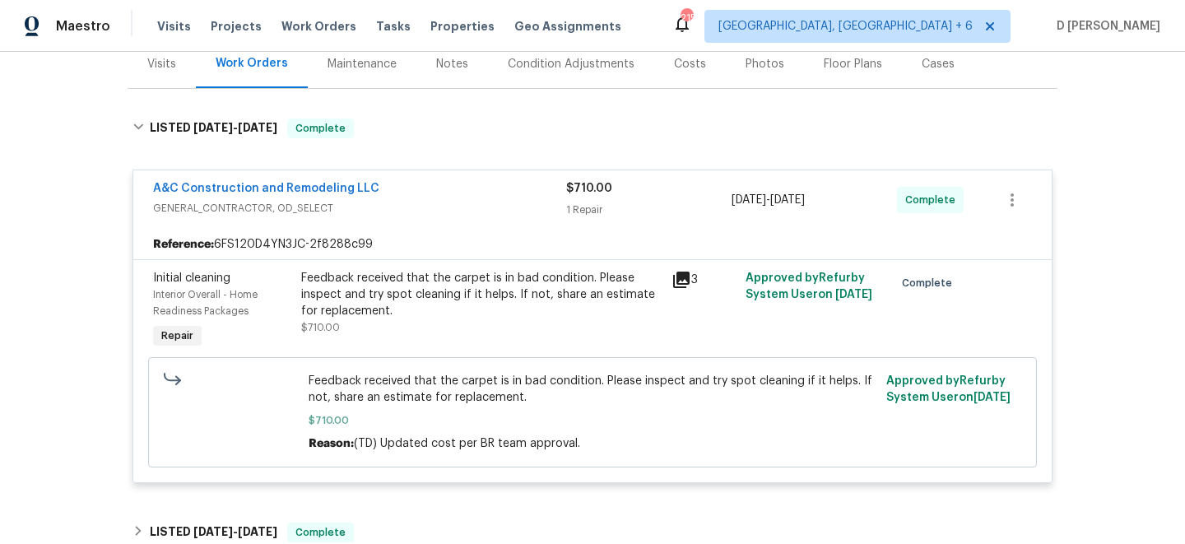
scroll to position [217, 0]
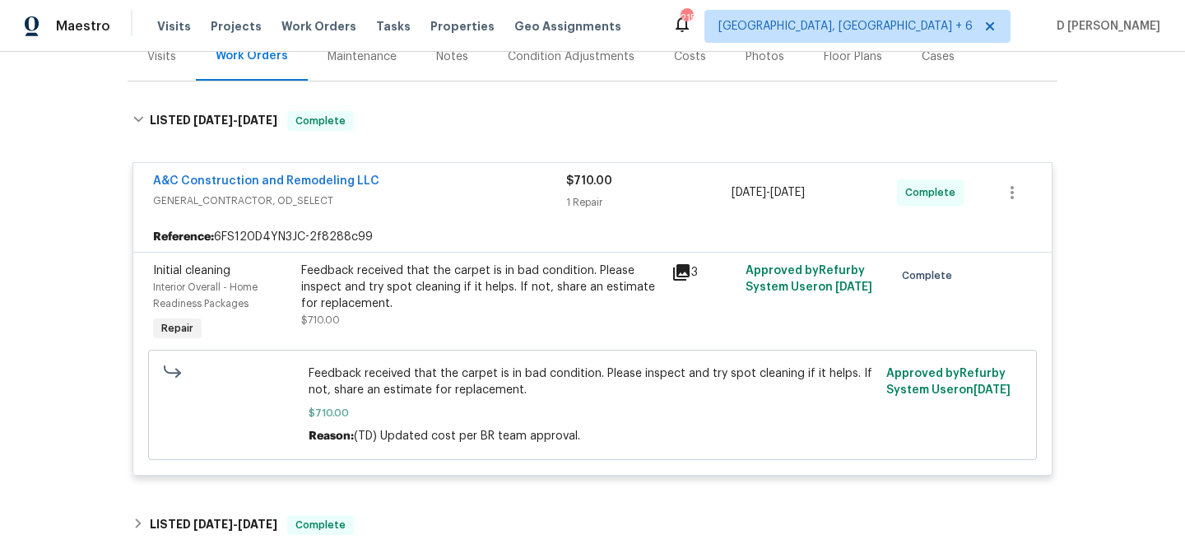
click at [683, 271] on icon at bounding box center [681, 272] width 16 height 16
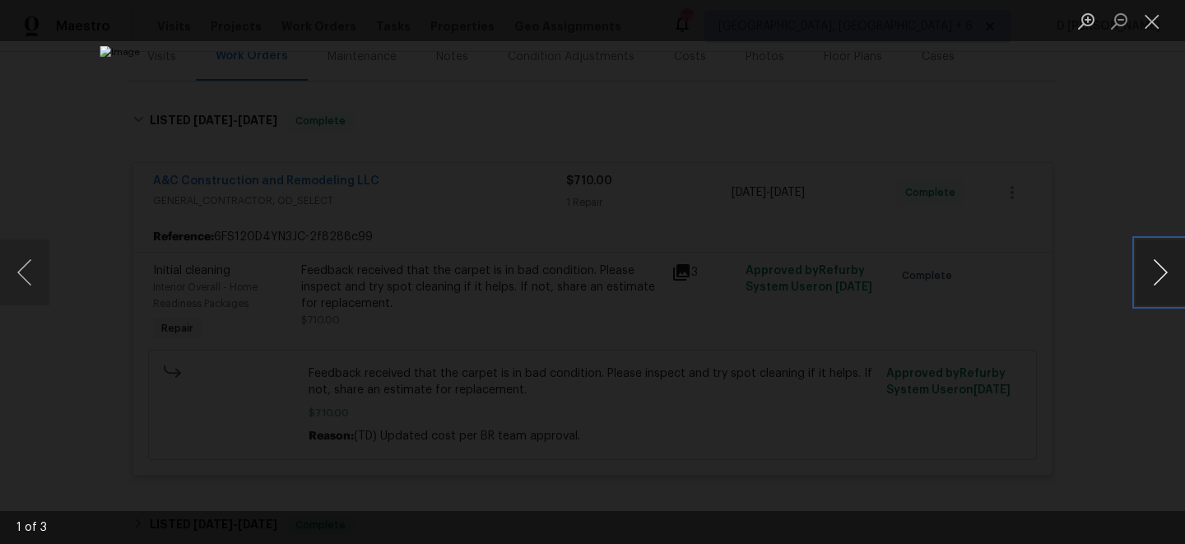
click at [1159, 281] on button "Next image" at bounding box center [1160, 272] width 49 height 66
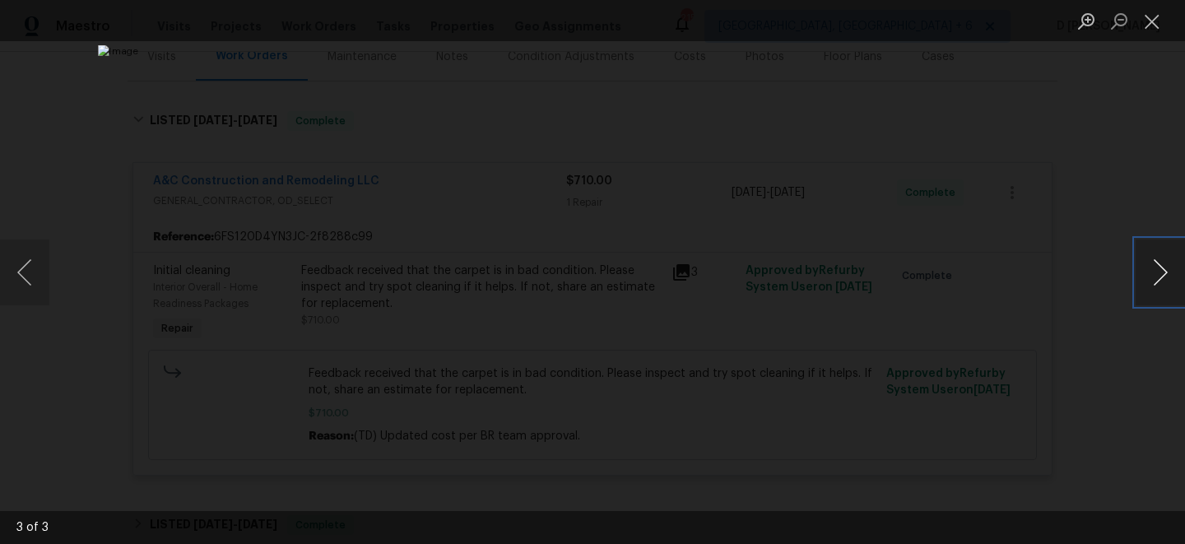
click at [1159, 281] on button "Next image" at bounding box center [1160, 272] width 49 height 66
click at [1158, 281] on button "Next image" at bounding box center [1160, 272] width 49 height 66
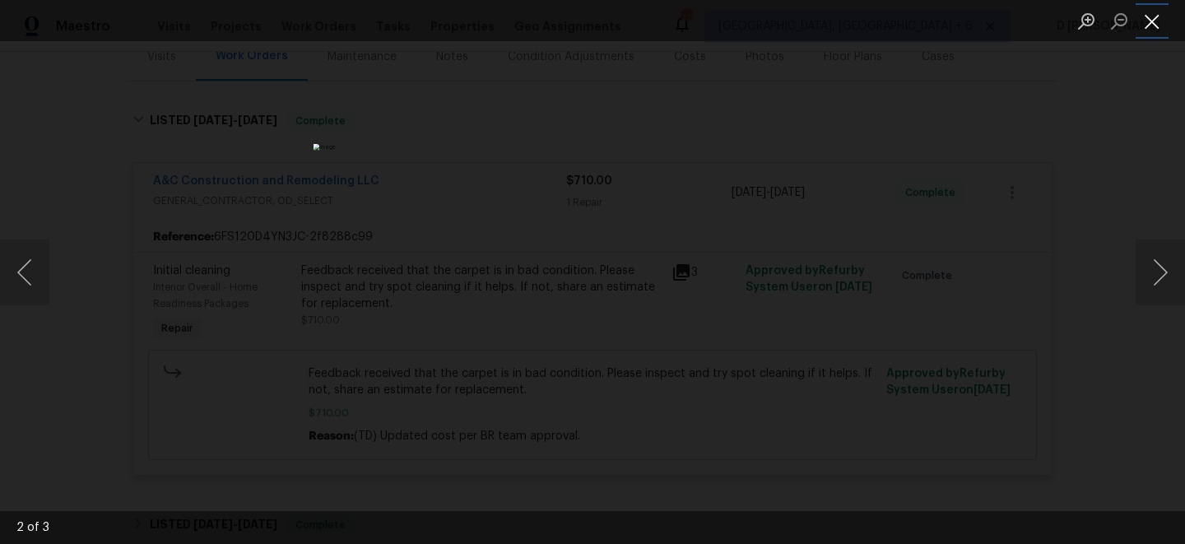
click at [1156, 15] on button "Close lightbox" at bounding box center [1152, 21] width 33 height 29
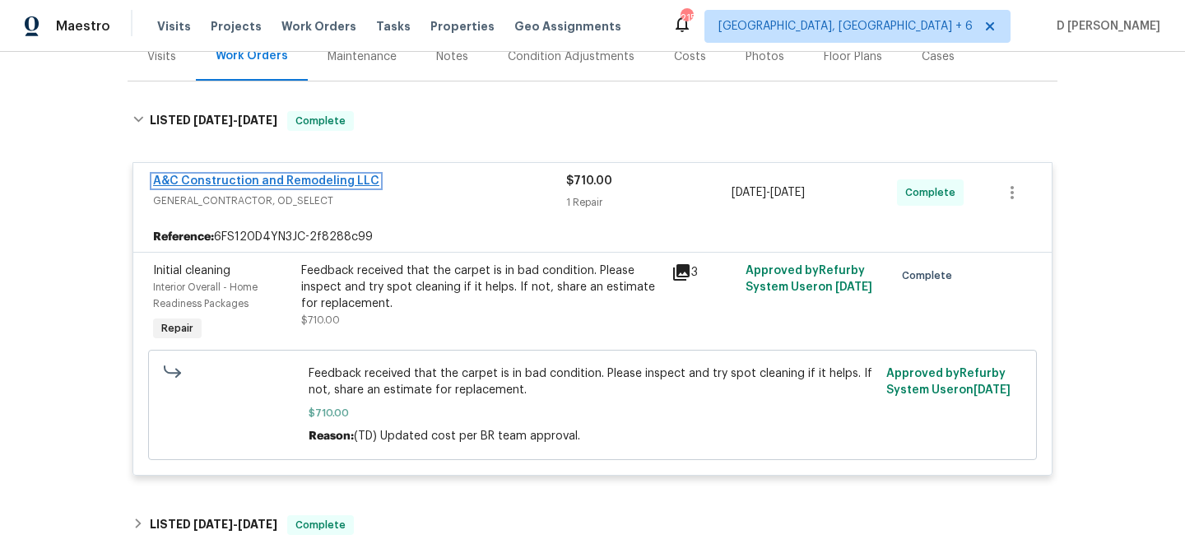
click at [267, 178] on link "A&C Construction and Remodeling LLC" at bounding box center [266, 181] width 226 height 12
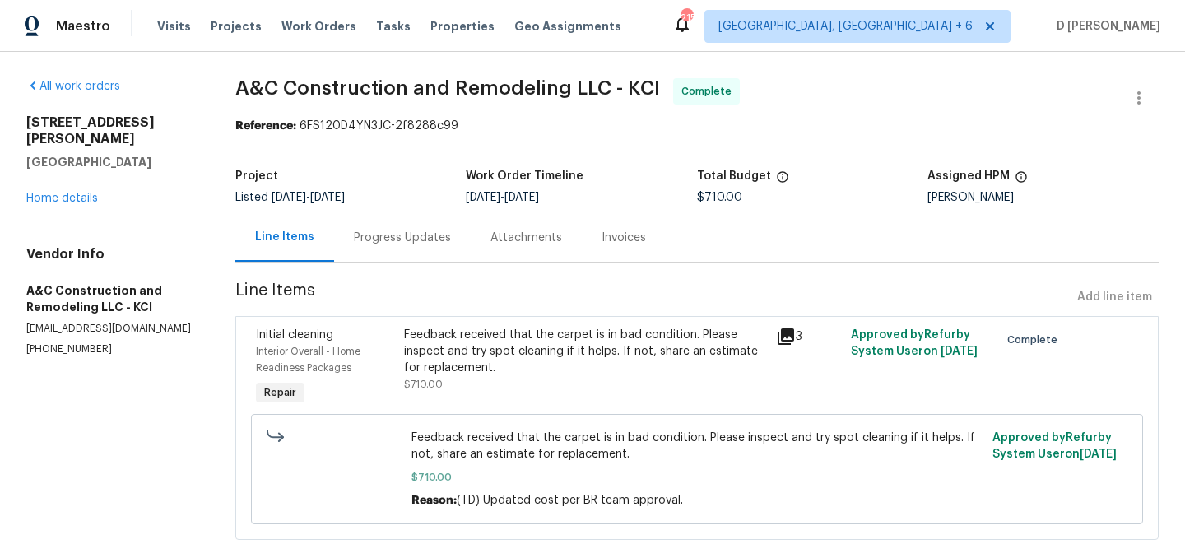
scroll to position [29, 0]
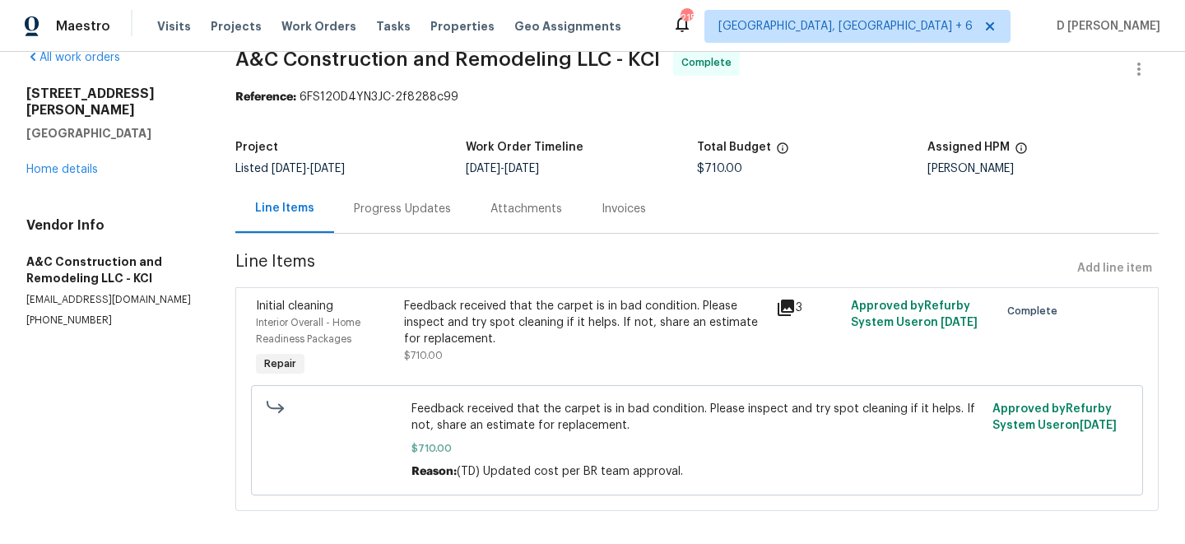
click at [410, 209] on div "Progress Updates" at bounding box center [402, 209] width 97 height 16
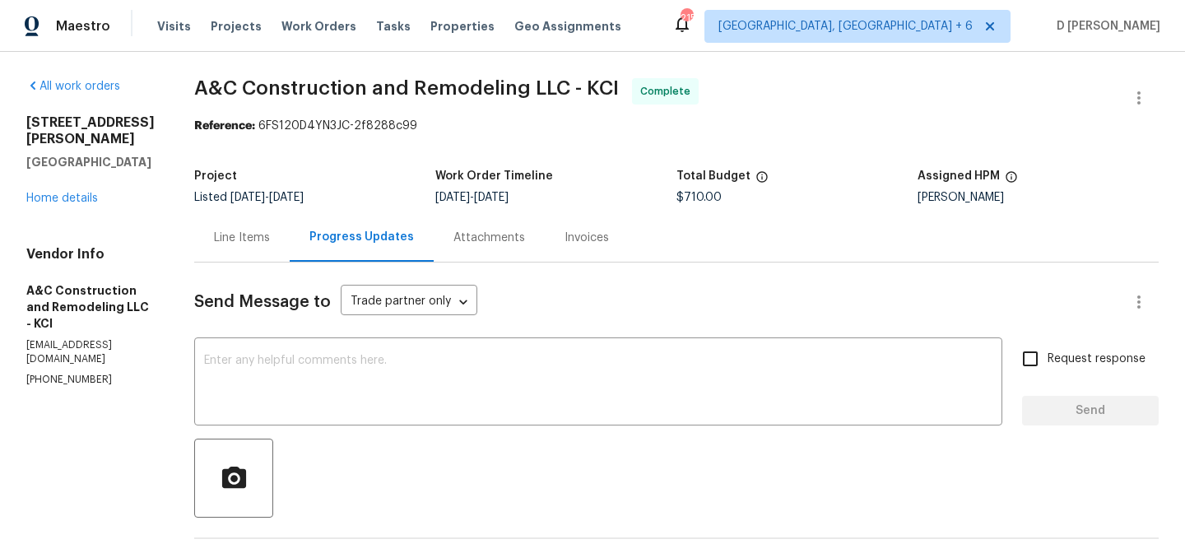
click at [253, 236] on div "Line Items" at bounding box center [242, 238] width 56 height 16
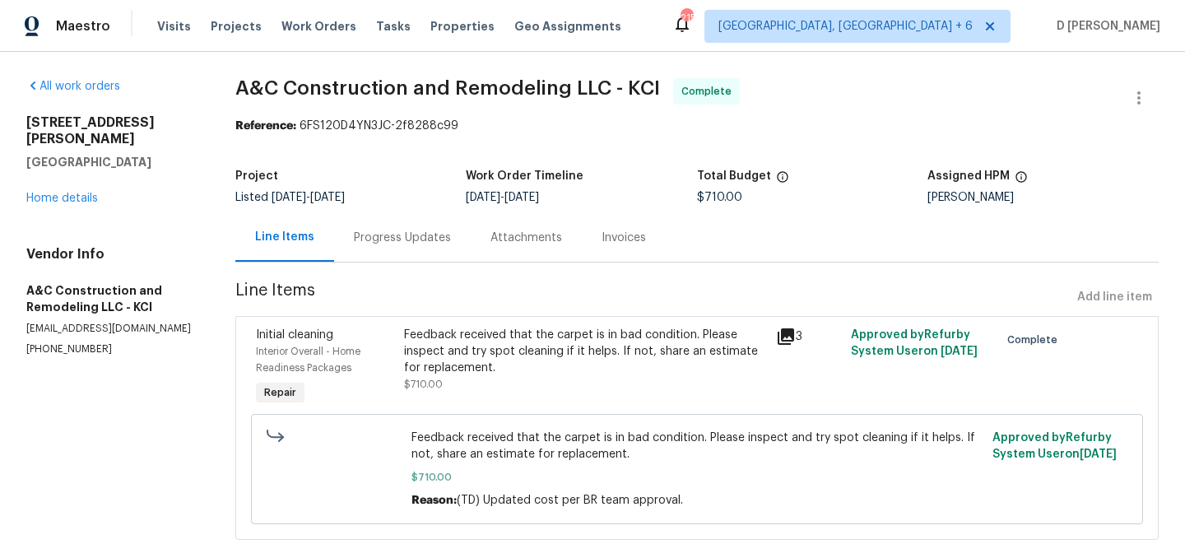
click at [663, 374] on div "Feedback received that the carpet is in bad condition. Please inspect and try s…" at bounding box center [585, 351] width 362 height 49
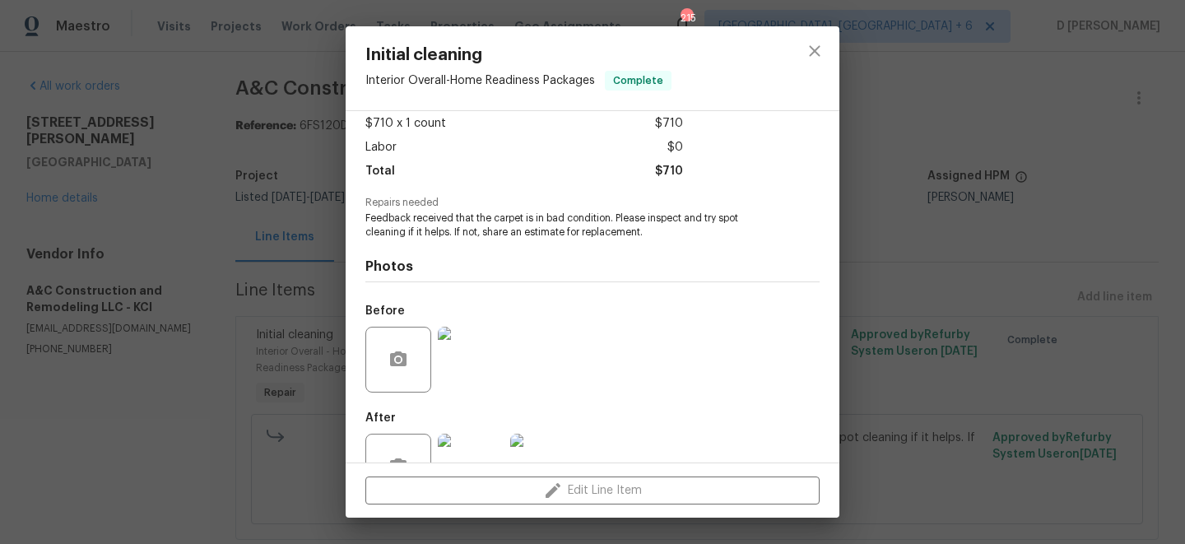
scroll to position [145, 0]
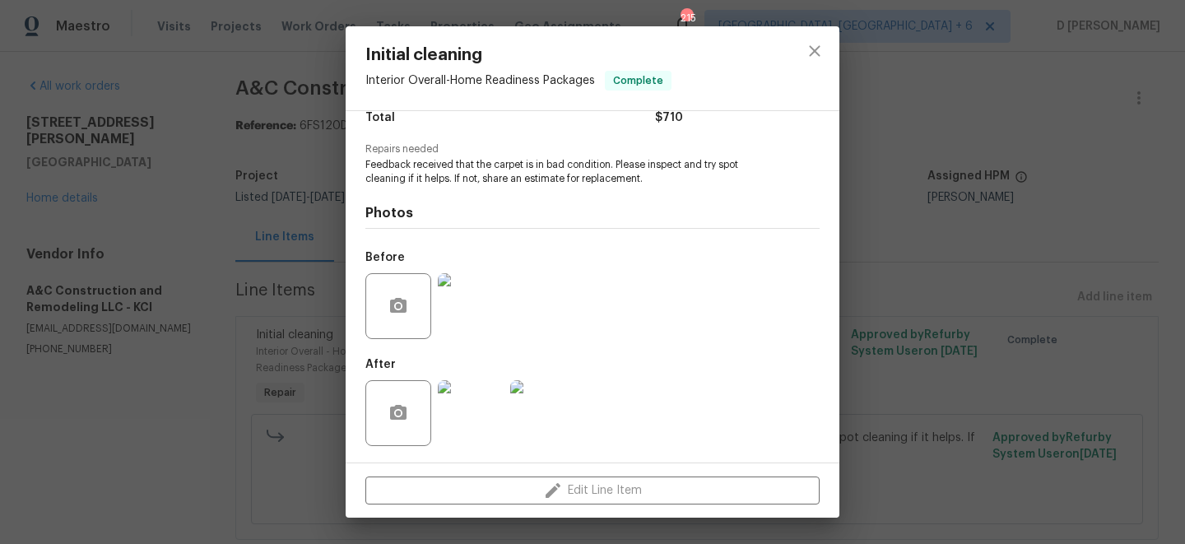
click at [483, 319] on img at bounding box center [471, 306] width 66 height 66
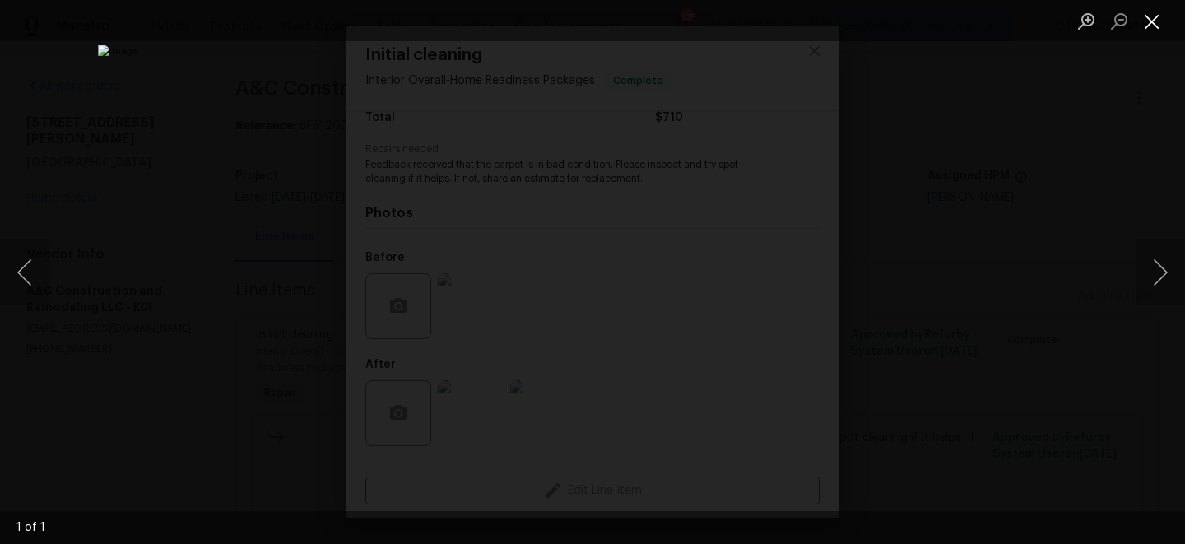
click at [1155, 22] on button "Close lightbox" at bounding box center [1152, 21] width 33 height 29
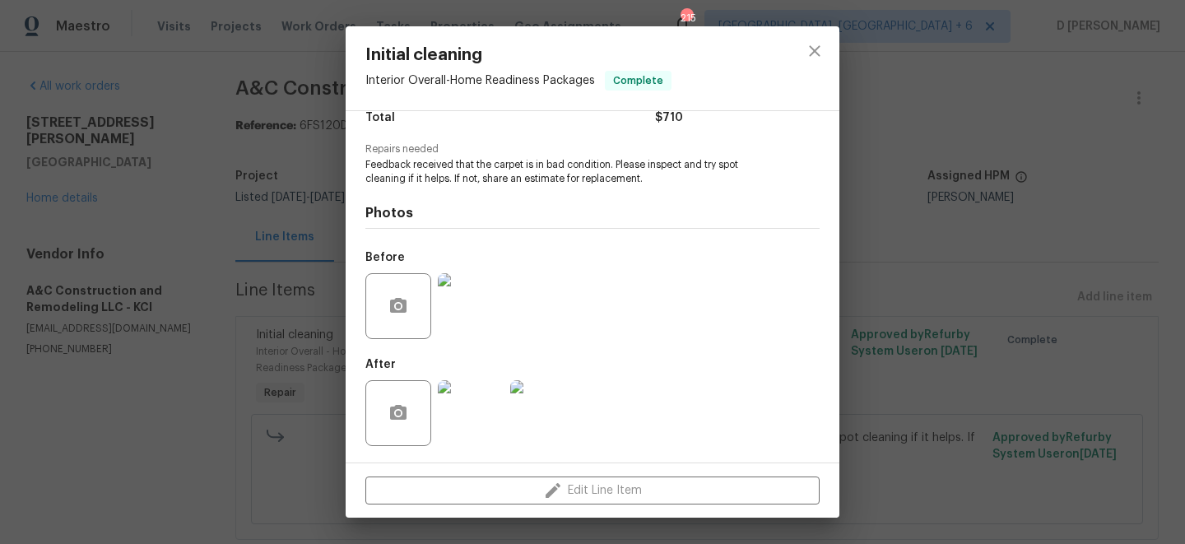
click at [467, 421] on img at bounding box center [471, 413] width 66 height 66
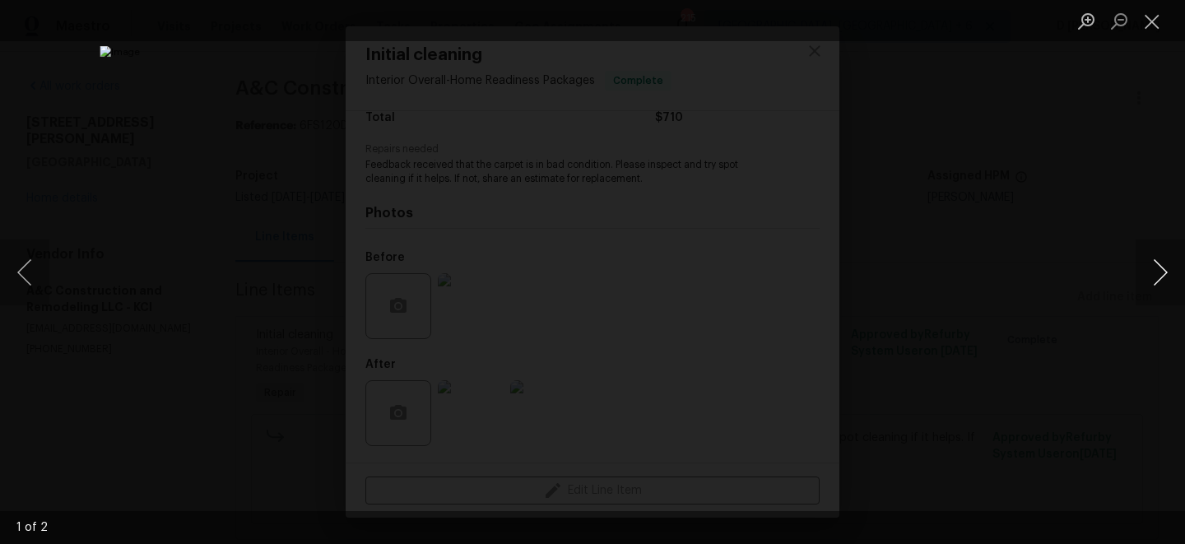
click at [1161, 269] on button "Next image" at bounding box center [1160, 272] width 49 height 66
click at [1151, 27] on button "Close lightbox" at bounding box center [1152, 21] width 33 height 29
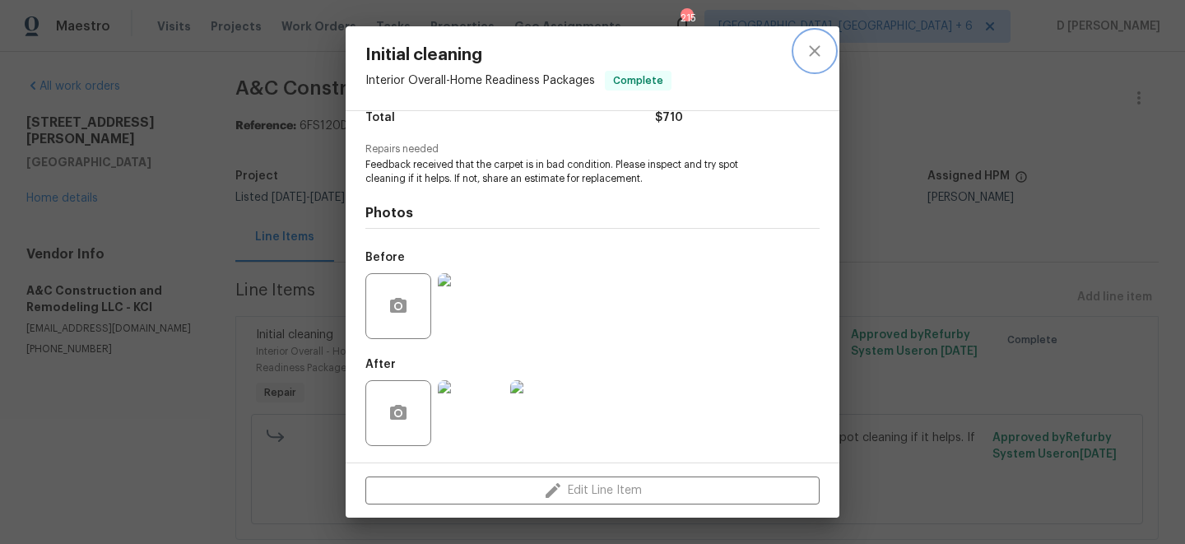
click at [809, 56] on icon "close" at bounding box center [814, 50] width 11 height 11
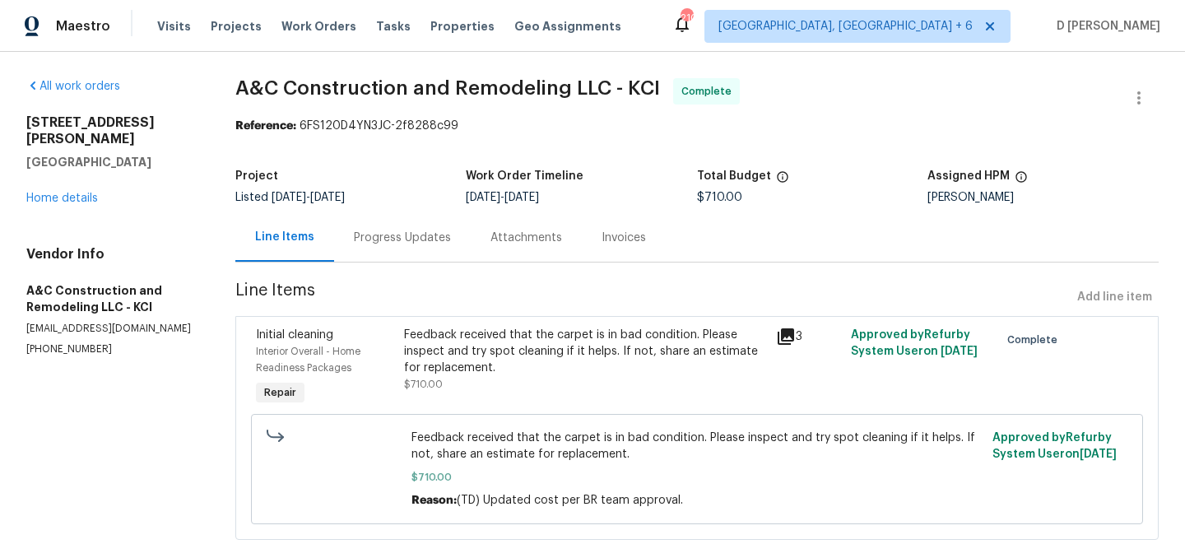
click at [784, 339] on icon at bounding box center [786, 337] width 20 height 20
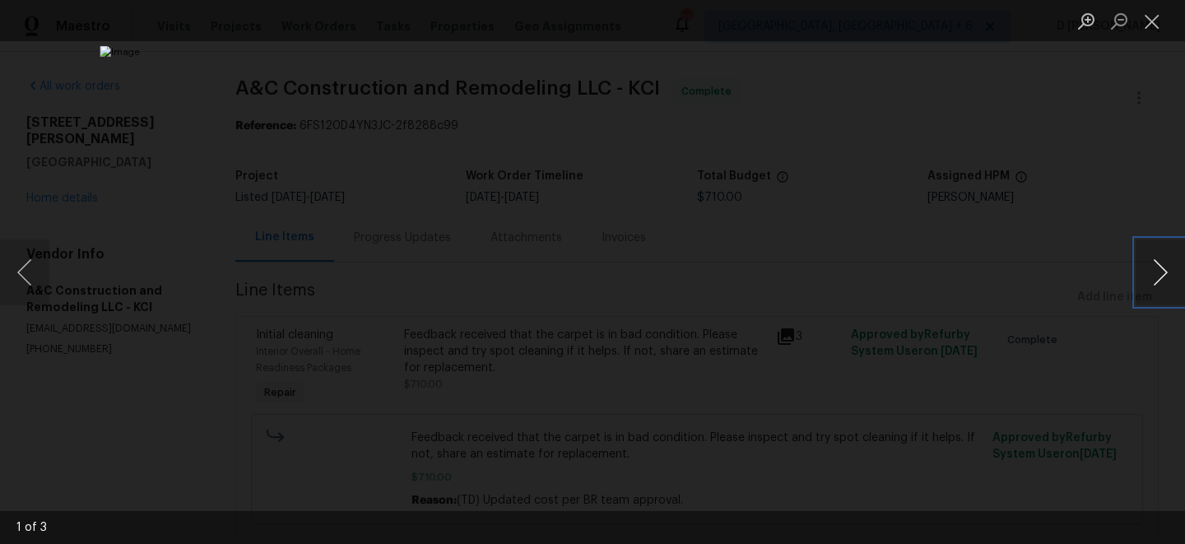
click at [1150, 278] on button "Next image" at bounding box center [1160, 272] width 49 height 66
click at [1147, 34] on button "Close lightbox" at bounding box center [1152, 21] width 33 height 29
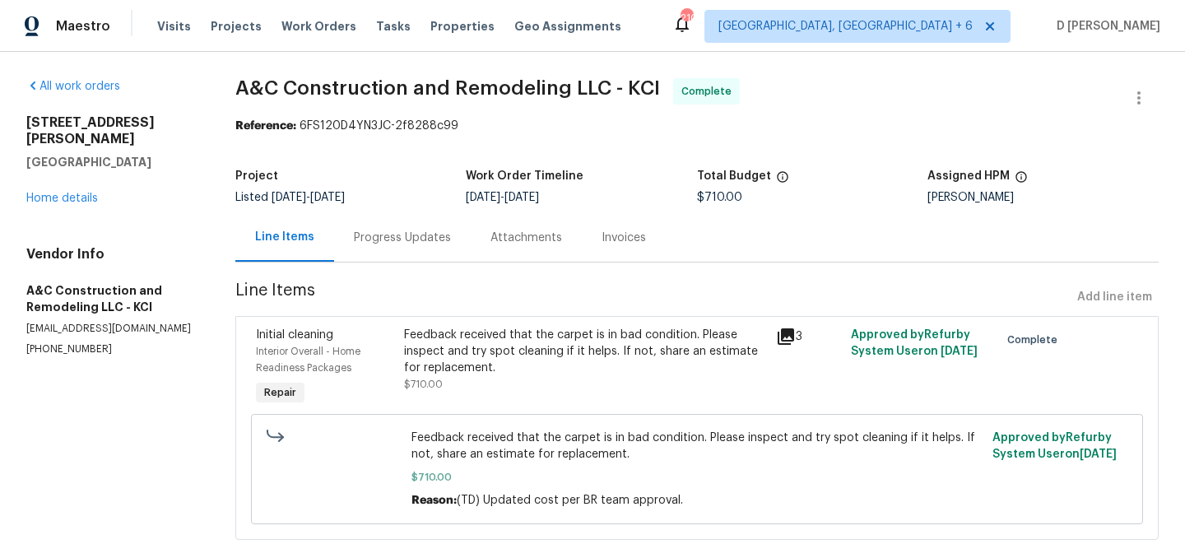
click at [785, 328] on icon at bounding box center [786, 337] width 20 height 20
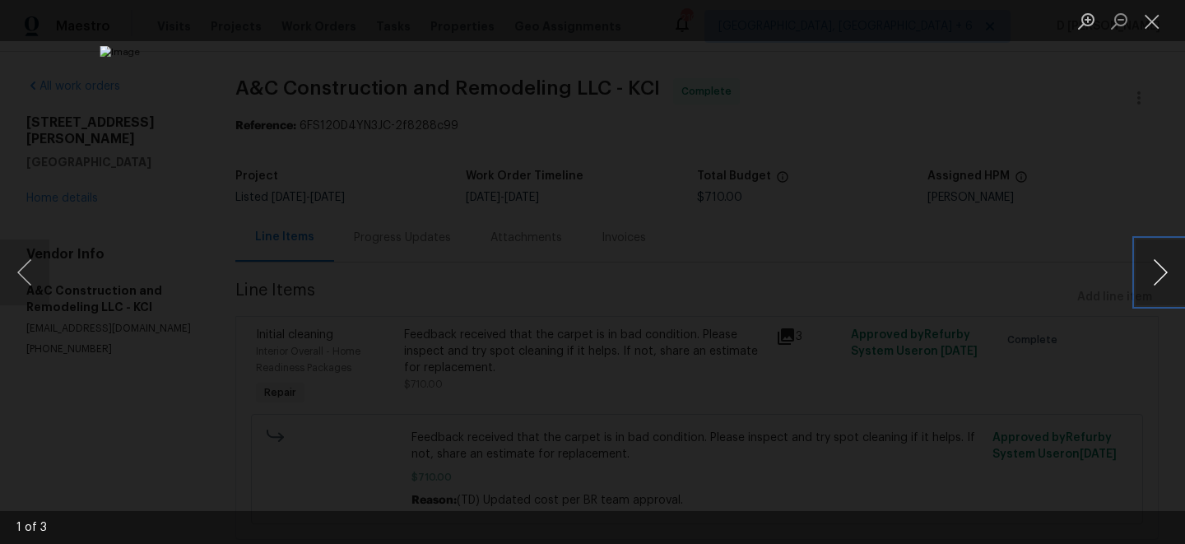
click at [1174, 272] on button "Next image" at bounding box center [1160, 272] width 49 height 66
click at [1152, 22] on button "Close lightbox" at bounding box center [1152, 21] width 33 height 29
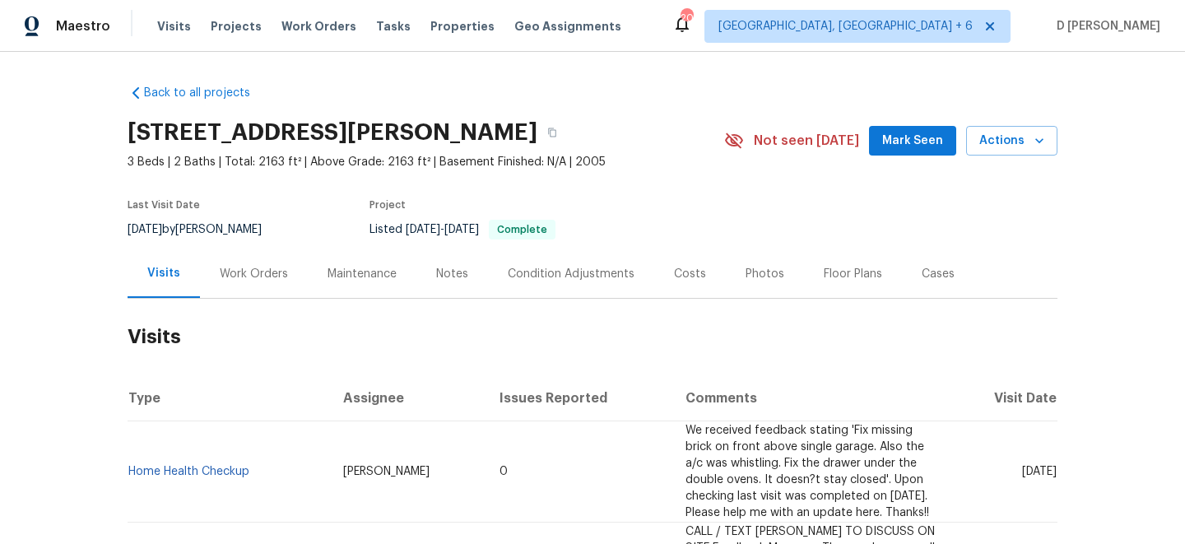
scroll to position [172, 0]
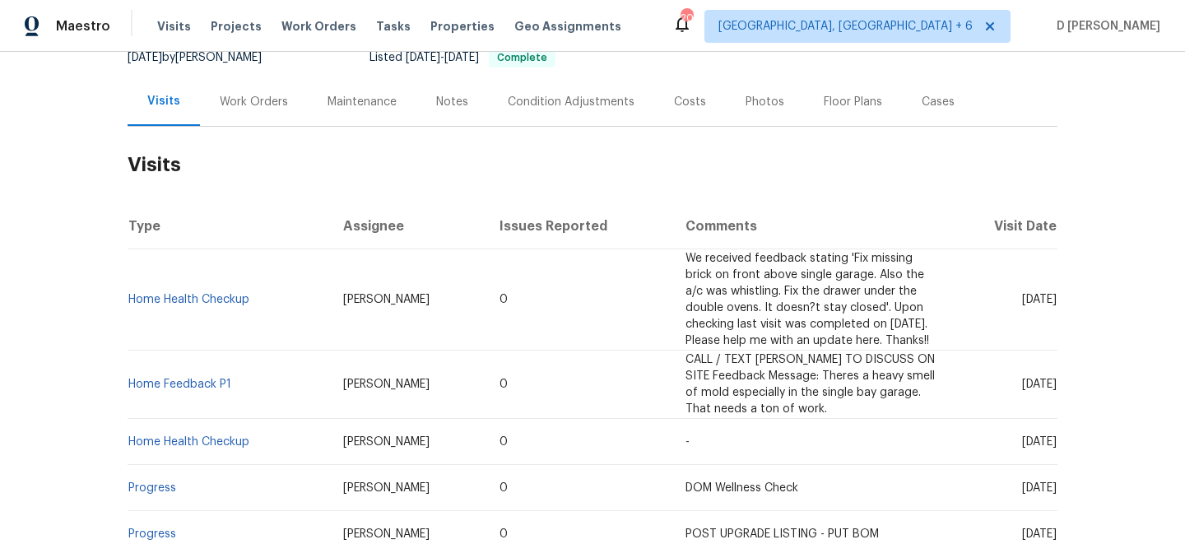
click at [237, 101] on div "Work Orders" at bounding box center [254, 102] width 68 height 16
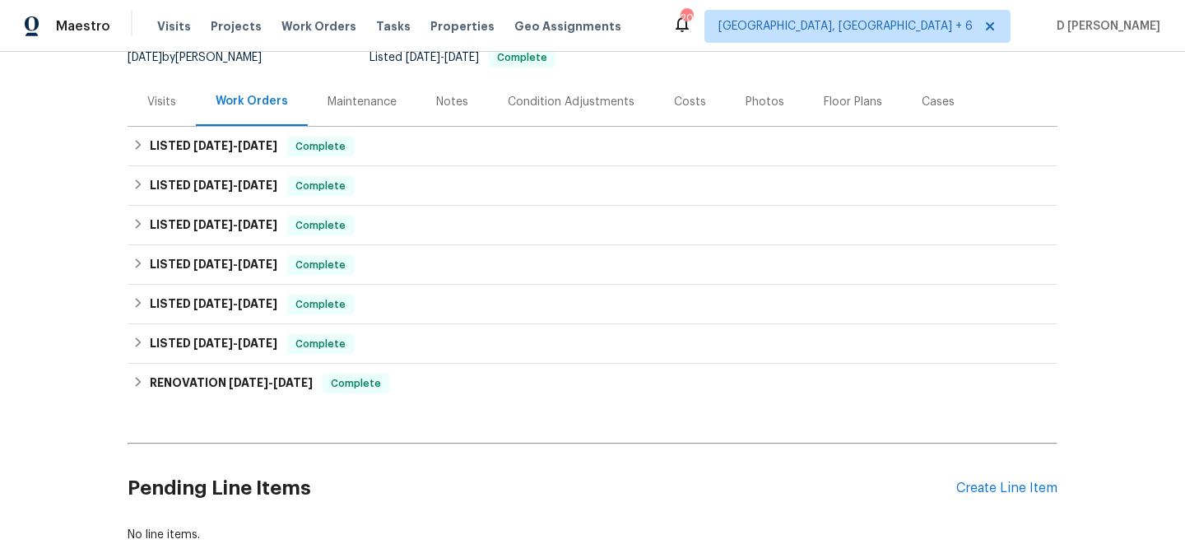
click at [158, 98] on div "Visits" at bounding box center [161, 102] width 29 height 16
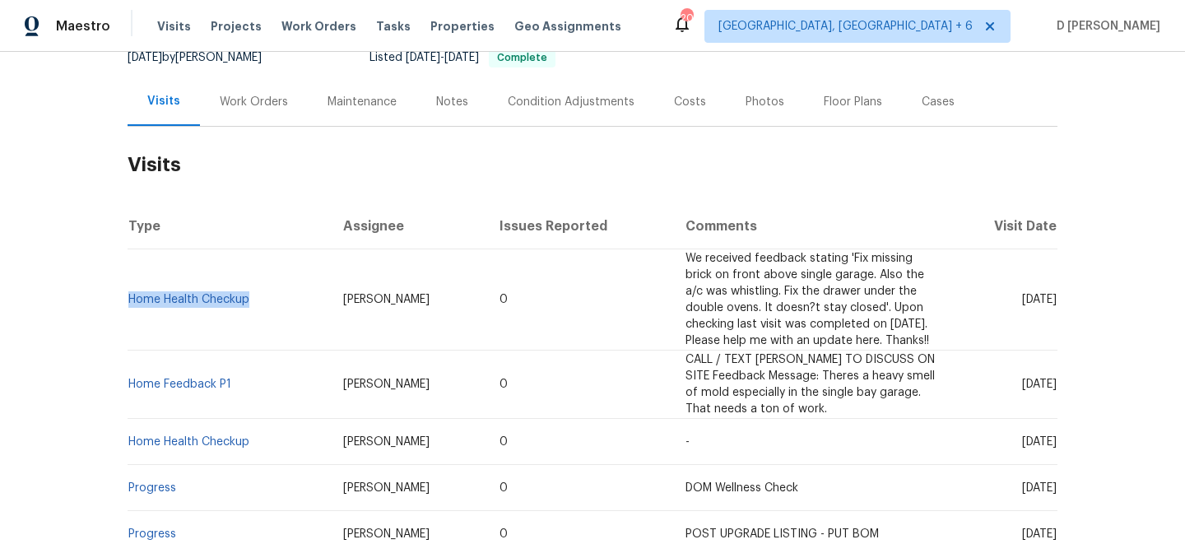
drag, startPoint x: 257, startPoint y: 300, endPoint x: 132, endPoint y: 292, distance: 125.4
click at [132, 292] on td "Home Health Checkup" at bounding box center [229, 299] width 202 height 101
copy link "Home Health Checkup"
click at [1039, 320] on td "Fri, Aug 01 2025" at bounding box center [1004, 299] width 106 height 101
drag, startPoint x: 992, startPoint y: 298, endPoint x: 1025, endPoint y: 298, distance: 33.7
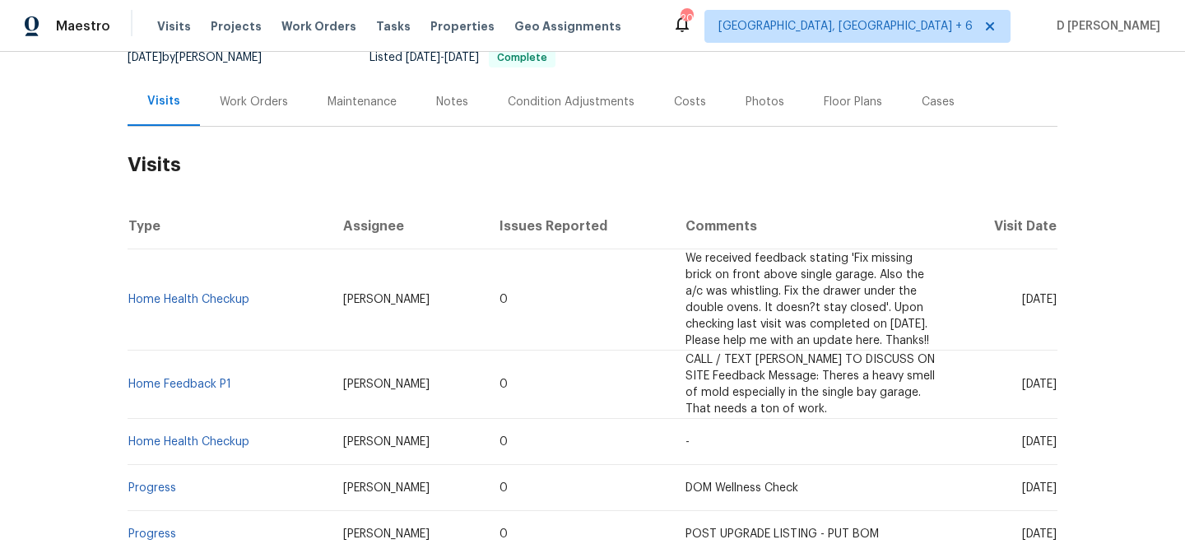
click at [1025, 298] on span "Fri, Aug 01 2025" at bounding box center [1039, 300] width 35 height 12
copy span "Aug 01"
click at [255, 99] on div "Work Orders" at bounding box center [254, 102] width 68 height 16
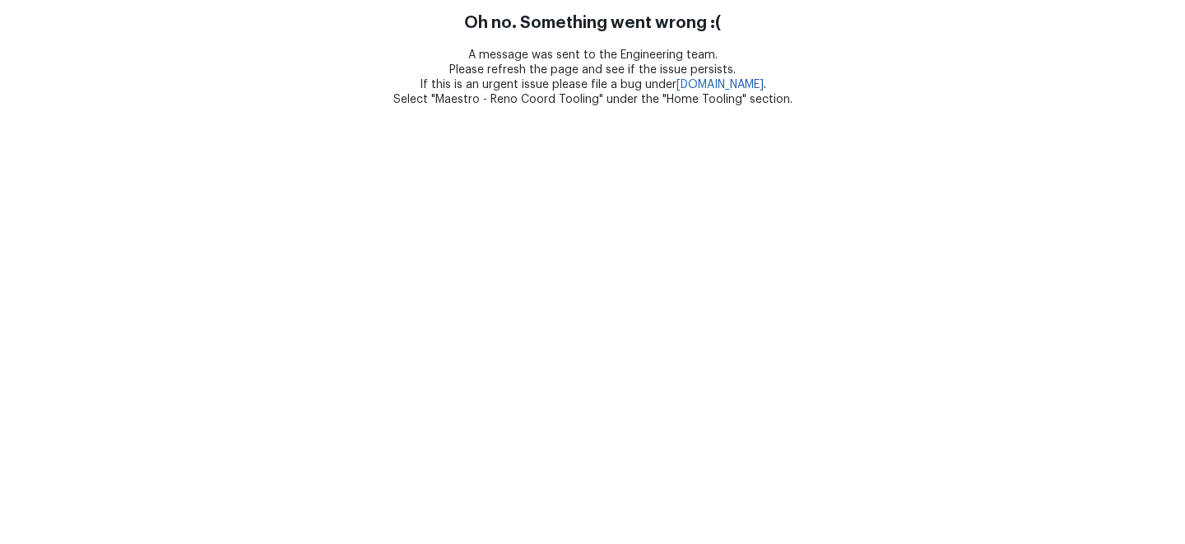
click at [918, 107] on html "Oh no. Something went wrong :( A message was sent to the Engineering team. Plea…" at bounding box center [592, 53] width 1185 height 107
click at [947, 107] on html "Oh no. Something went wrong :( A message was sent to the Engineering team. Plea…" at bounding box center [592, 53] width 1185 height 107
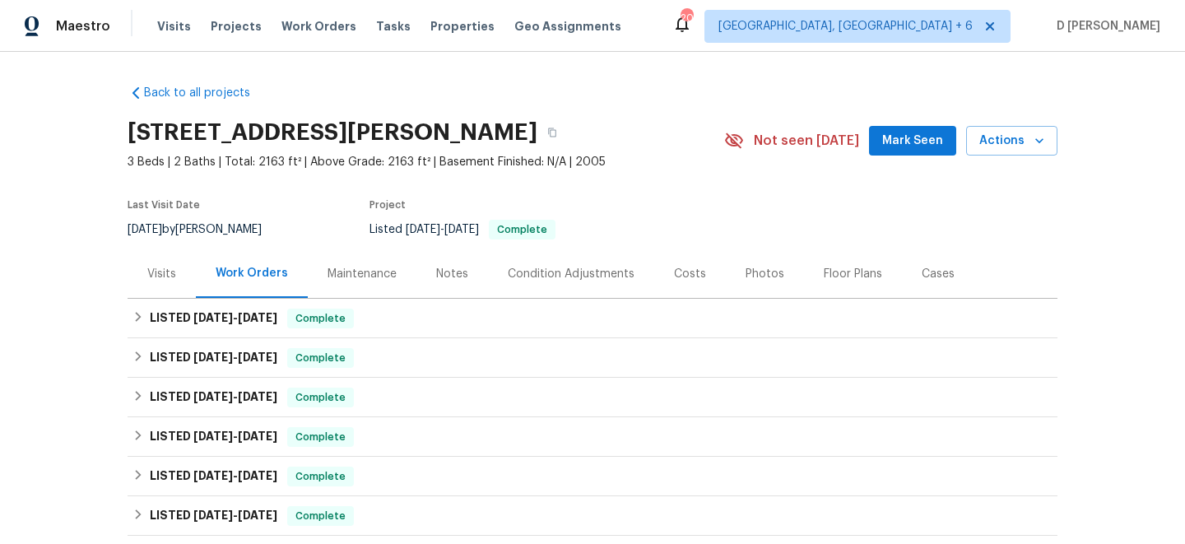
click at [150, 279] on div "Visits" at bounding box center [161, 274] width 29 height 16
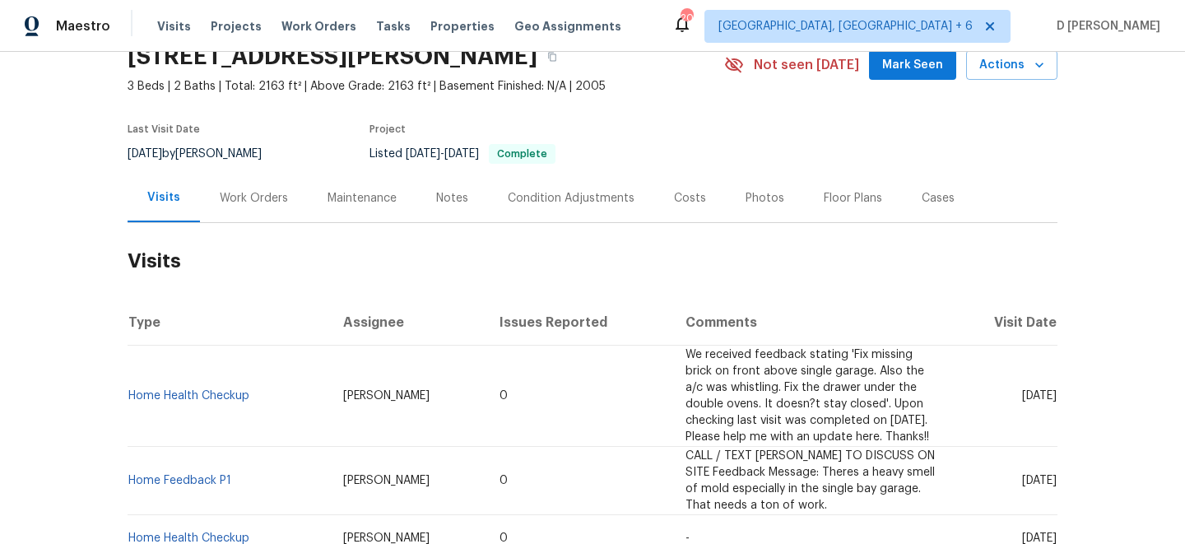
scroll to position [88, 0]
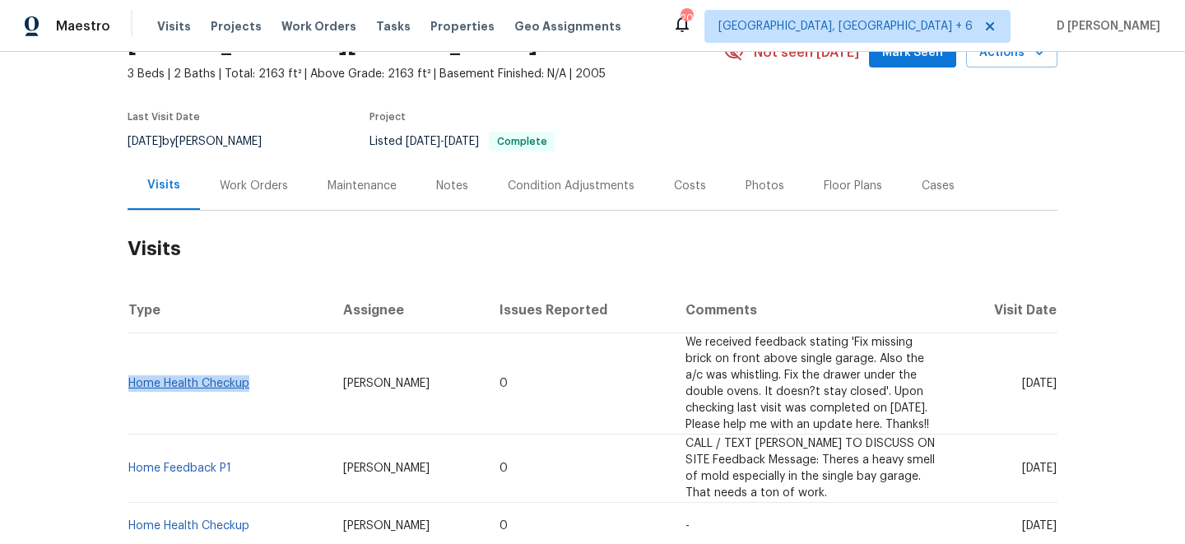
drag, startPoint x: 261, startPoint y: 386, endPoint x: 132, endPoint y: 384, distance: 129.2
click at [132, 384] on td "Home Health Checkup" at bounding box center [229, 383] width 202 height 101
copy link "Home Health Checkup"
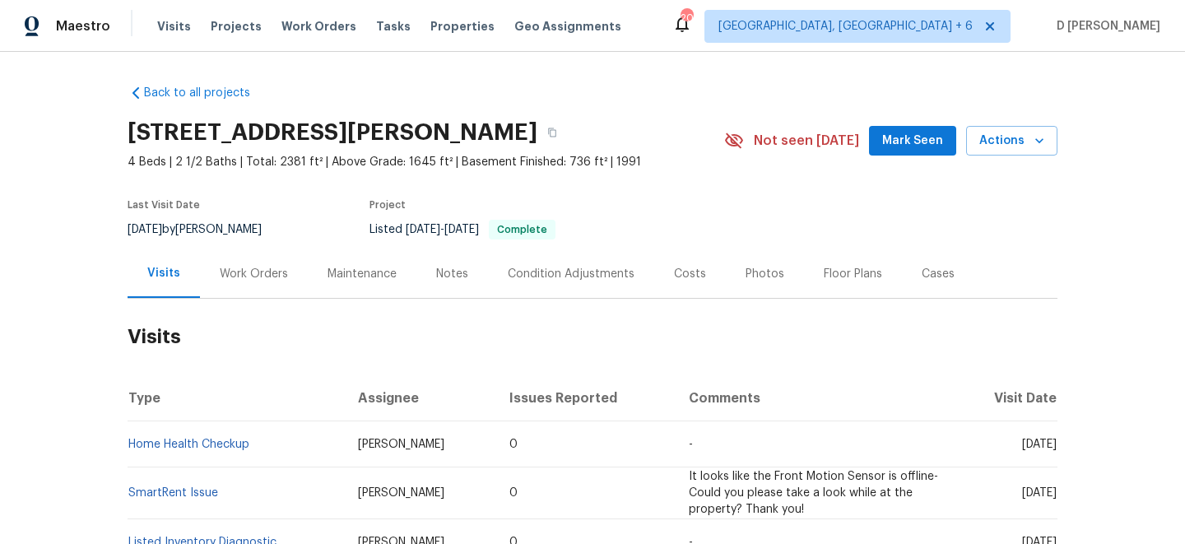
scroll to position [105, 0]
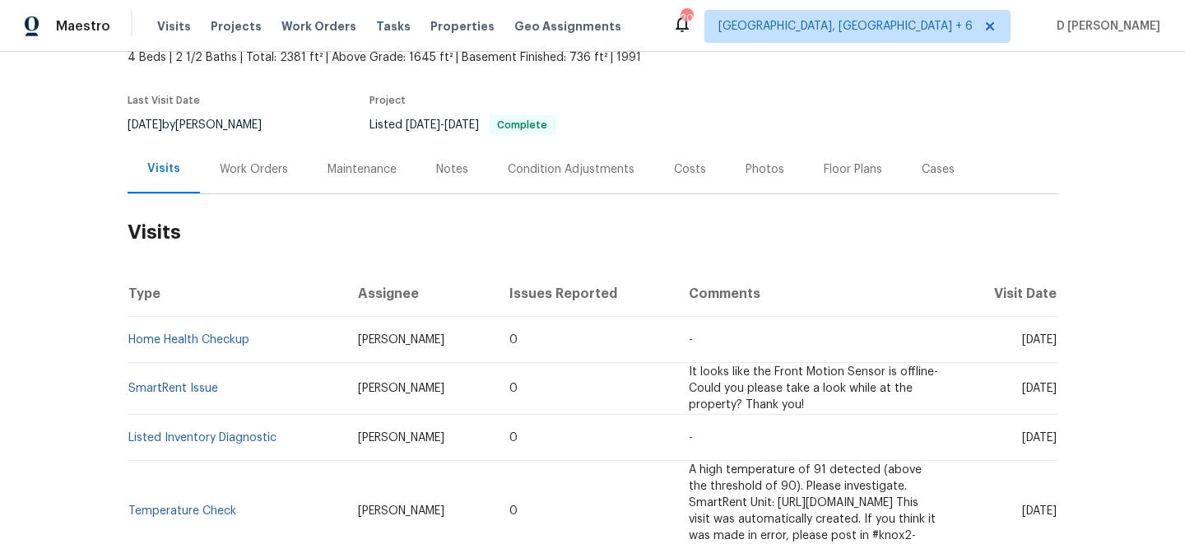
click at [258, 162] on div "Work Orders" at bounding box center [254, 169] width 68 height 16
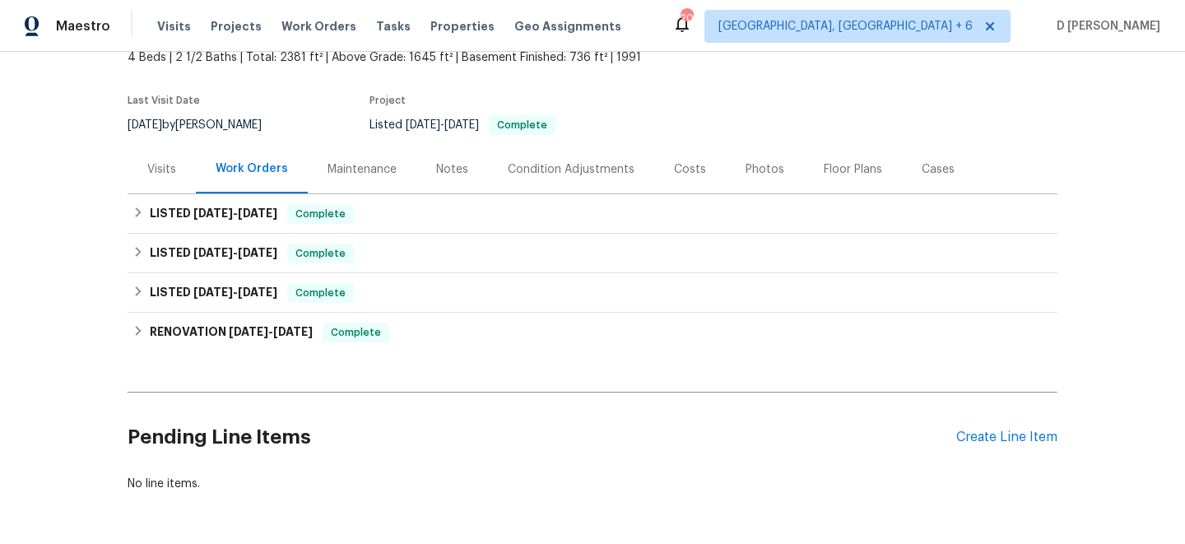
click at [171, 174] on div "Visits" at bounding box center [161, 169] width 29 height 16
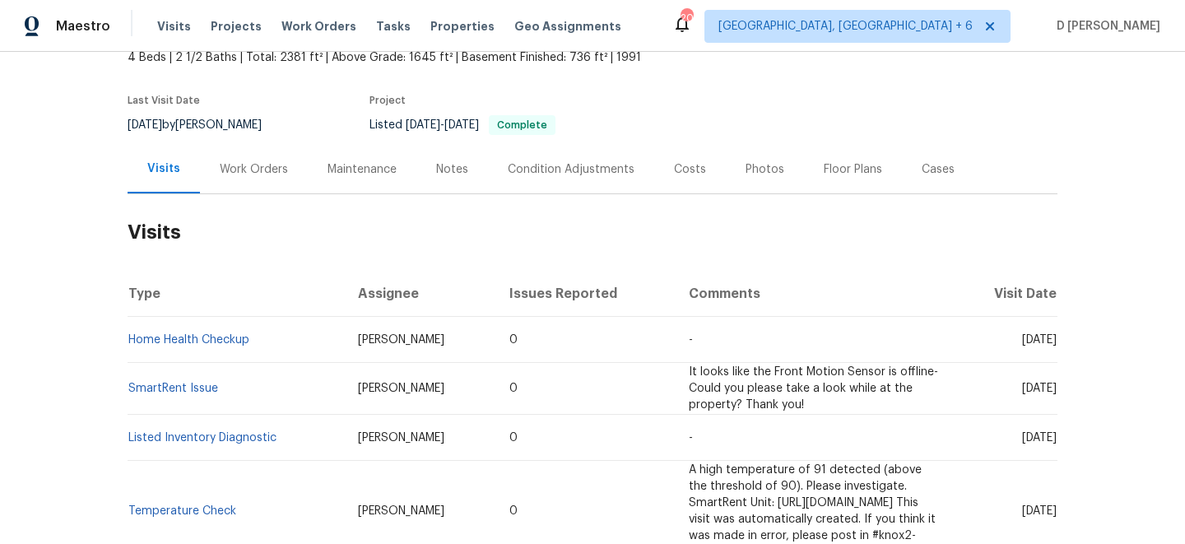
click at [246, 180] on div "Work Orders" at bounding box center [254, 169] width 108 height 49
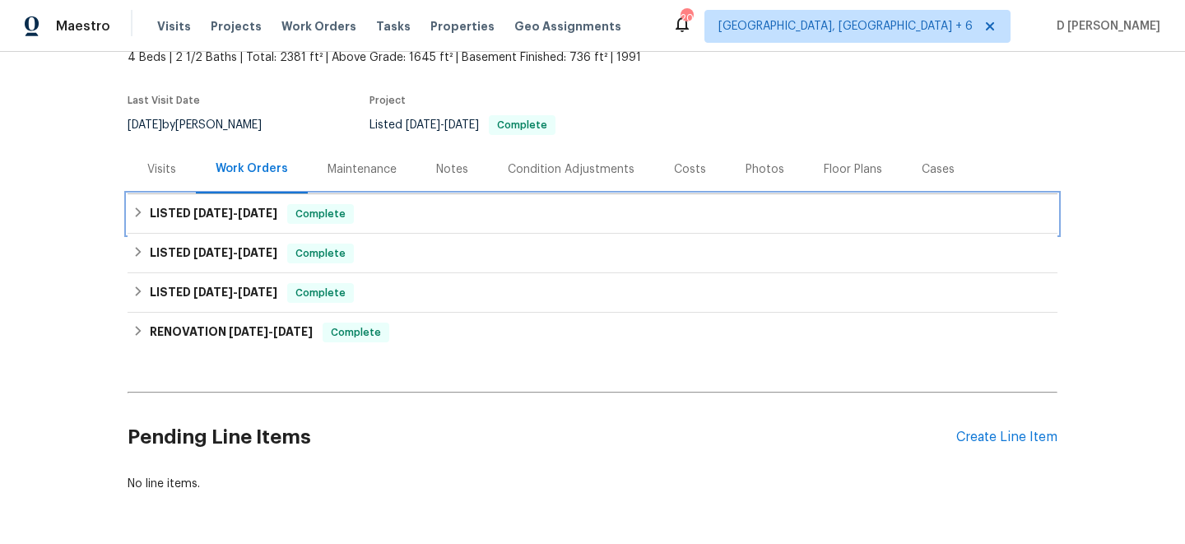
click at [142, 207] on icon at bounding box center [138, 213] width 12 height 12
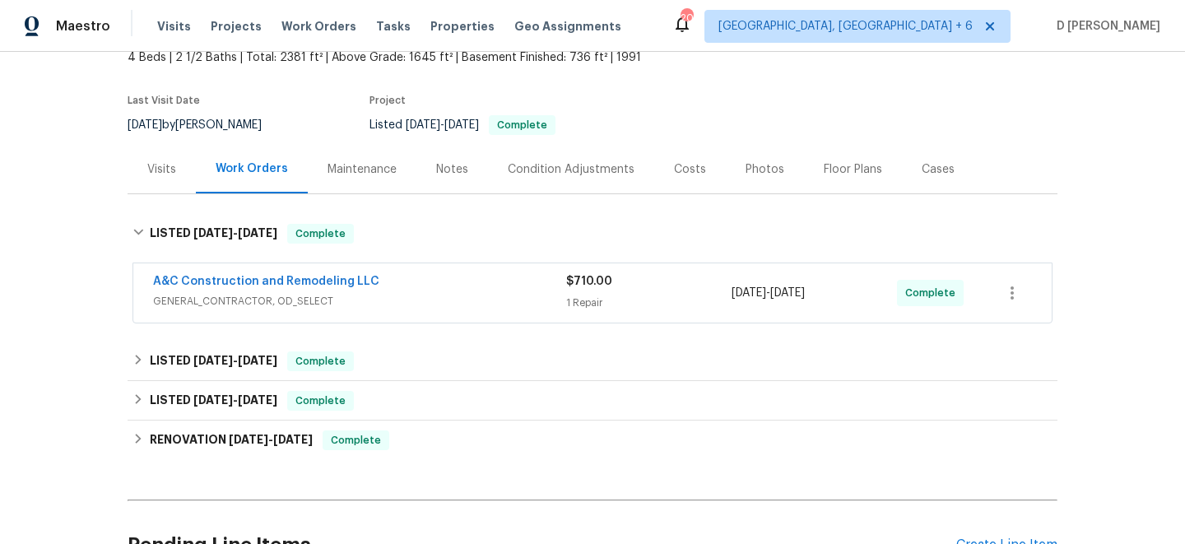
click at [201, 307] on span "GENERAL_CONTRACTOR, OD_SELECT" at bounding box center [359, 301] width 413 height 16
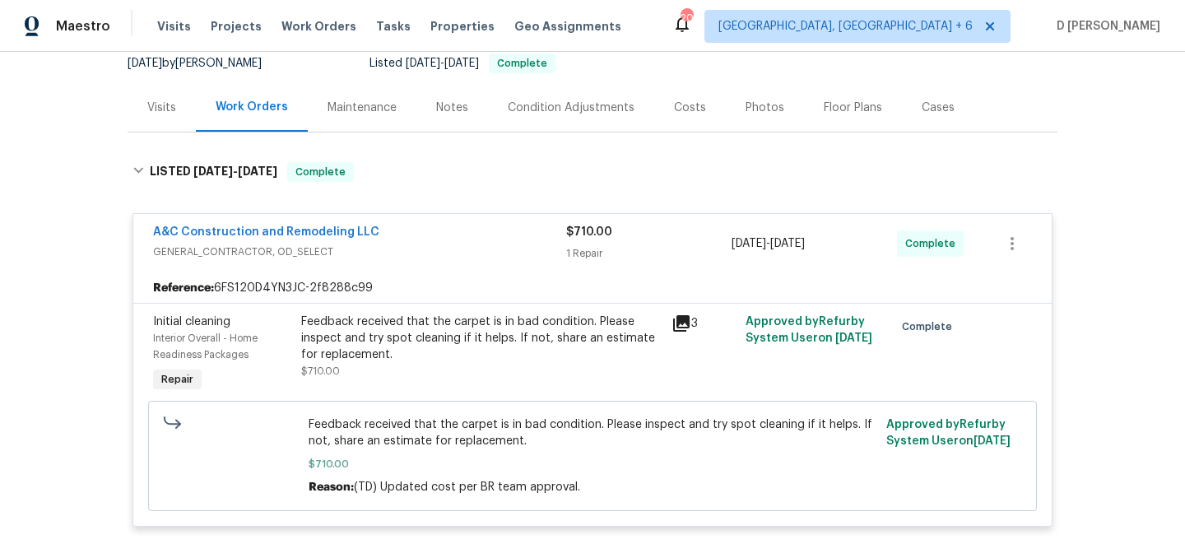
scroll to position [174, 0]
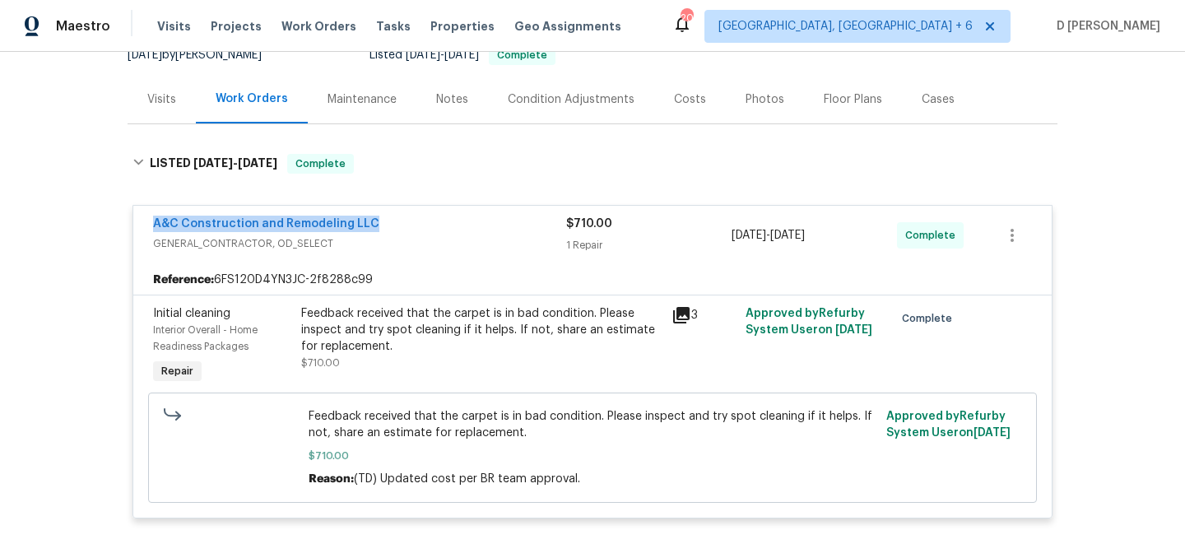
drag, startPoint x: 142, startPoint y: 223, endPoint x: 424, endPoint y: 225, distance: 282.3
click at [424, 225] on div "A&C Construction and Remodeling LLC GENERAL_CONTRACTOR, OD_SELECT $710.00 1 Rep…" at bounding box center [592, 235] width 918 height 59
copy link "A&C Construction and Remodeling LLC"
click at [454, 219] on div "A&C Construction and Remodeling LLC" at bounding box center [359, 226] width 413 height 20
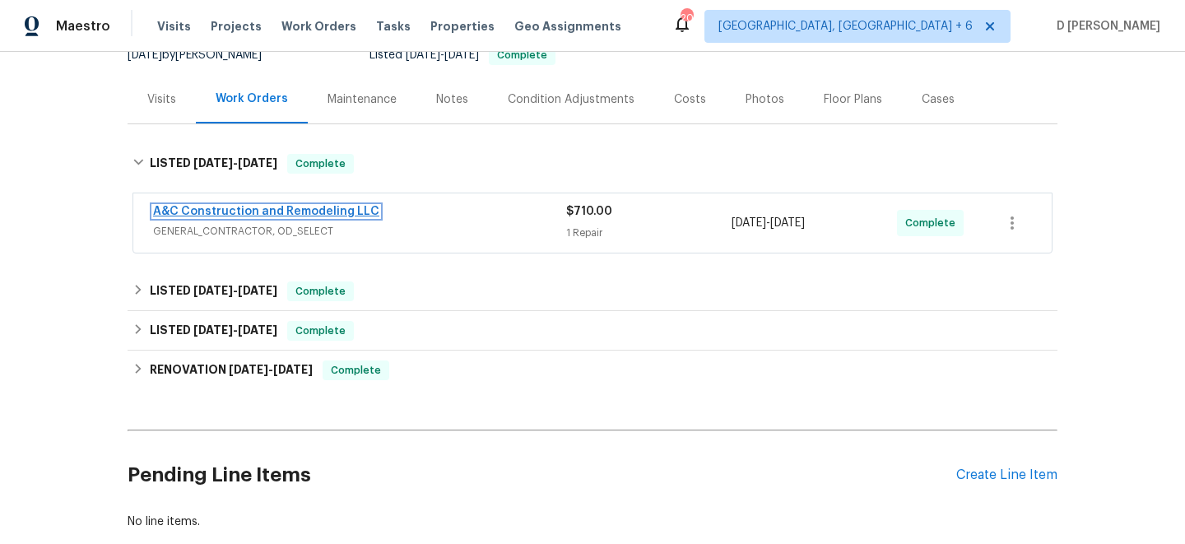
click at [283, 212] on link "A&C Construction and Remodeling LLC" at bounding box center [266, 212] width 226 height 12
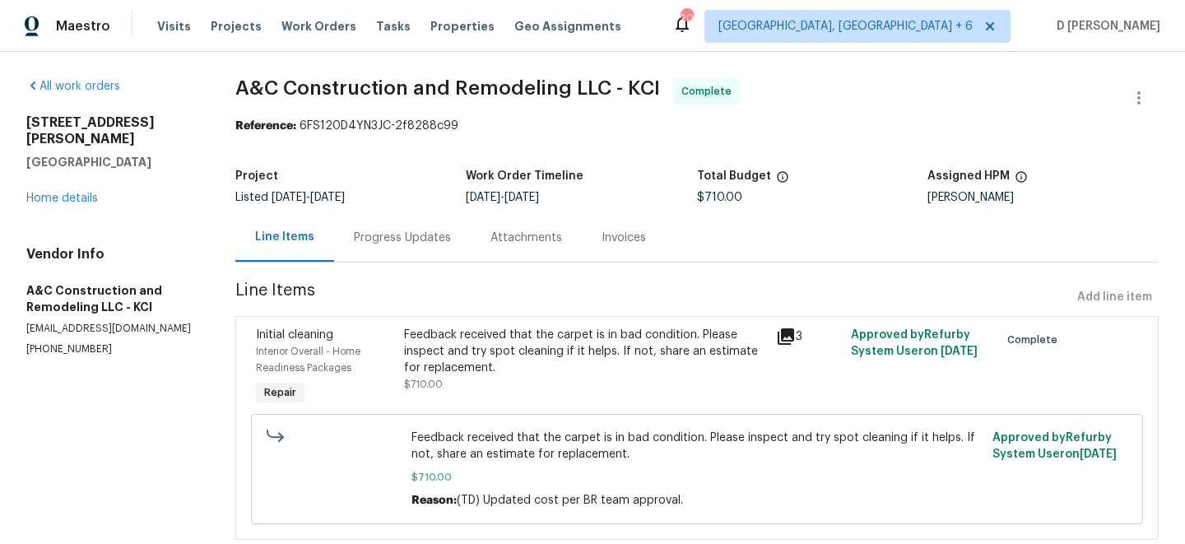
click at [616, 351] on div "Feedback received that the carpet is in bad condition. Please inspect and try s…" at bounding box center [585, 351] width 362 height 49
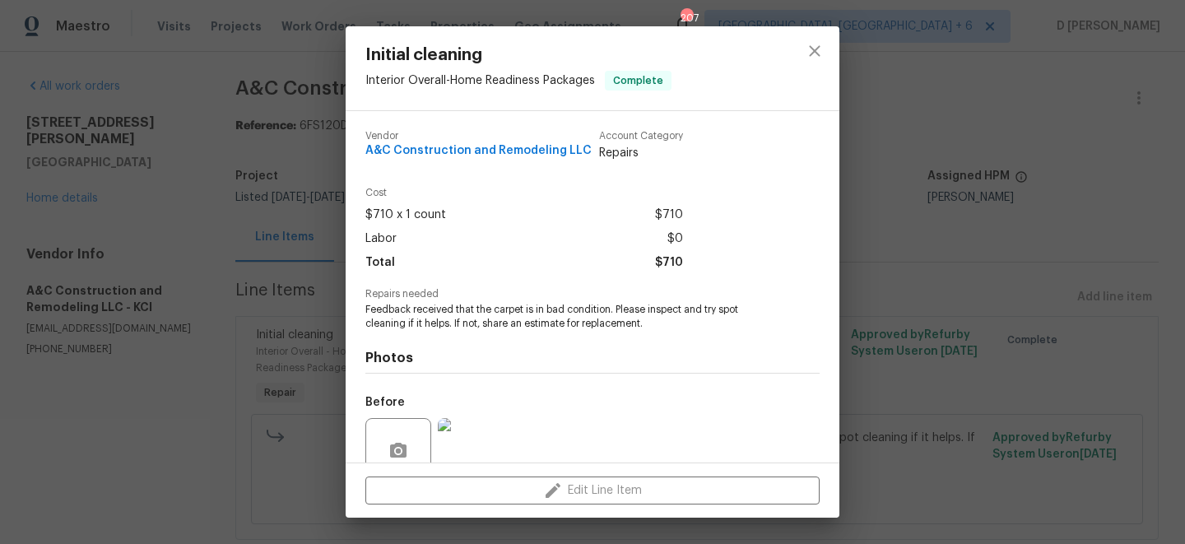
scroll to position [145, 0]
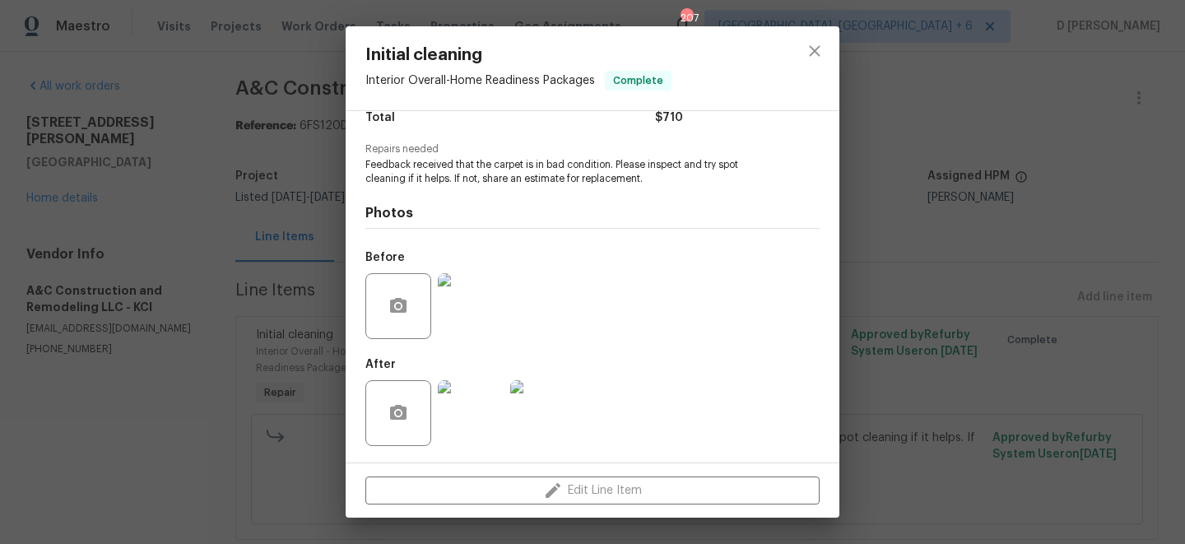
click at [467, 318] on img at bounding box center [471, 306] width 66 height 66
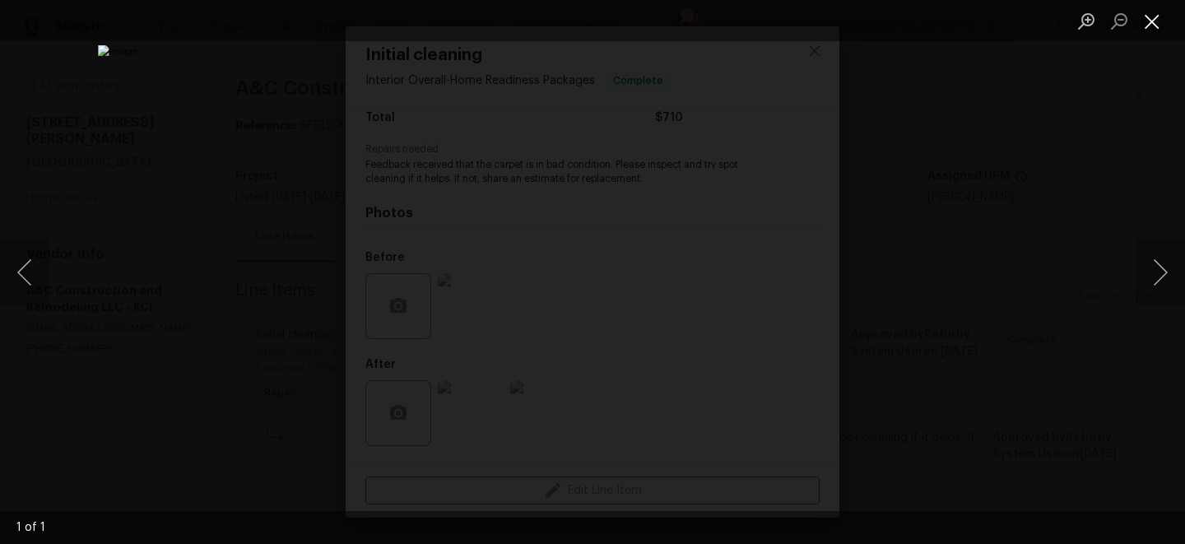
click at [1158, 26] on button "Close lightbox" at bounding box center [1152, 21] width 33 height 29
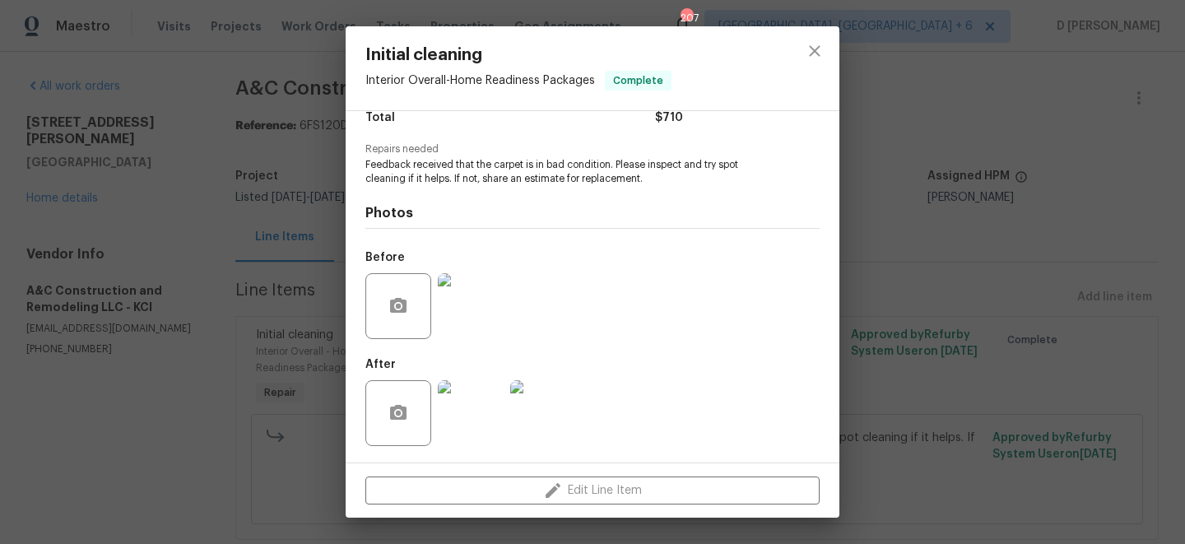
click at [956, 254] on div "Initial cleaning Interior Overall - Home Readiness Packages Complete Vendor A&C…" at bounding box center [592, 272] width 1185 height 544
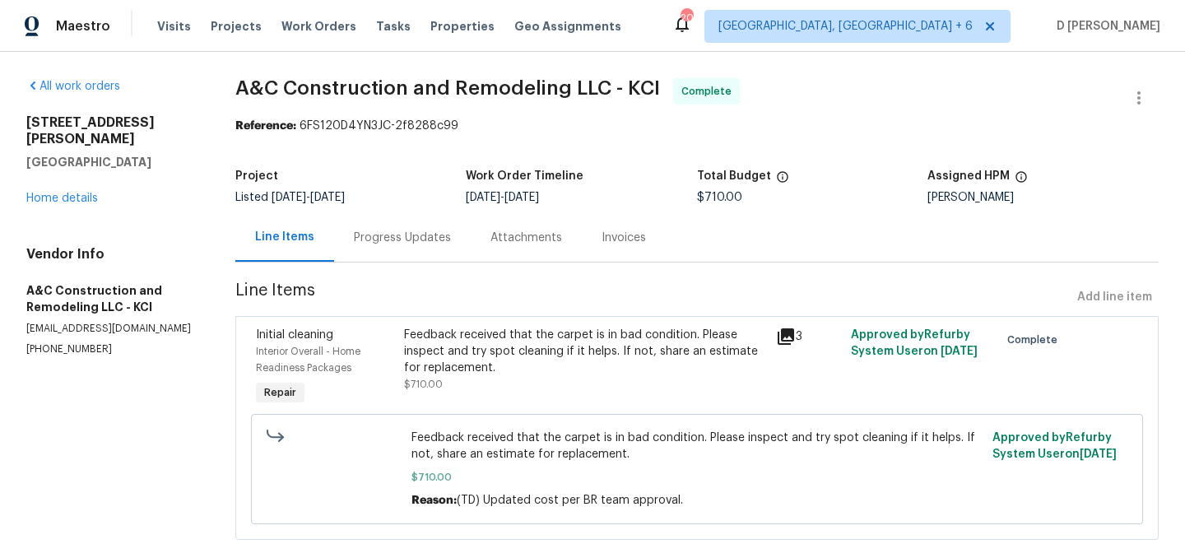
click at [418, 234] on div "Progress Updates" at bounding box center [402, 238] width 97 height 16
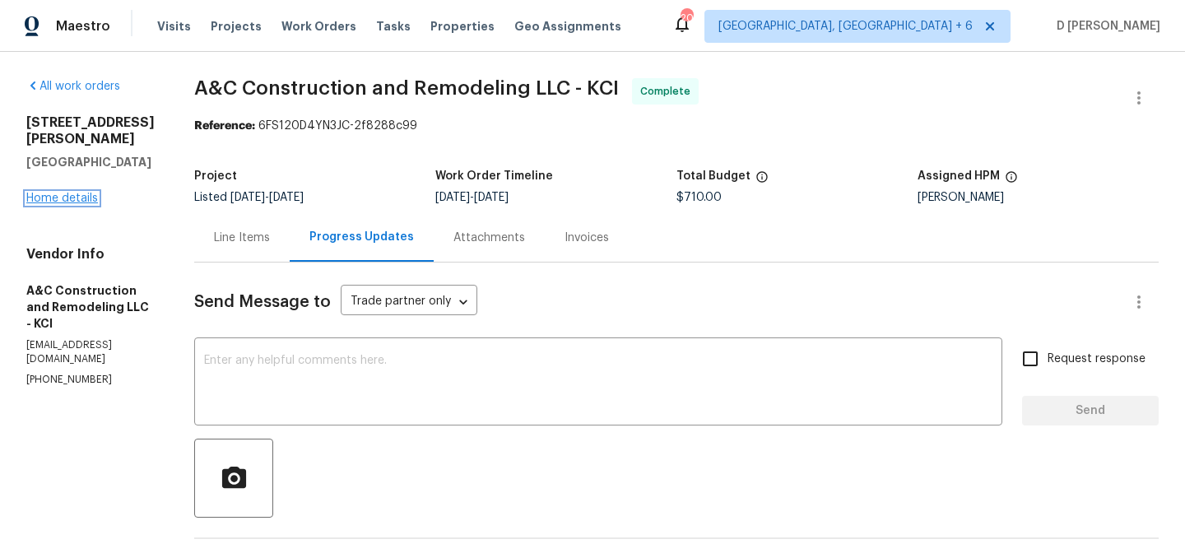
click at [73, 193] on link "Home details" at bounding box center [62, 199] width 72 height 12
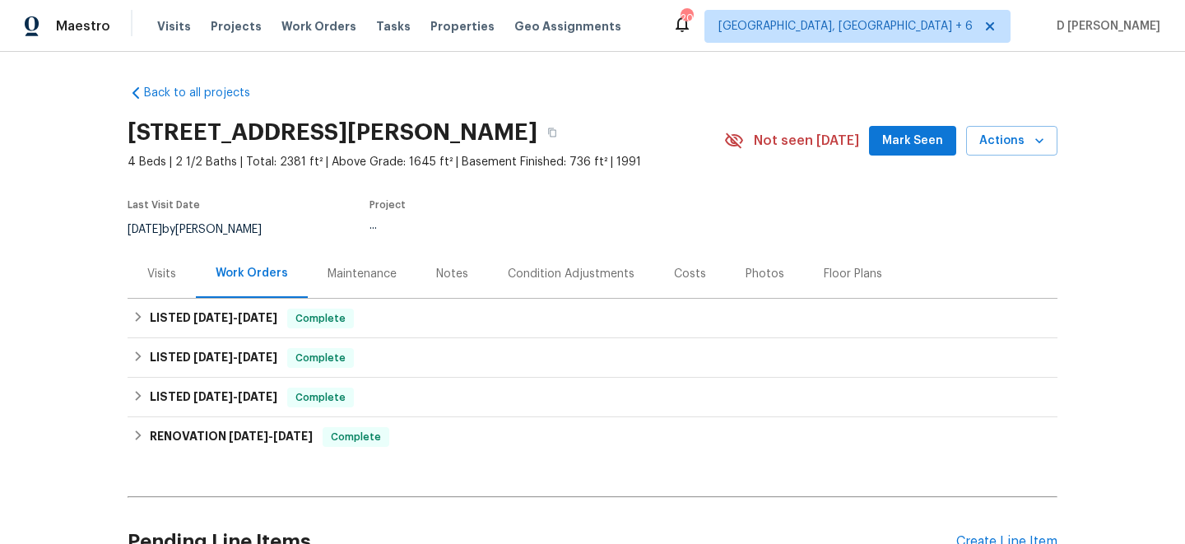
click at [148, 266] on div "Visits" at bounding box center [161, 274] width 29 height 16
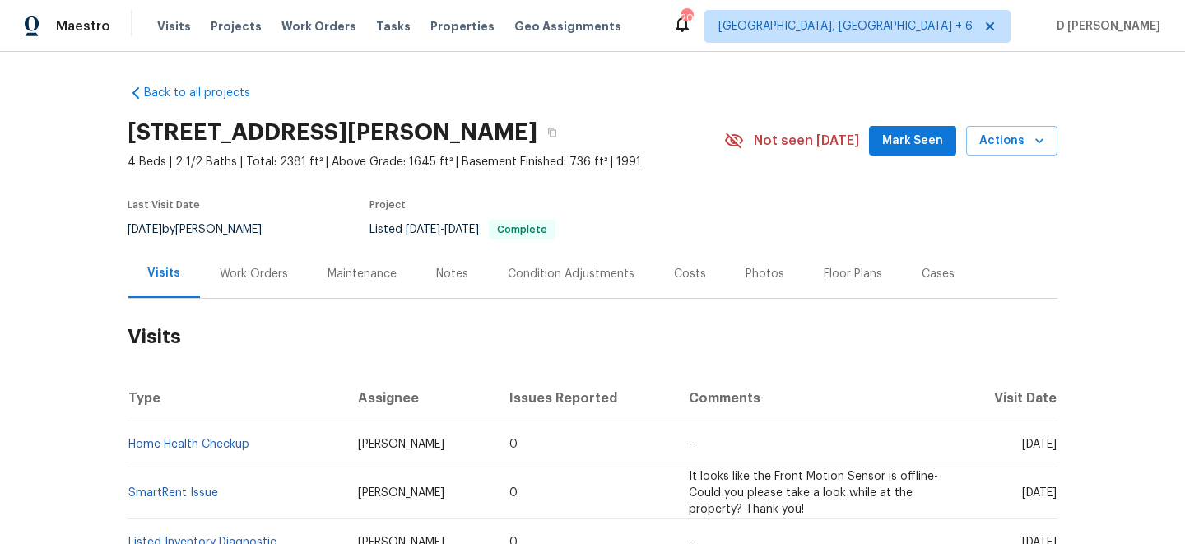
scroll to position [97, 0]
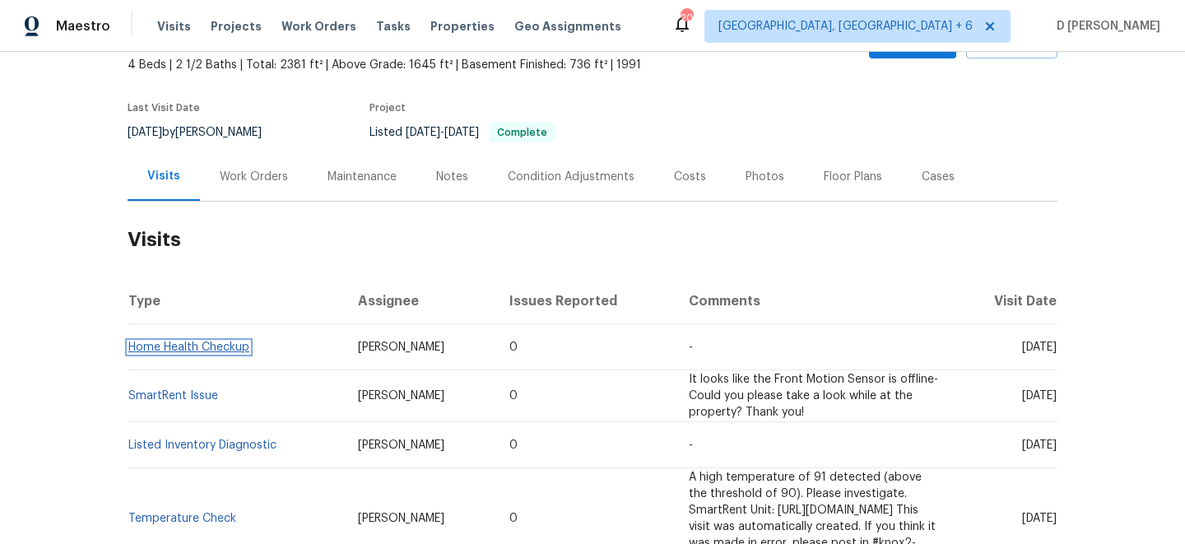
click at [221, 344] on link "Home Health Checkup" at bounding box center [188, 348] width 121 height 12
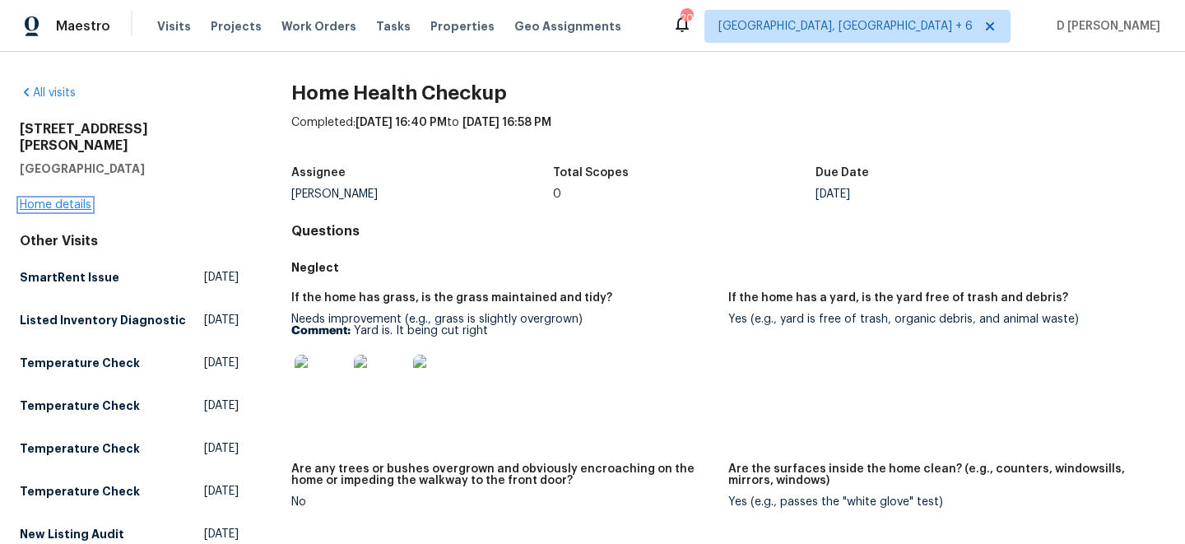
click at [68, 199] on link "Home details" at bounding box center [56, 205] width 72 height 12
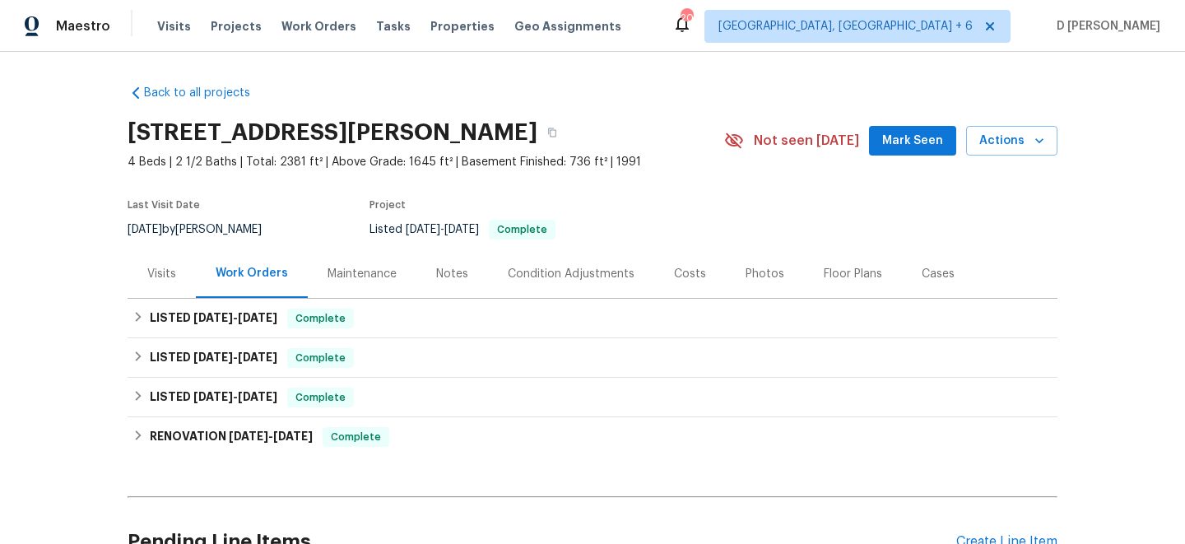
click at [150, 269] on div "Visits" at bounding box center [161, 274] width 29 height 16
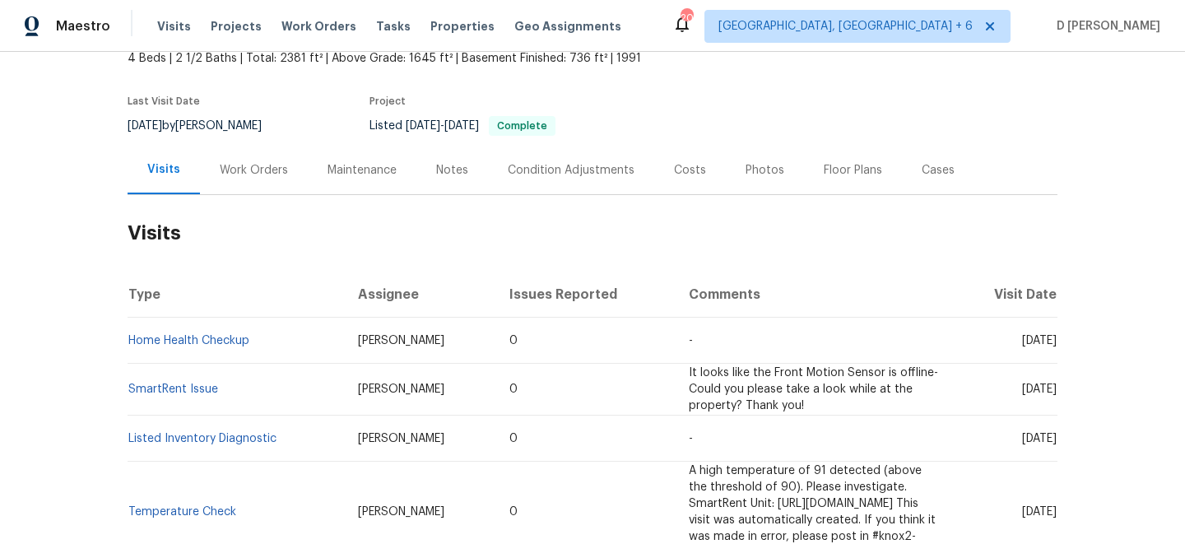
scroll to position [128, 0]
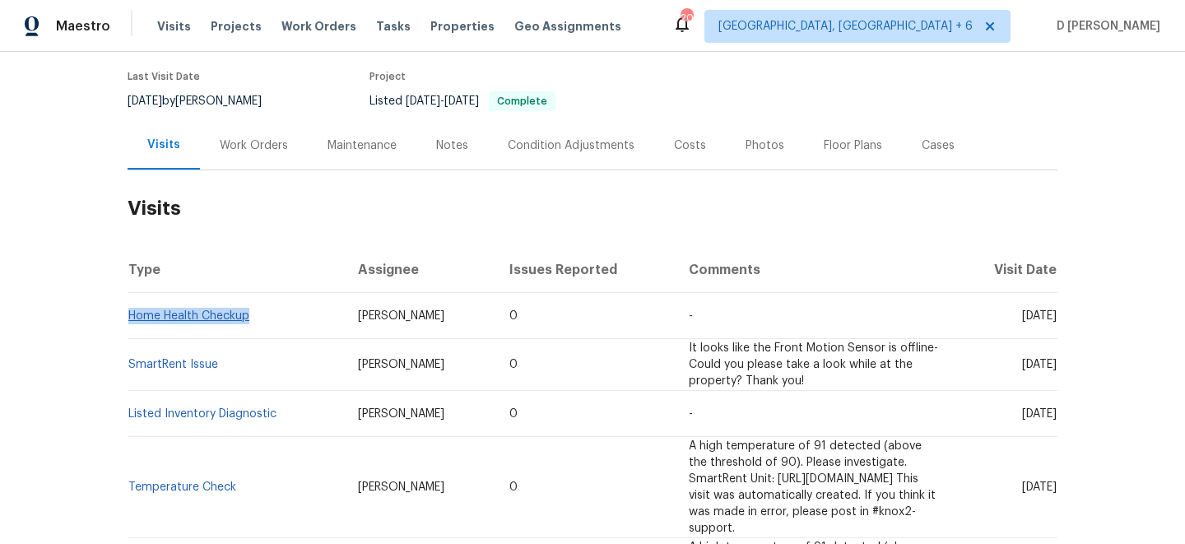
drag, startPoint x: 261, startPoint y: 319, endPoint x: 132, endPoint y: 314, distance: 129.3
click at [132, 314] on td "Home Health Checkup" at bounding box center [236, 316] width 217 height 46
copy link "Home Health Checkup"
drag, startPoint x: 987, startPoint y: 316, endPoint x: 1025, endPoint y: 316, distance: 37.9
click at [1025, 316] on span "Wed, Aug 06 2025" at bounding box center [1039, 316] width 35 height 12
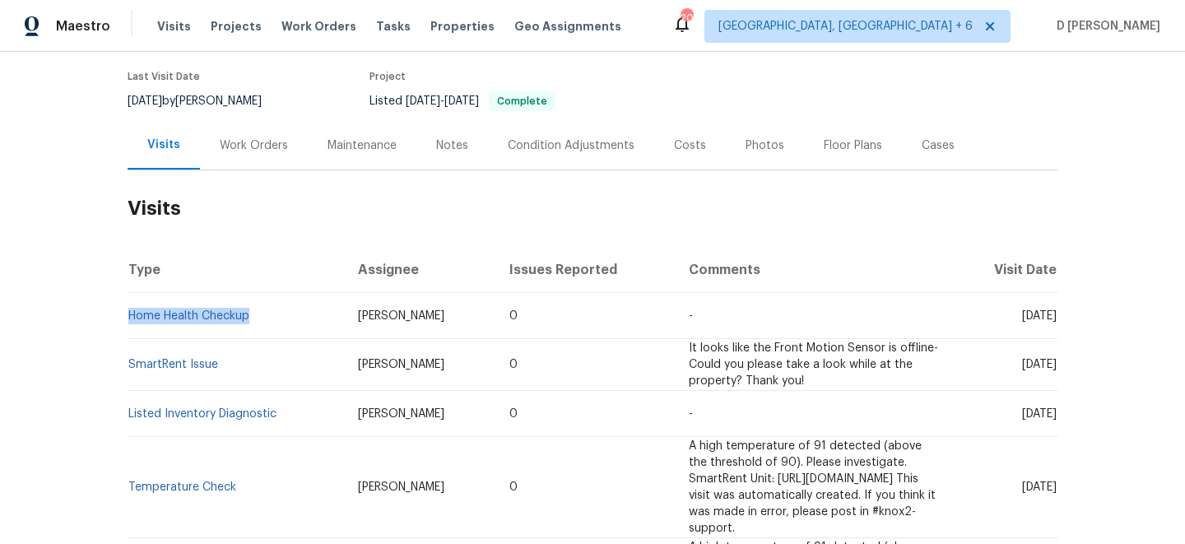
copy span "Aug 06"
click at [238, 162] on div "Work Orders" at bounding box center [254, 145] width 108 height 49
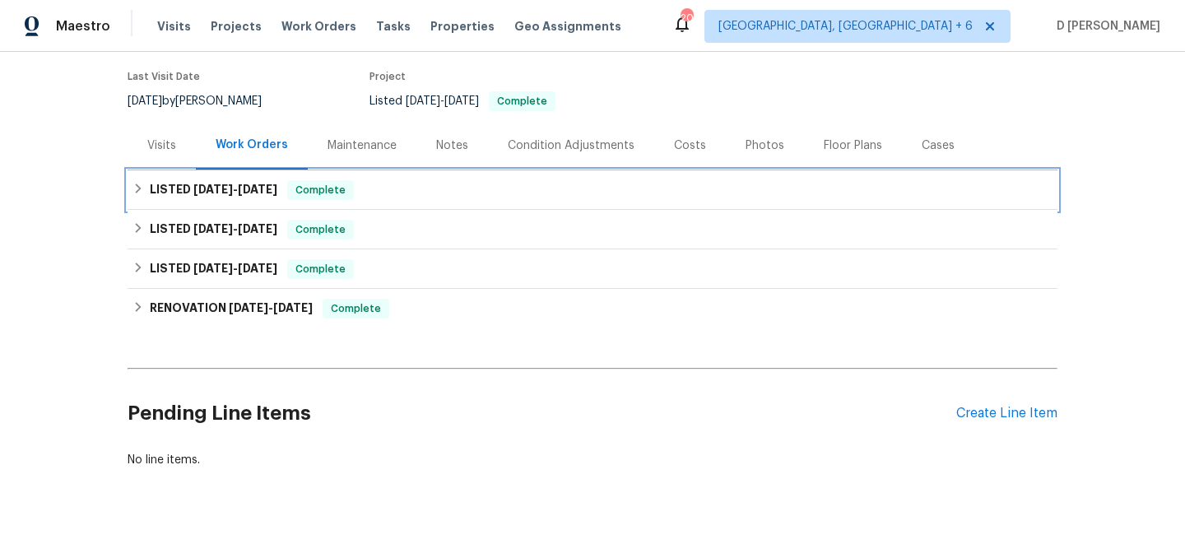
click at [149, 187] on div "LISTED 8/6/25 - 8/18/25 Complete" at bounding box center [592, 190] width 920 height 20
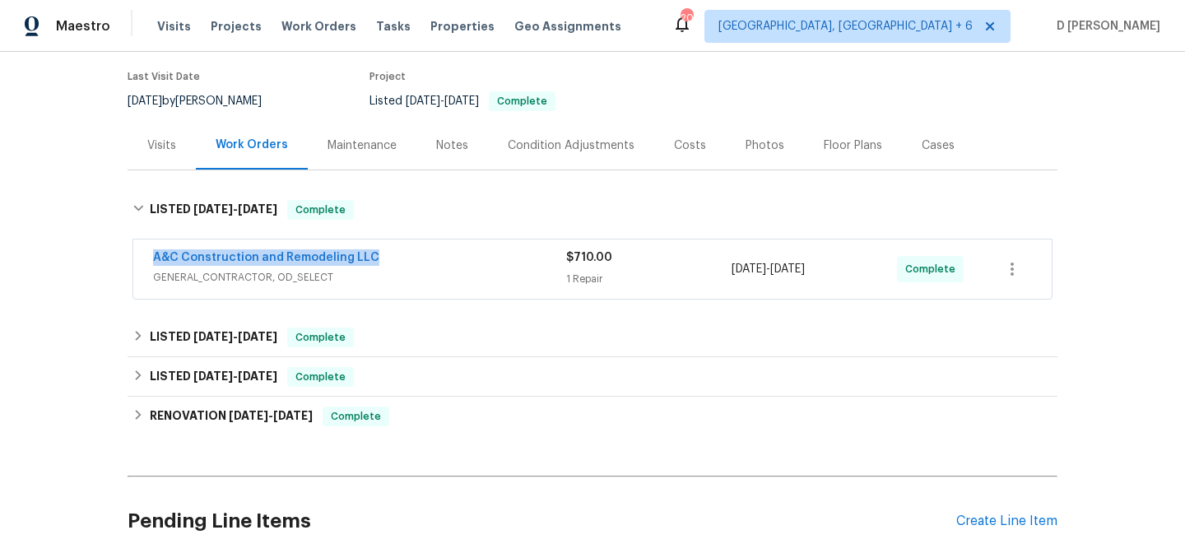
drag, startPoint x: 142, startPoint y: 254, endPoint x: 489, endPoint y: 254, distance: 346.5
click at [489, 254] on div "A&C Construction and Remodeling LLC GENERAL_CONTRACTOR, OD_SELECT $710.00 1 Rep…" at bounding box center [592, 268] width 918 height 59
copy link "A&C Construction and Remodeling LLC"
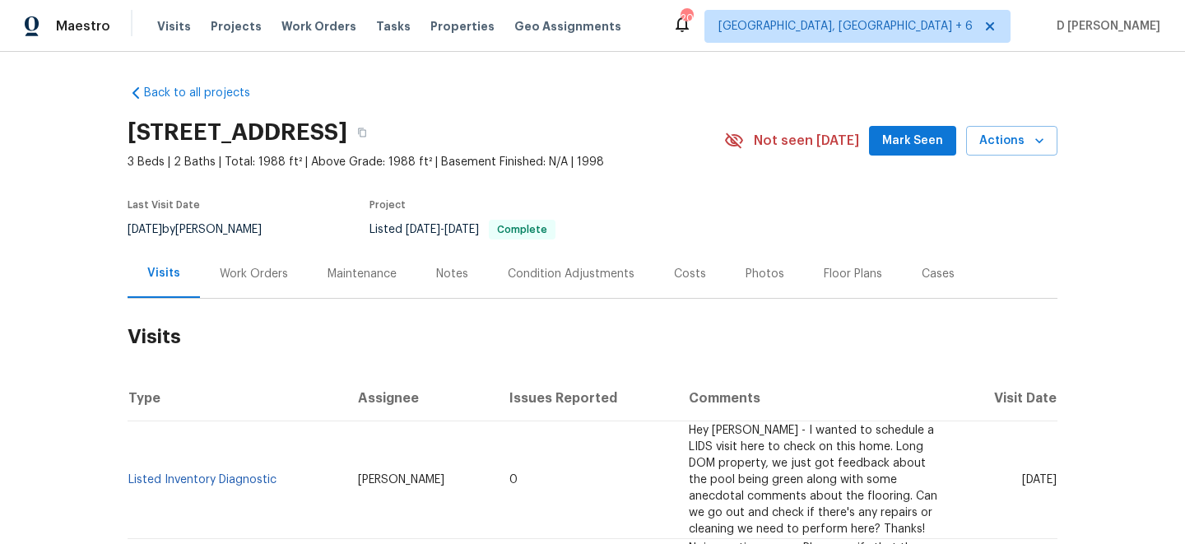
scroll to position [173, 0]
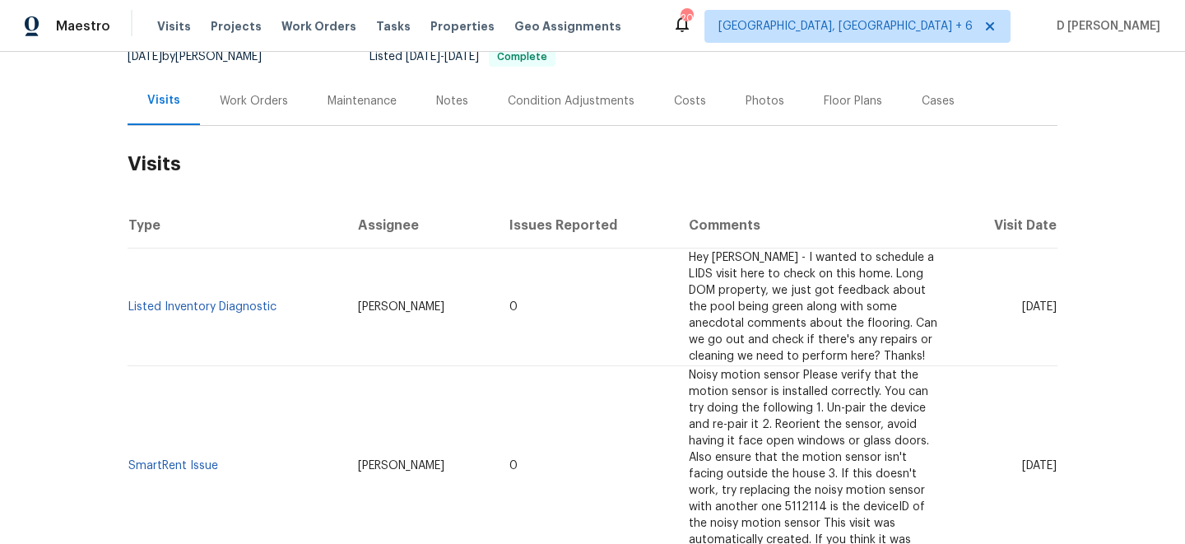
click at [243, 81] on div "Work Orders" at bounding box center [254, 101] width 108 height 49
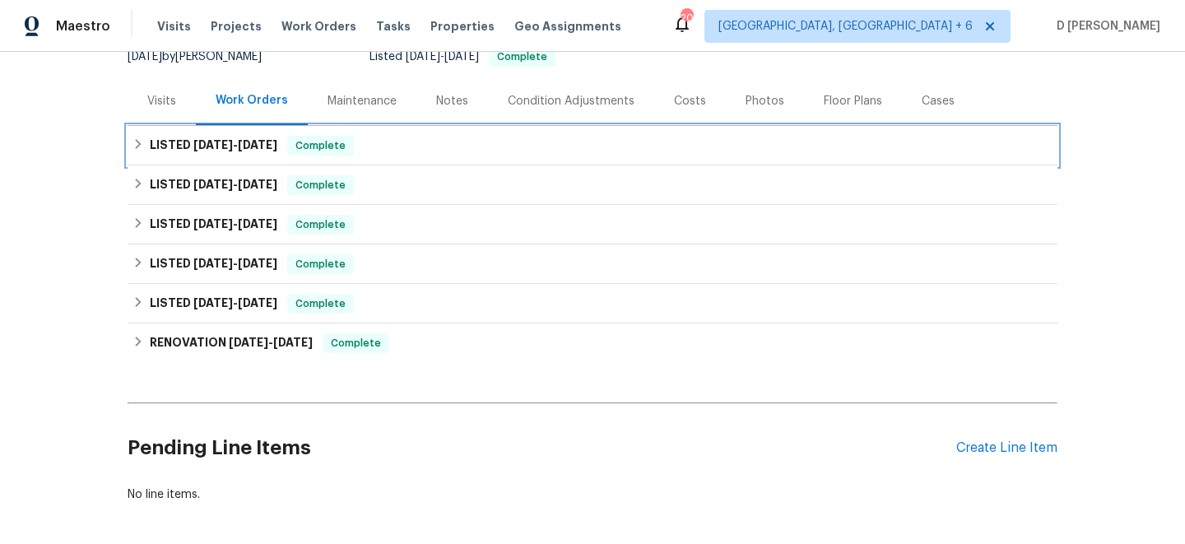
click at [142, 138] on icon at bounding box center [138, 144] width 12 height 12
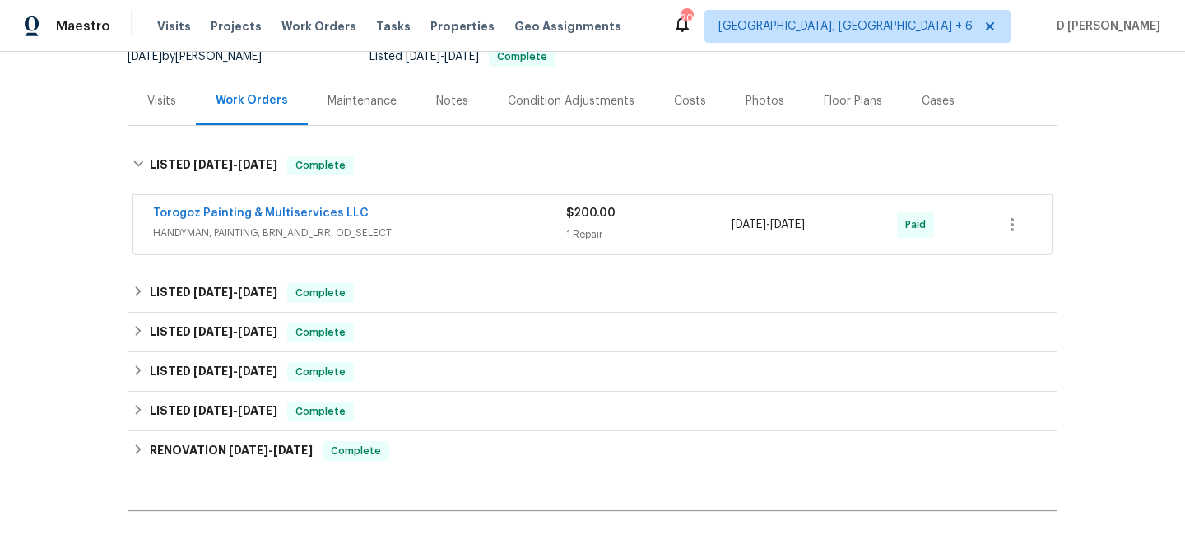
click at [202, 246] on div "Torogoz Painting & Multiservices LLC HANDYMAN, PAINTING, BRN_AND_LRR, OD_SELECT…" at bounding box center [592, 224] width 918 height 59
click at [450, 226] on span "HANDYMAN, PAINTING, BRN_AND_LRR, OD_SELECT" at bounding box center [359, 233] width 413 height 16
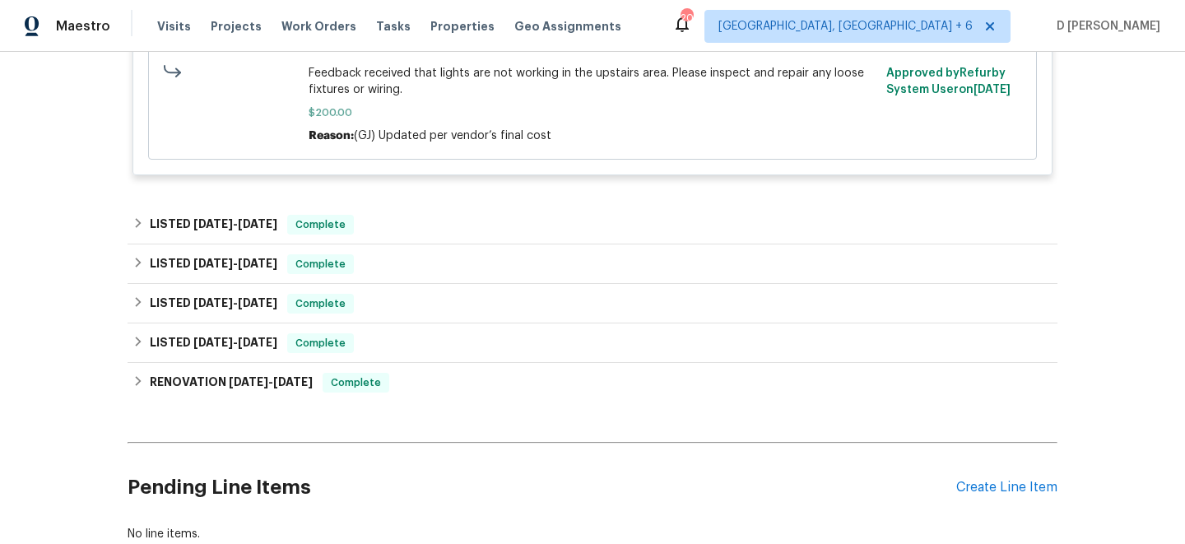
scroll to position [728, 0]
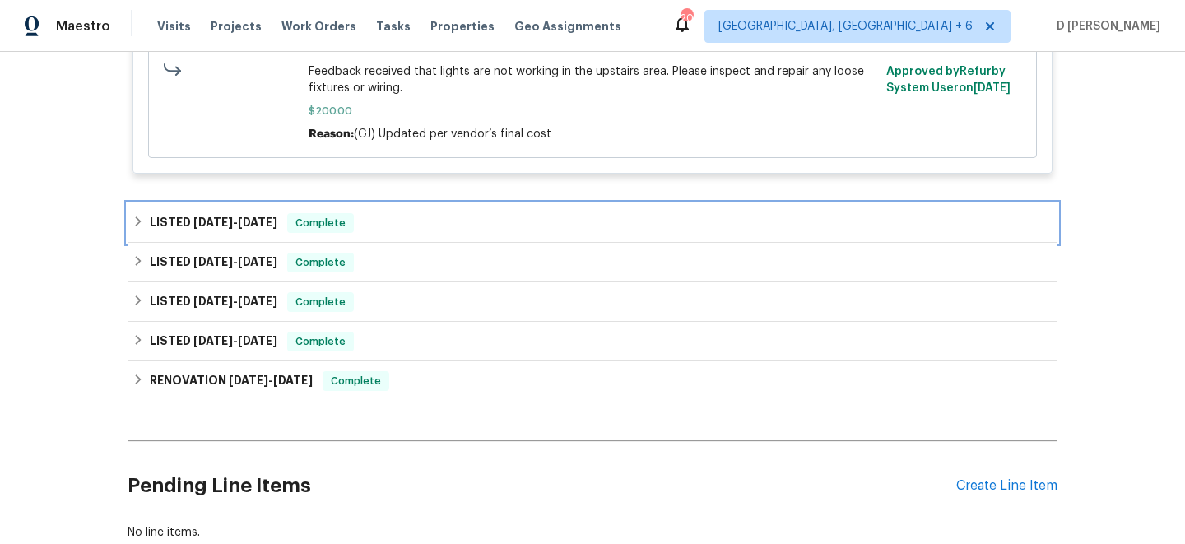
click at [132, 219] on icon at bounding box center [138, 222] width 12 height 12
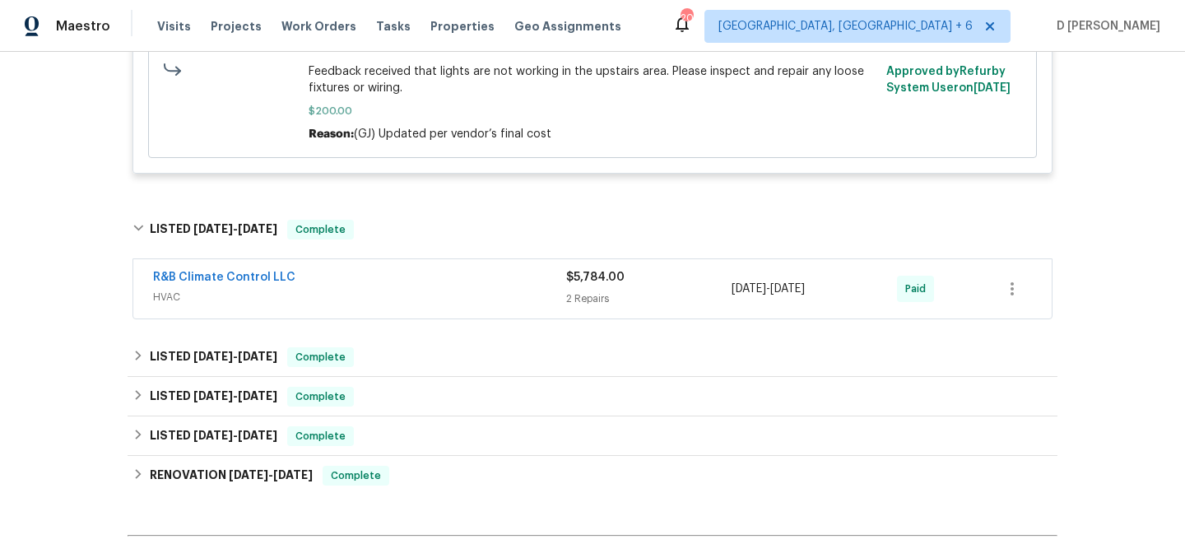
click at [300, 300] on span "HVAC" at bounding box center [359, 297] width 413 height 16
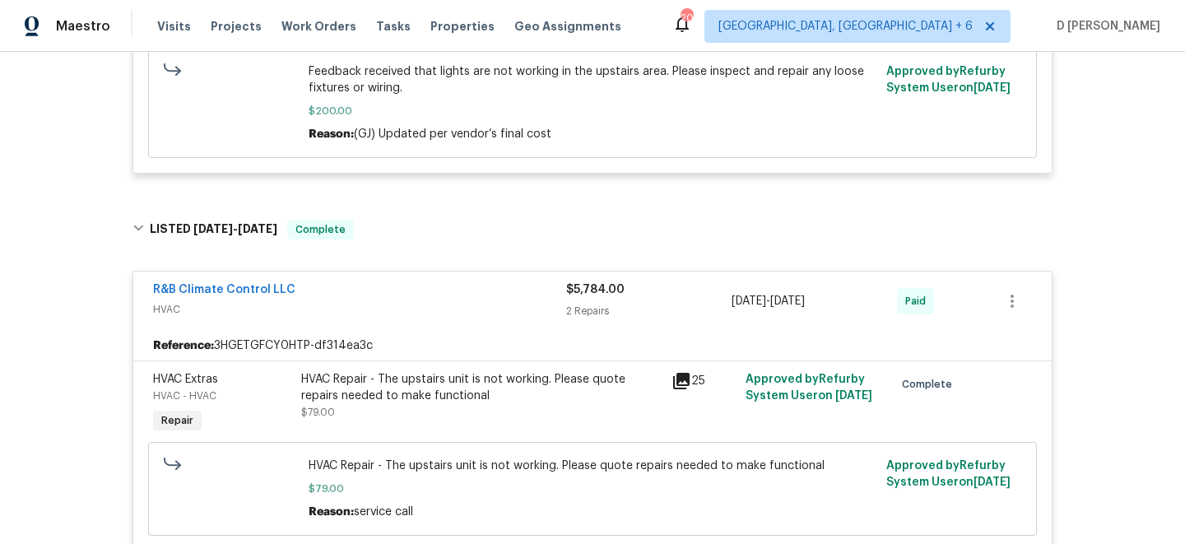
scroll to position [0, 0]
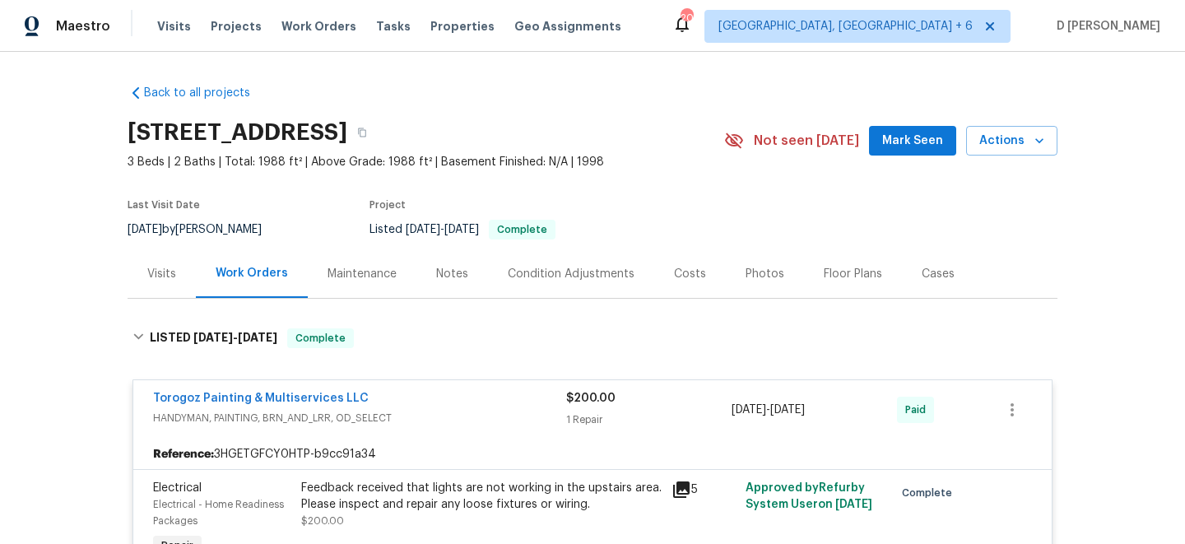
click at [163, 277] on div "Visits" at bounding box center [161, 274] width 29 height 16
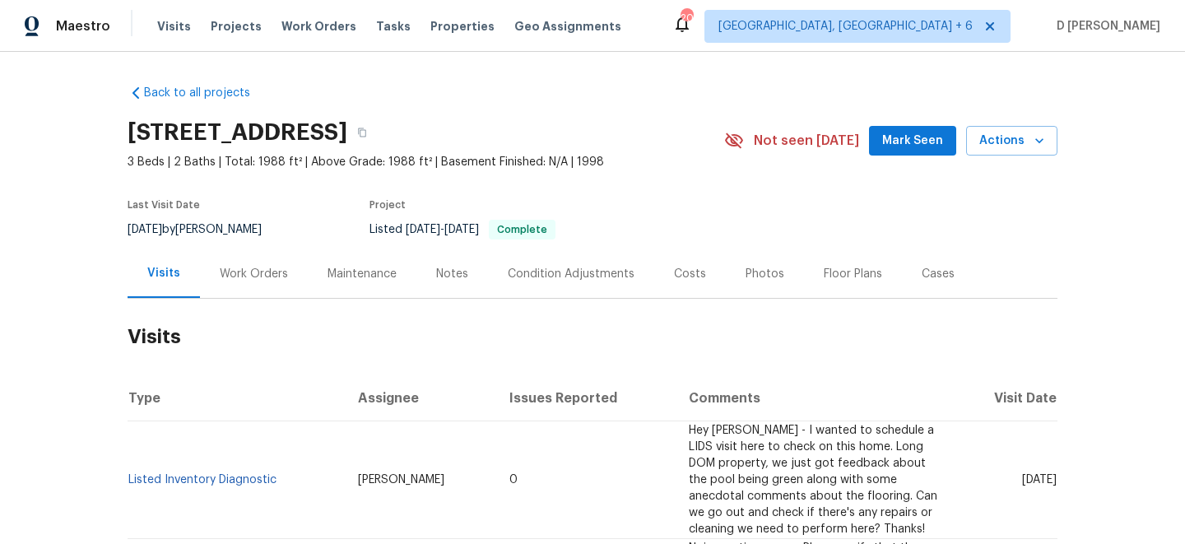
scroll to position [246, 0]
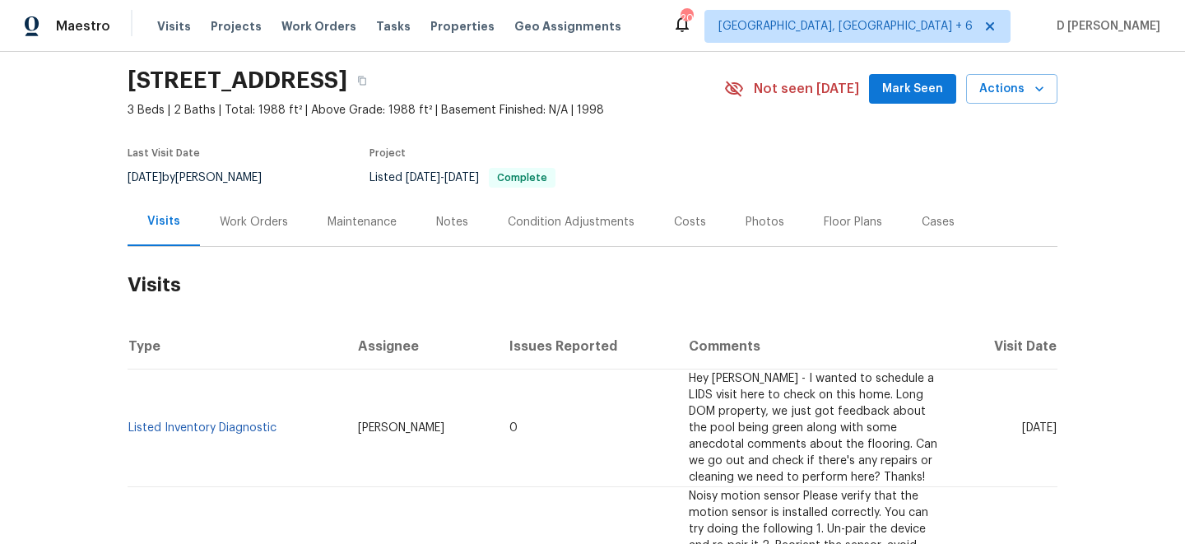
click at [260, 221] on div "Work Orders" at bounding box center [254, 222] width 68 height 16
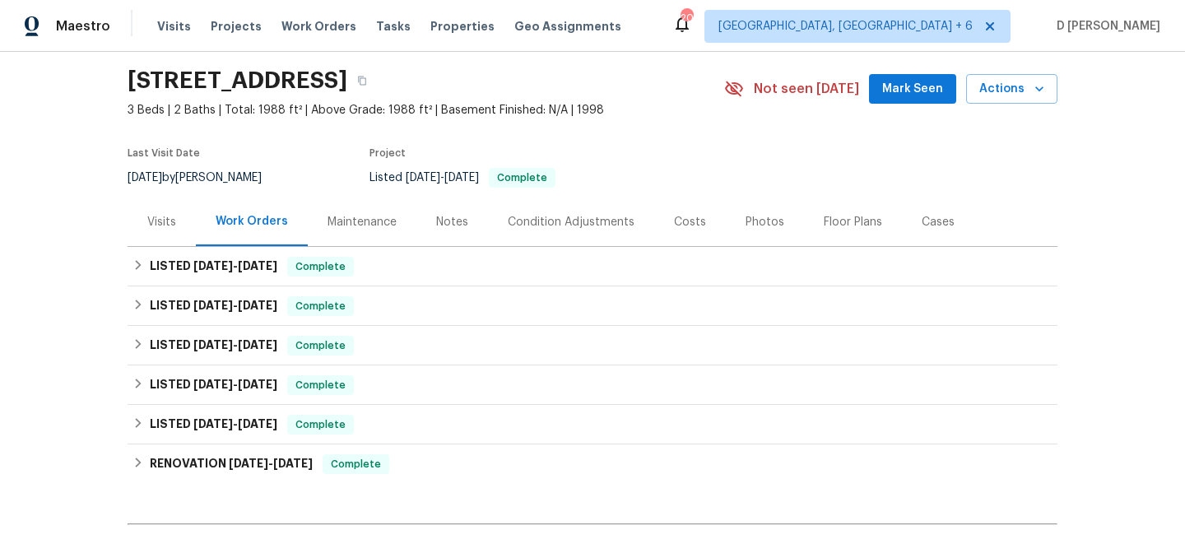
scroll to position [243, 0]
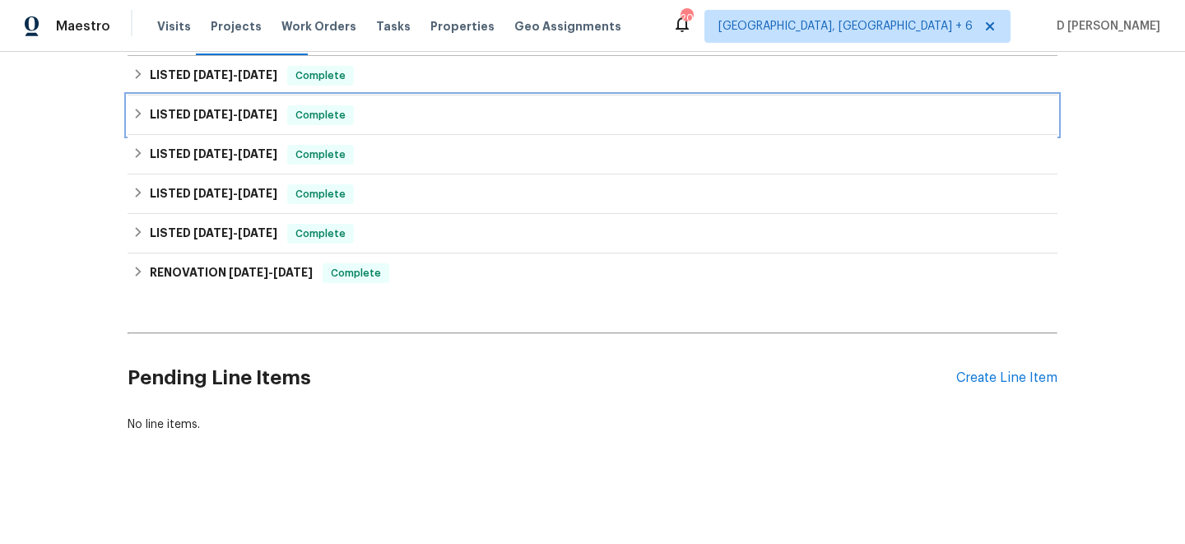
click at [147, 113] on div "LISTED [DATE] - [DATE] Complete" at bounding box center [592, 115] width 920 height 20
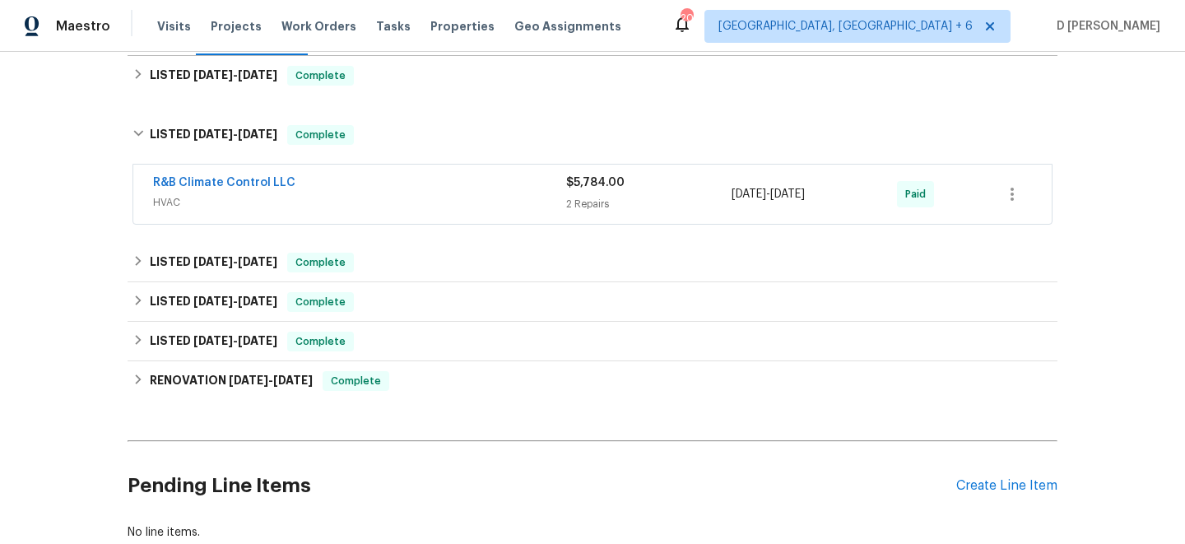
click at [152, 202] on div "R&B Climate Control LLC HVAC $5,784.00 2 Repairs [DATE] - [DATE] Paid" at bounding box center [592, 194] width 918 height 59
click at [160, 208] on span "HVAC" at bounding box center [359, 202] width 413 height 16
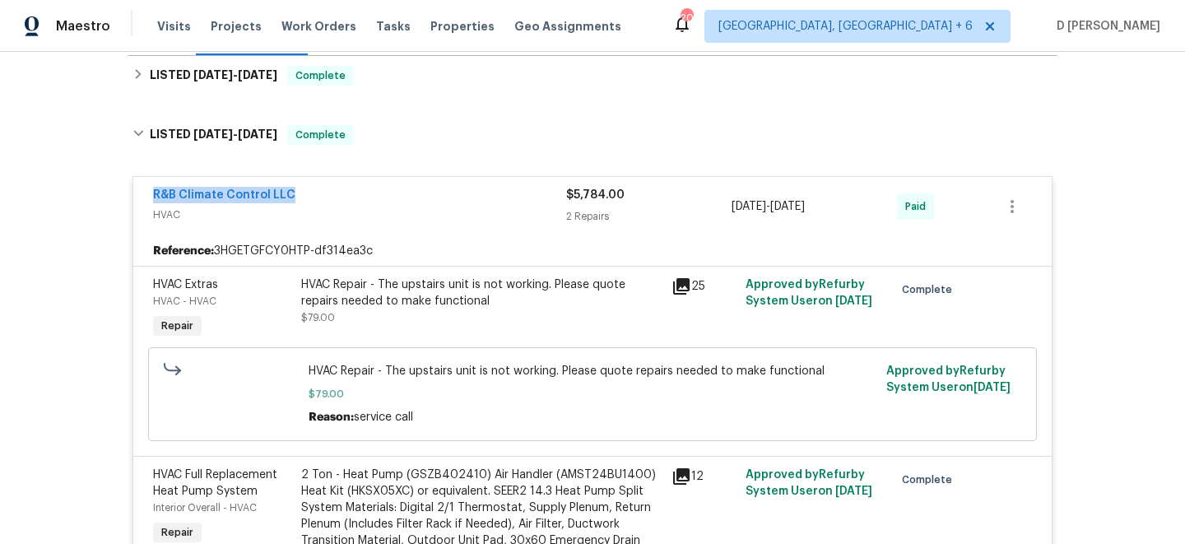
drag, startPoint x: 139, startPoint y: 194, endPoint x: 362, endPoint y: 193, distance: 223.0
click at [362, 193] on div "R&B Climate Control LLC HVAC $5,784.00 2 Repairs [DATE] - [DATE] Paid" at bounding box center [592, 206] width 918 height 59
copy link "R&B Climate Control LLC"
drag, startPoint x: 379, startPoint y: 286, endPoint x: 468, endPoint y: 288, distance: 88.9
click at [468, 288] on div "HVAC Repair - The upstairs unit is not working. Please quote repairs needed to …" at bounding box center [481, 293] width 360 height 33
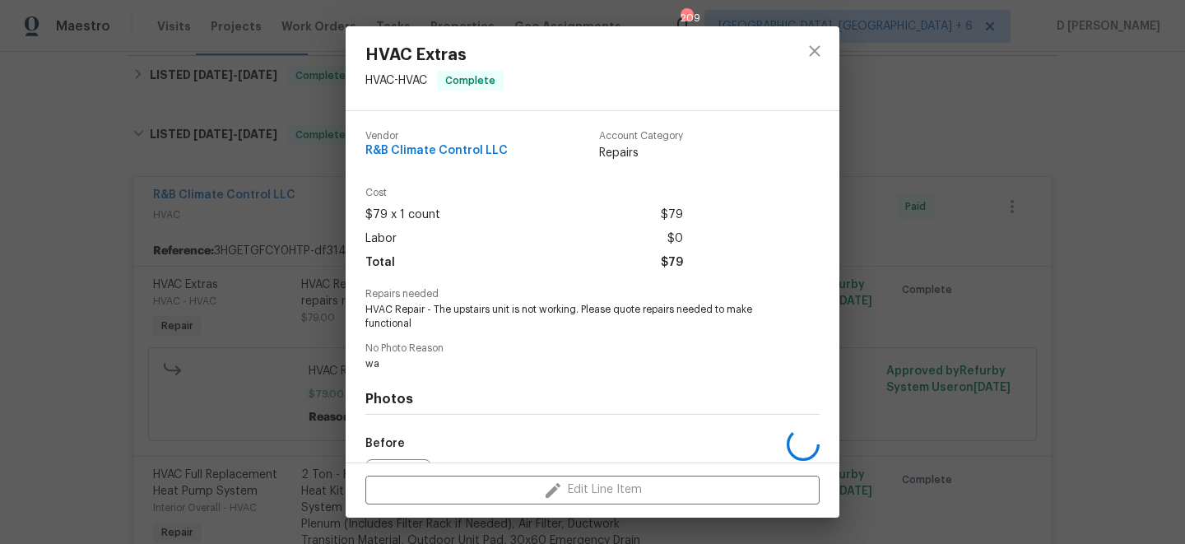
copy div "The upstairs unit"
drag, startPoint x: 434, startPoint y: 308, endPoint x: 510, endPoint y: 307, distance: 76.5
click at [510, 307] on span "HVAC Repair - The upstairs unit is not working. Please quote repairs needed to …" at bounding box center [569, 317] width 409 height 28
copy span "The upstairs unit"
click at [472, 293] on span "Repairs needed" at bounding box center [592, 294] width 454 height 11
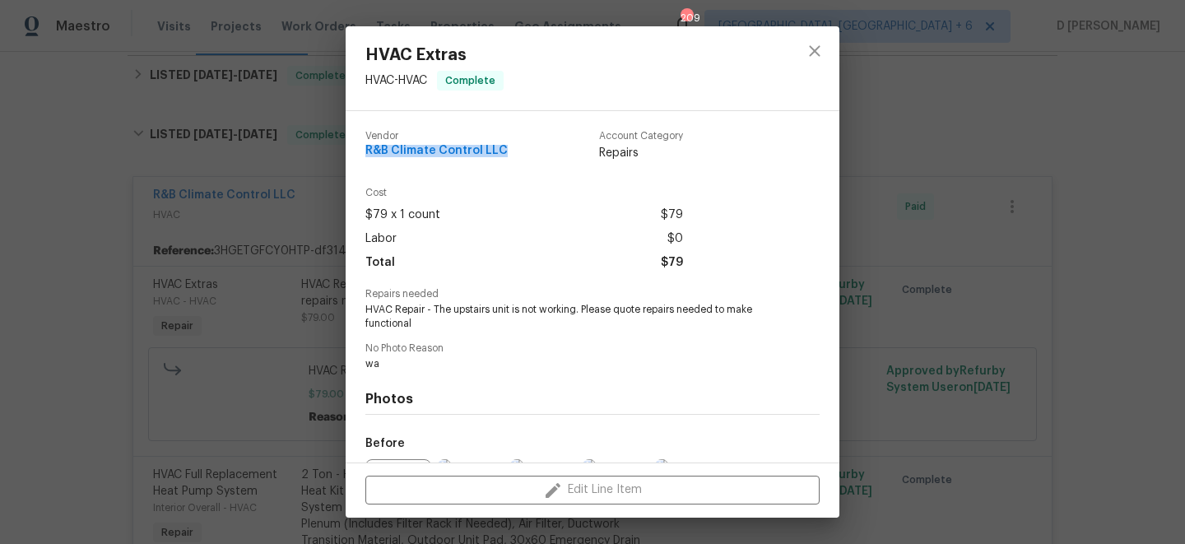
drag, startPoint x: 354, startPoint y: 152, endPoint x: 523, endPoint y: 153, distance: 168.7
click at [523, 153] on div "Vendor R&B Climate Control LLC Account Category Repairs Cost $79 x 1 count $79 …" at bounding box center [593, 286] width 494 height 351
copy span "R&B Climate Control LLC"
click at [170, 205] on div "HVAC Extras HVAC - HVAC Complete Vendor R&B Climate Control LLC Account Categor…" at bounding box center [592, 272] width 1185 height 544
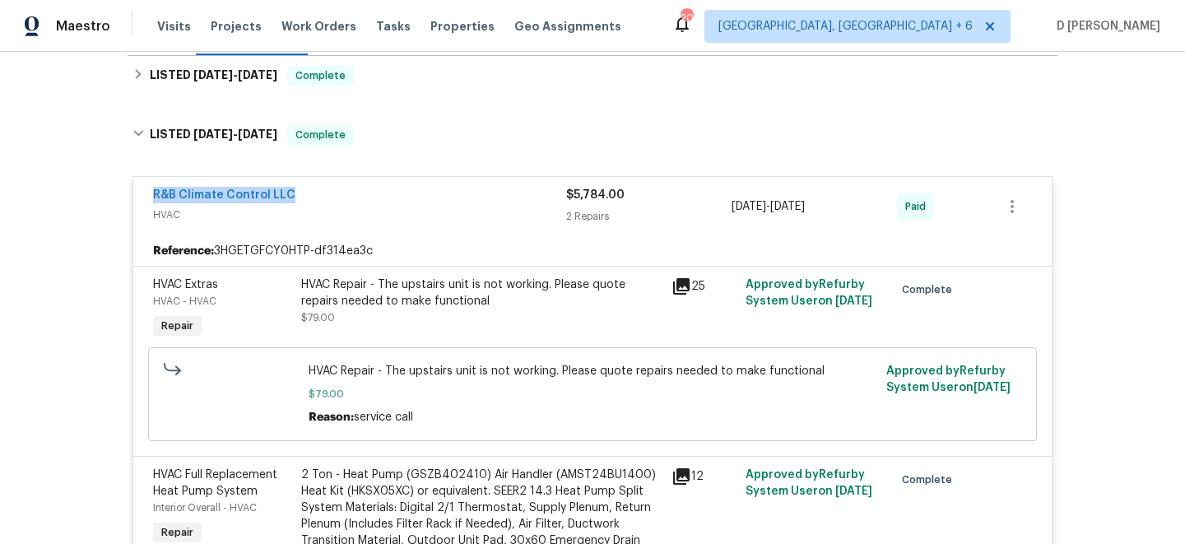
drag, startPoint x: 142, startPoint y: 197, endPoint x: 379, endPoint y: 197, distance: 237.0
click at [379, 197] on div "R&B Climate Control LLC HVAC $5,784.00 2 Repairs 6/24/2025 - 6/28/2025 Paid" at bounding box center [592, 206] width 918 height 59
copy link "R&B Climate Control LLC"
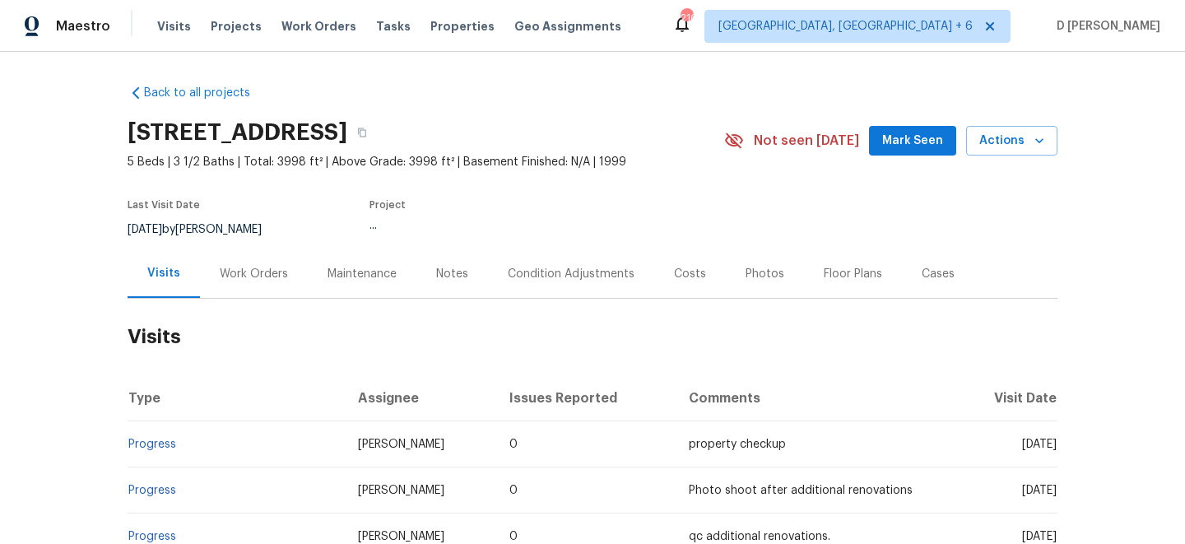
scroll to position [78, 0]
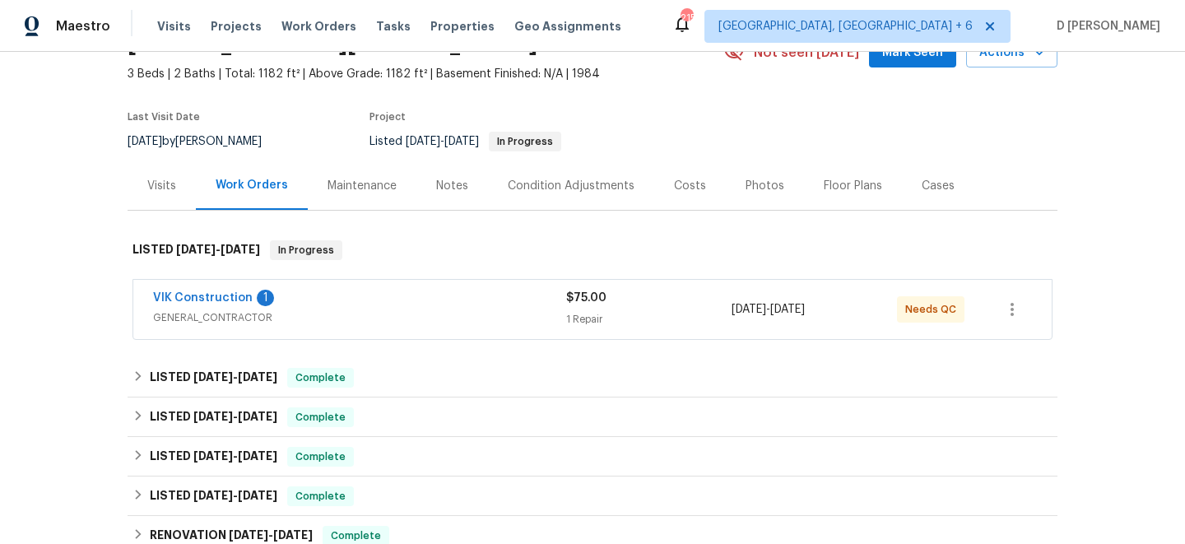
scroll to position [103, 0]
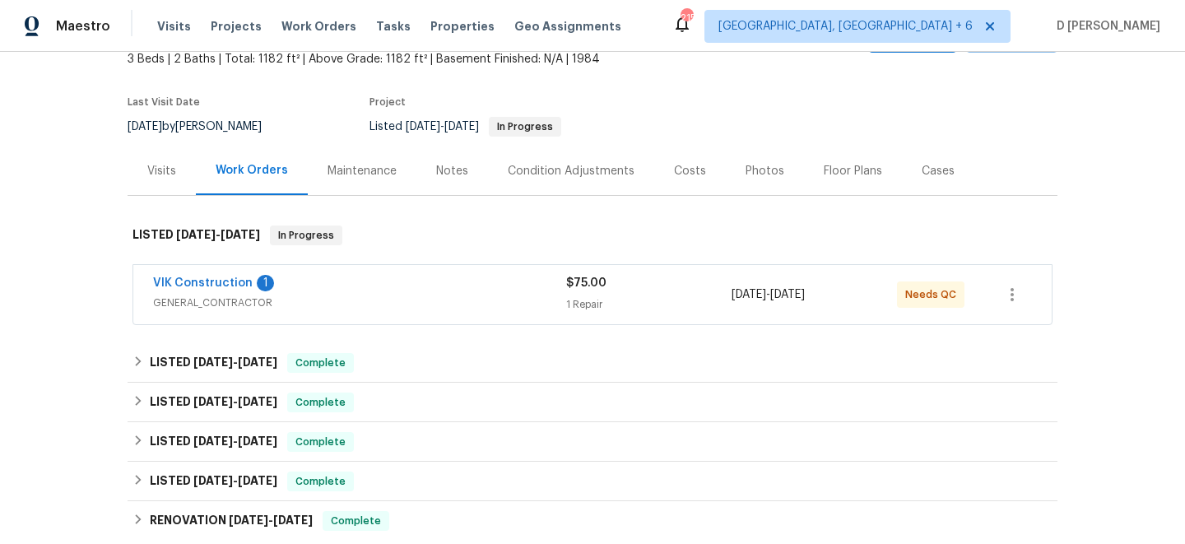
click at [481, 305] on span "GENERAL_CONTRACTOR" at bounding box center [359, 303] width 413 height 16
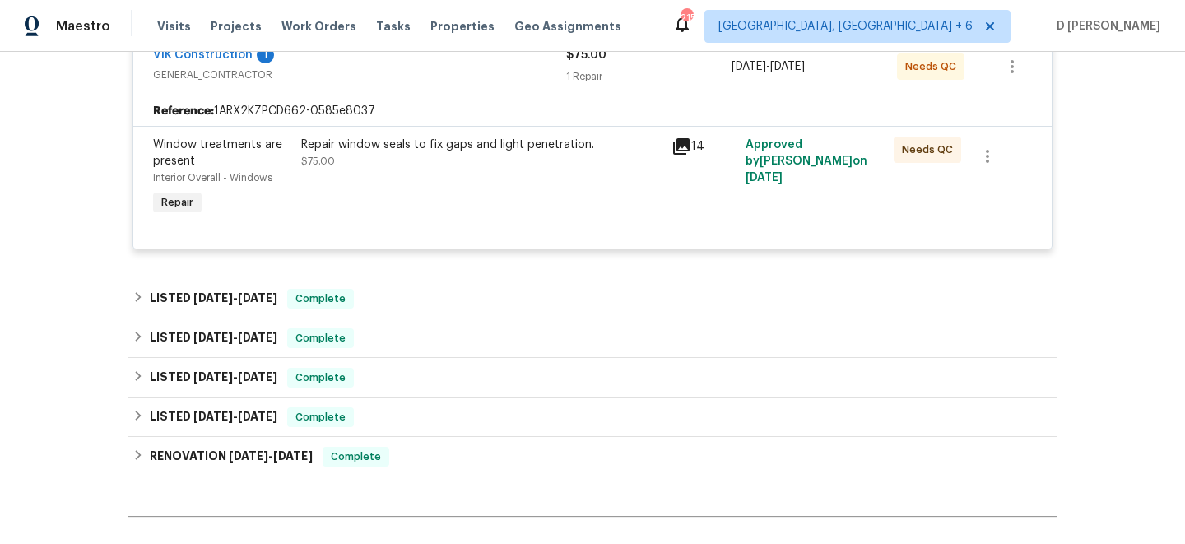
scroll to position [89, 0]
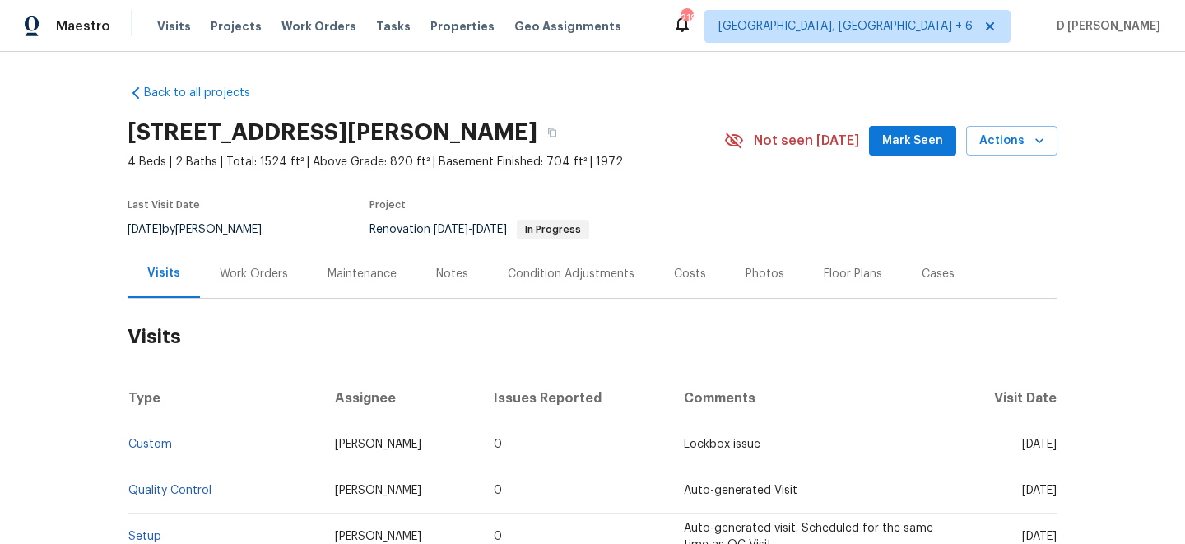
scroll to position [70, 0]
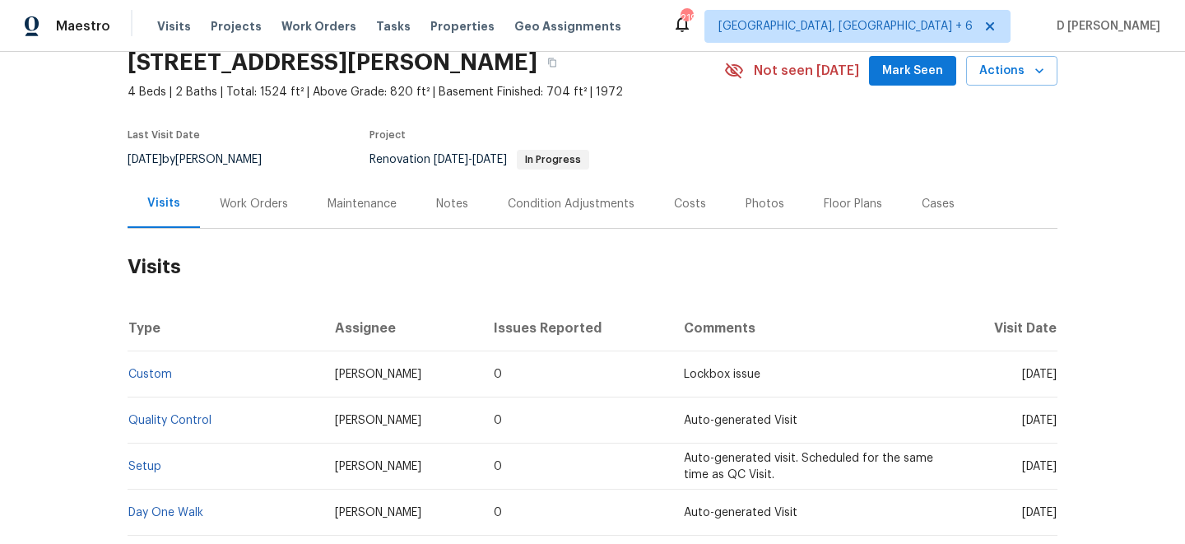
click at [262, 198] on div "Work Orders" at bounding box center [254, 204] width 68 height 16
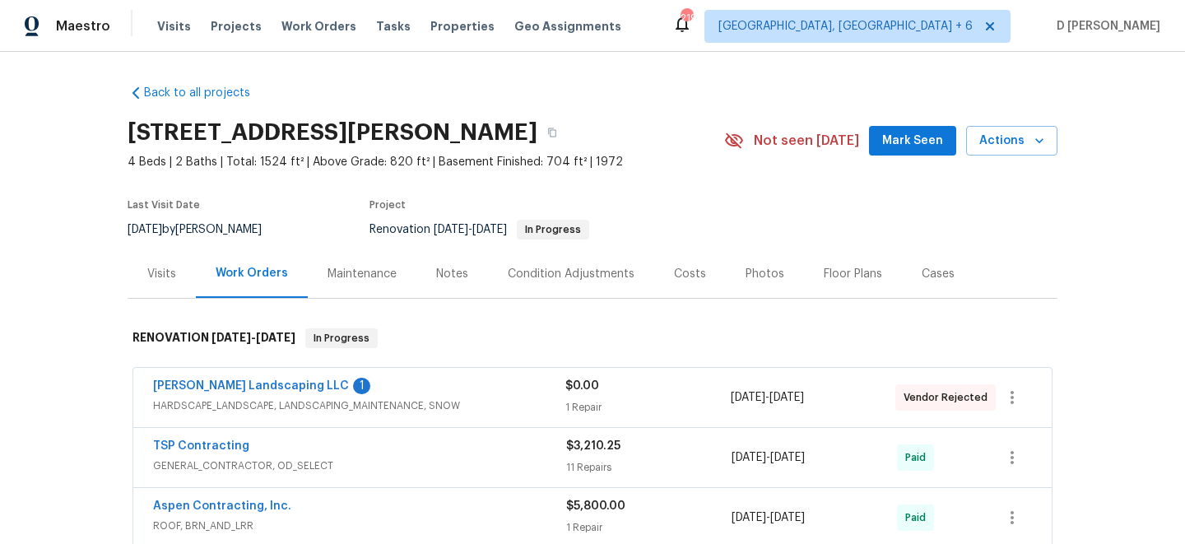
scroll to position [53, 0]
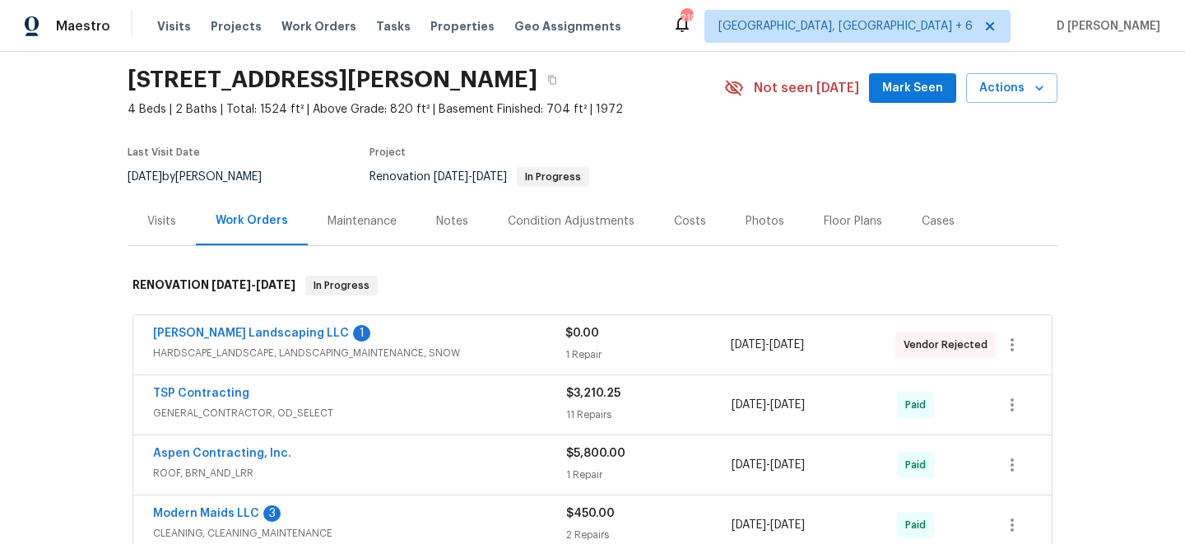
click at [159, 216] on div "Visits" at bounding box center [161, 221] width 29 height 16
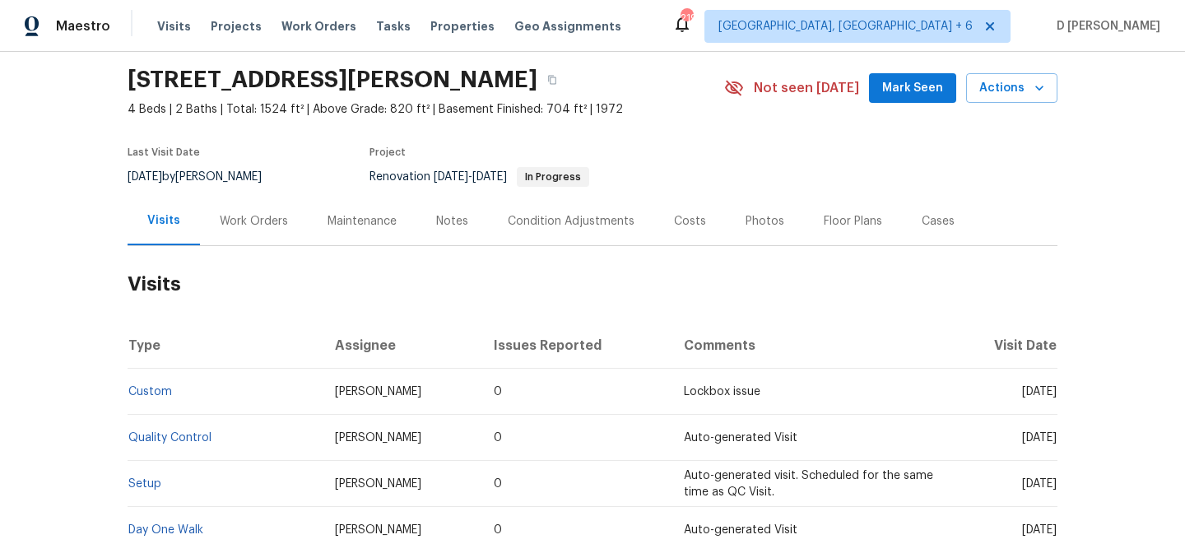
click at [263, 230] on div "Work Orders" at bounding box center [254, 221] width 108 height 49
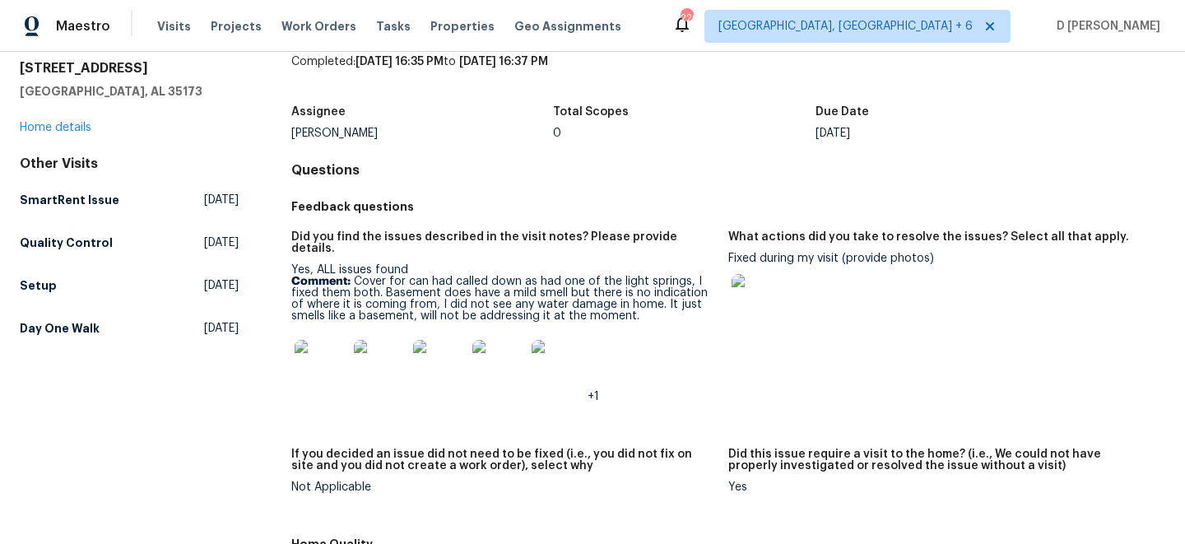
scroll to position [58, 0]
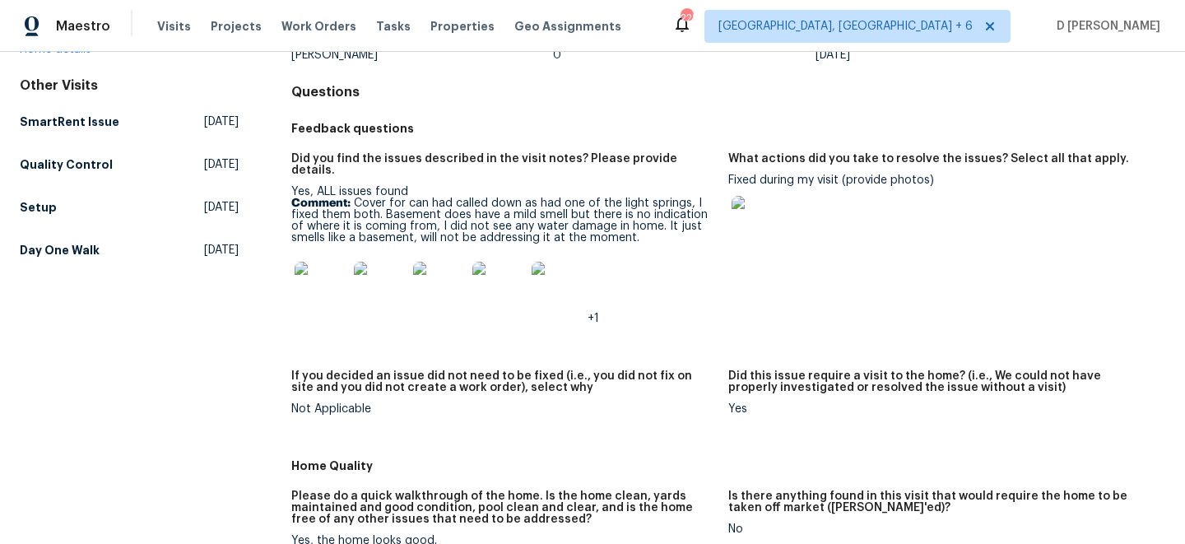
scroll to position [141, 0]
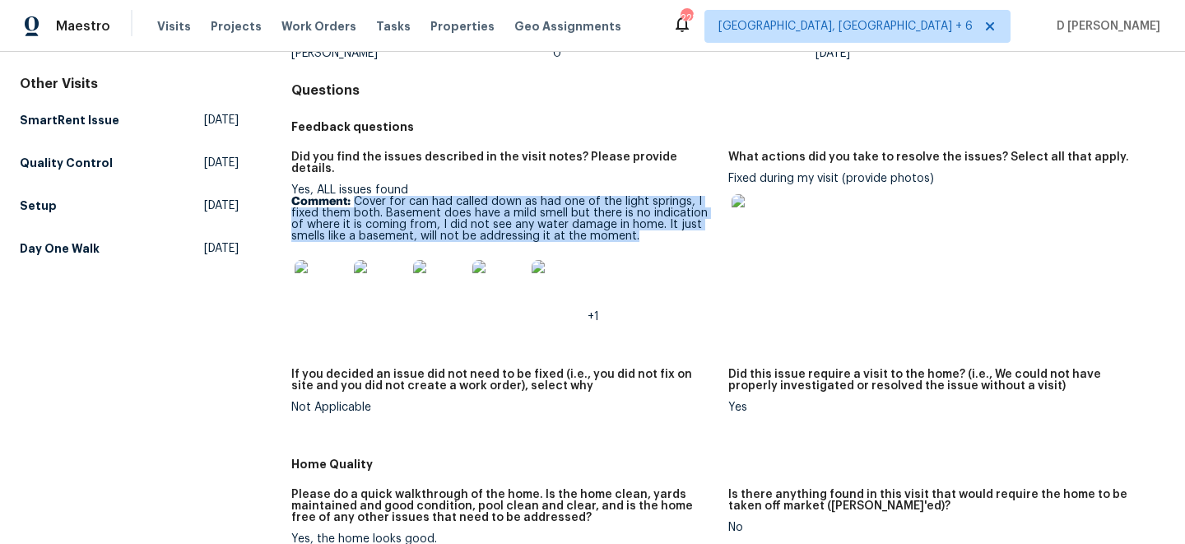
drag, startPoint x: 354, startPoint y: 188, endPoint x: 602, endPoint y: 230, distance: 251.1
click at [602, 230] on p "Comment: Cover for can had called down as had one of the light springs, I fixed…" at bounding box center [503, 219] width 424 height 46
copy p "Cover for can had called down as had one of the light springs, I fixed them bot…"
